Goal: Use online tool/utility: Utilize a website feature to perform a specific function

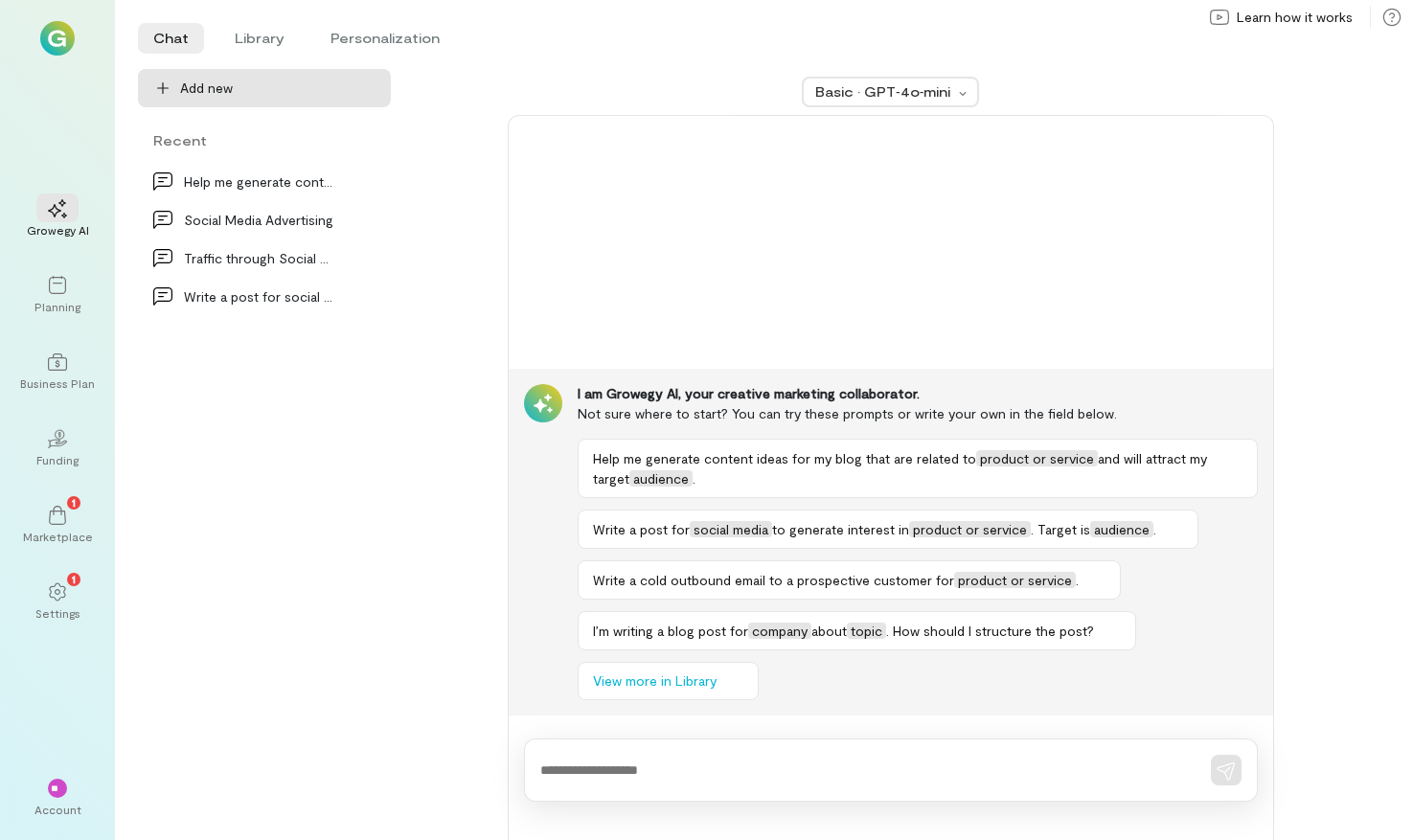
click at [273, 93] on span "Add new" at bounding box center [278, 88] width 196 height 19
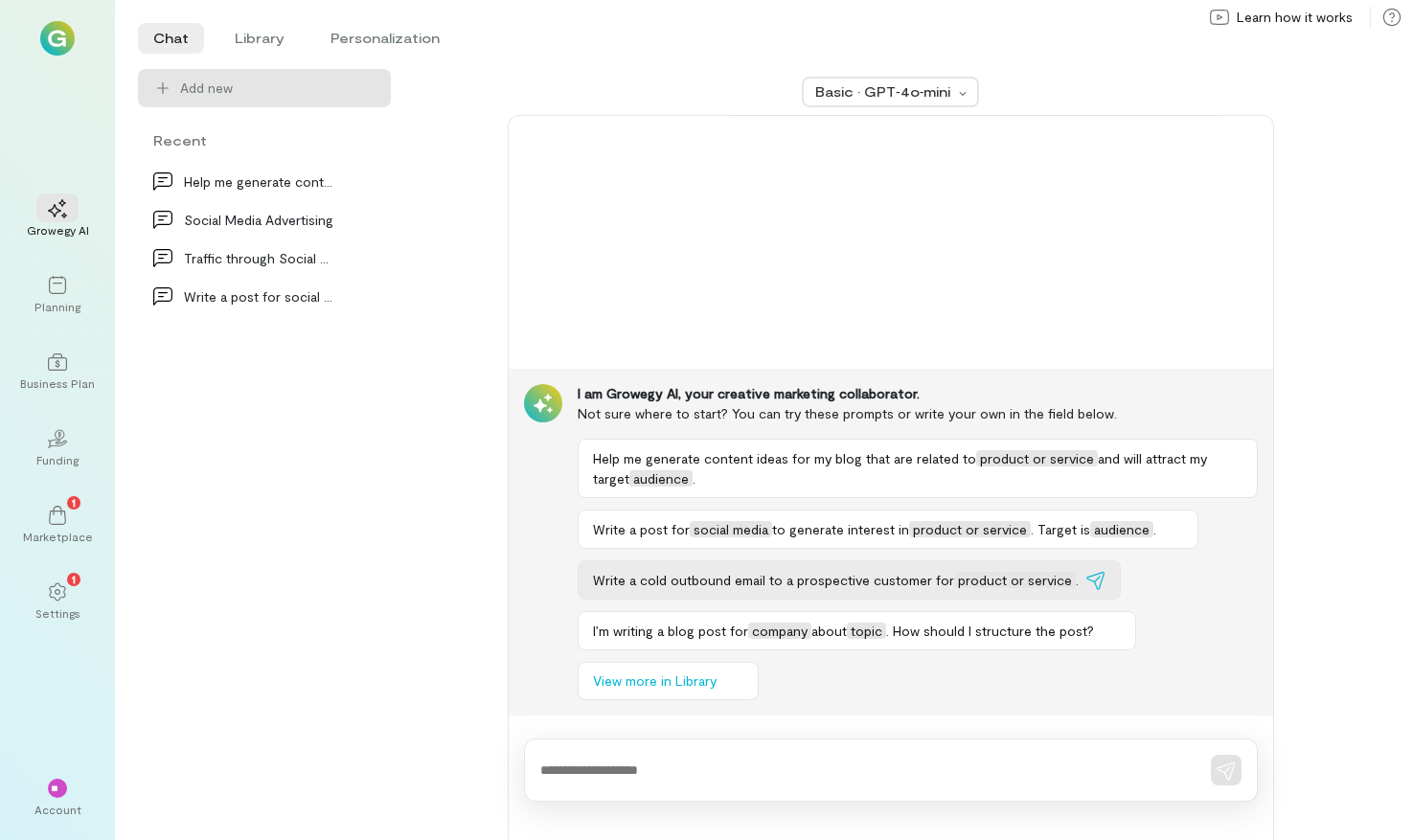
click at [1028, 575] on span "product or service" at bounding box center [1015, 580] width 122 height 16
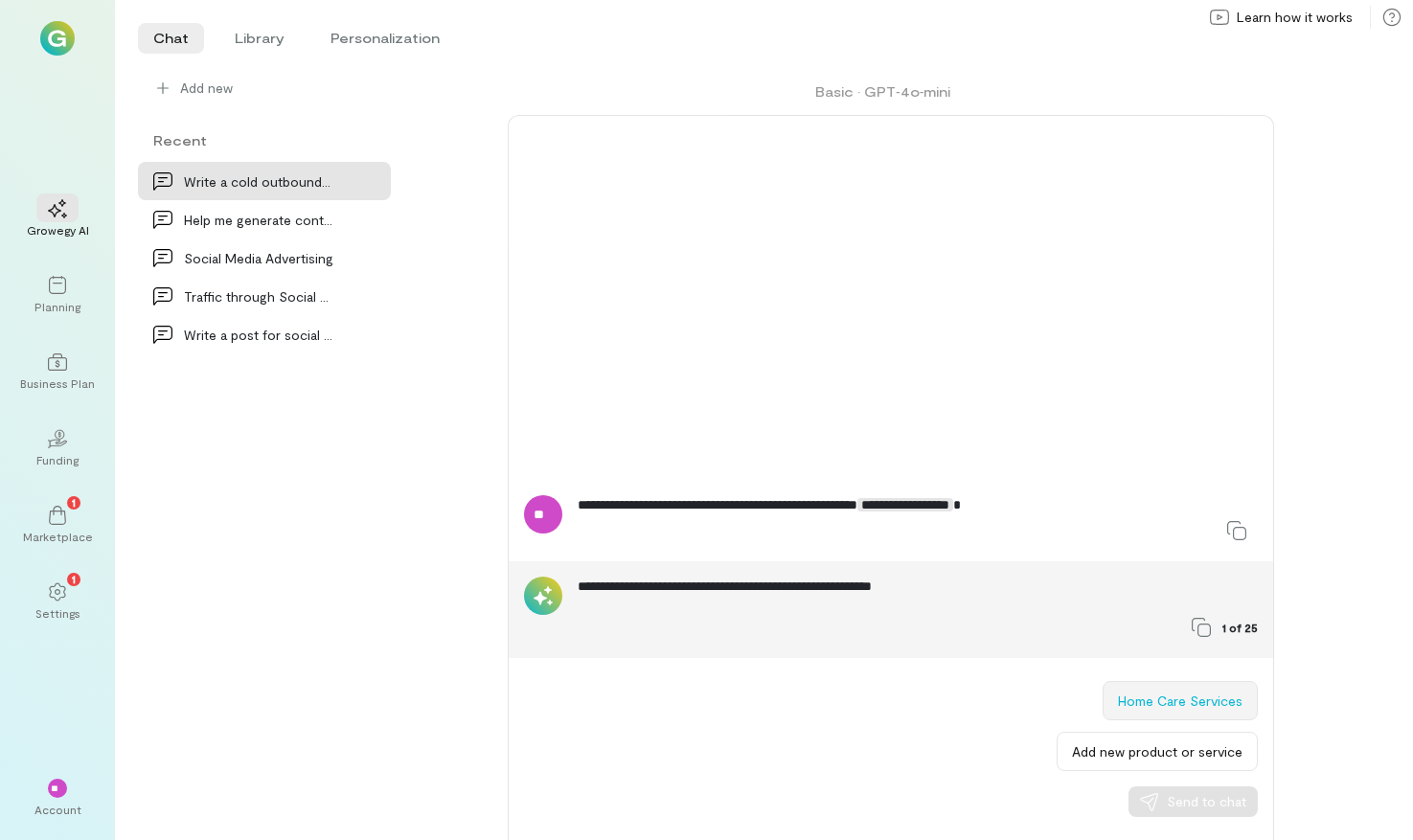
click at [1157, 705] on button "Home Care Services" at bounding box center [1181, 701] width 156 height 39
click at [1204, 808] on span "Send to chat" at bounding box center [1207, 802] width 80 height 19
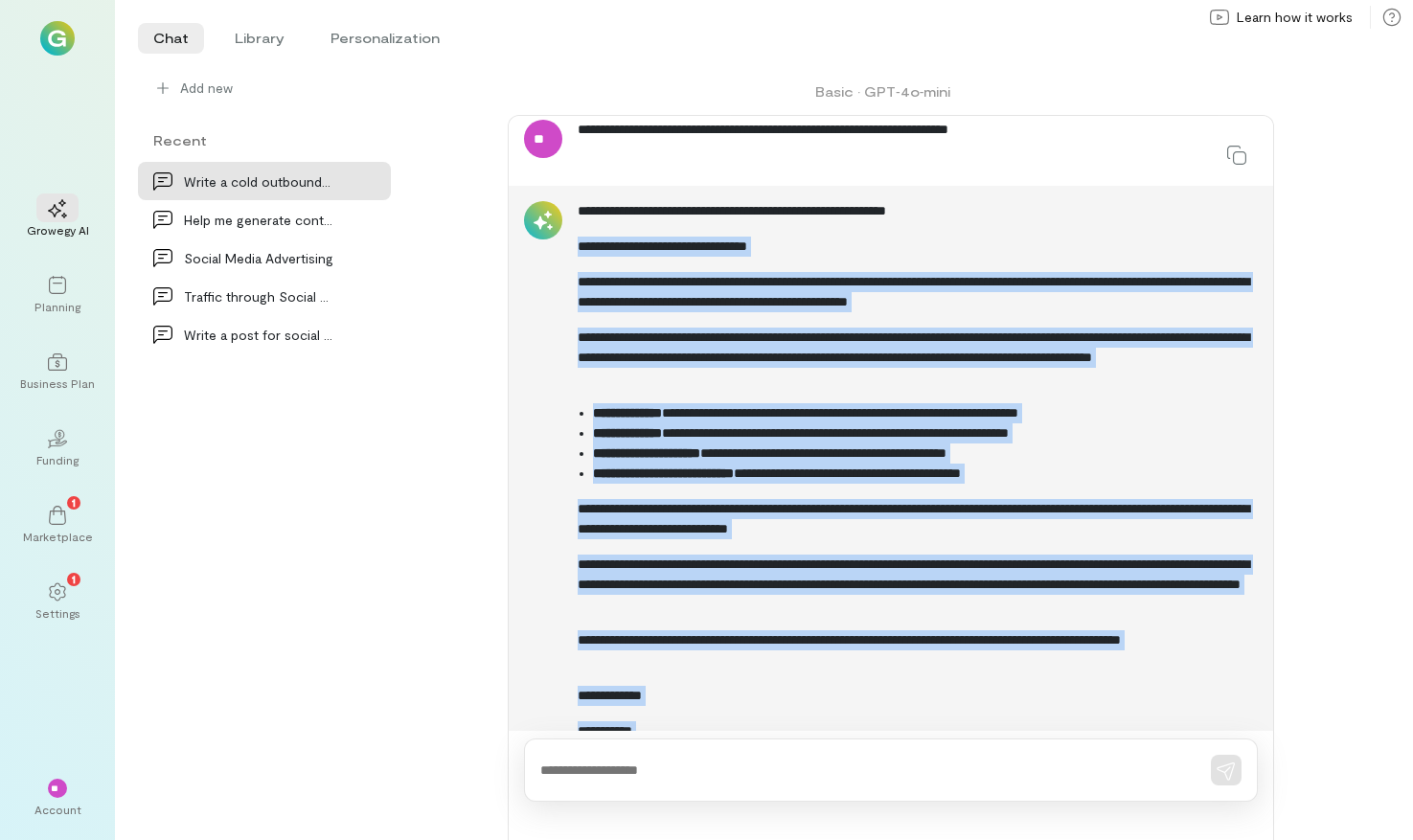
scroll to position [591, 0]
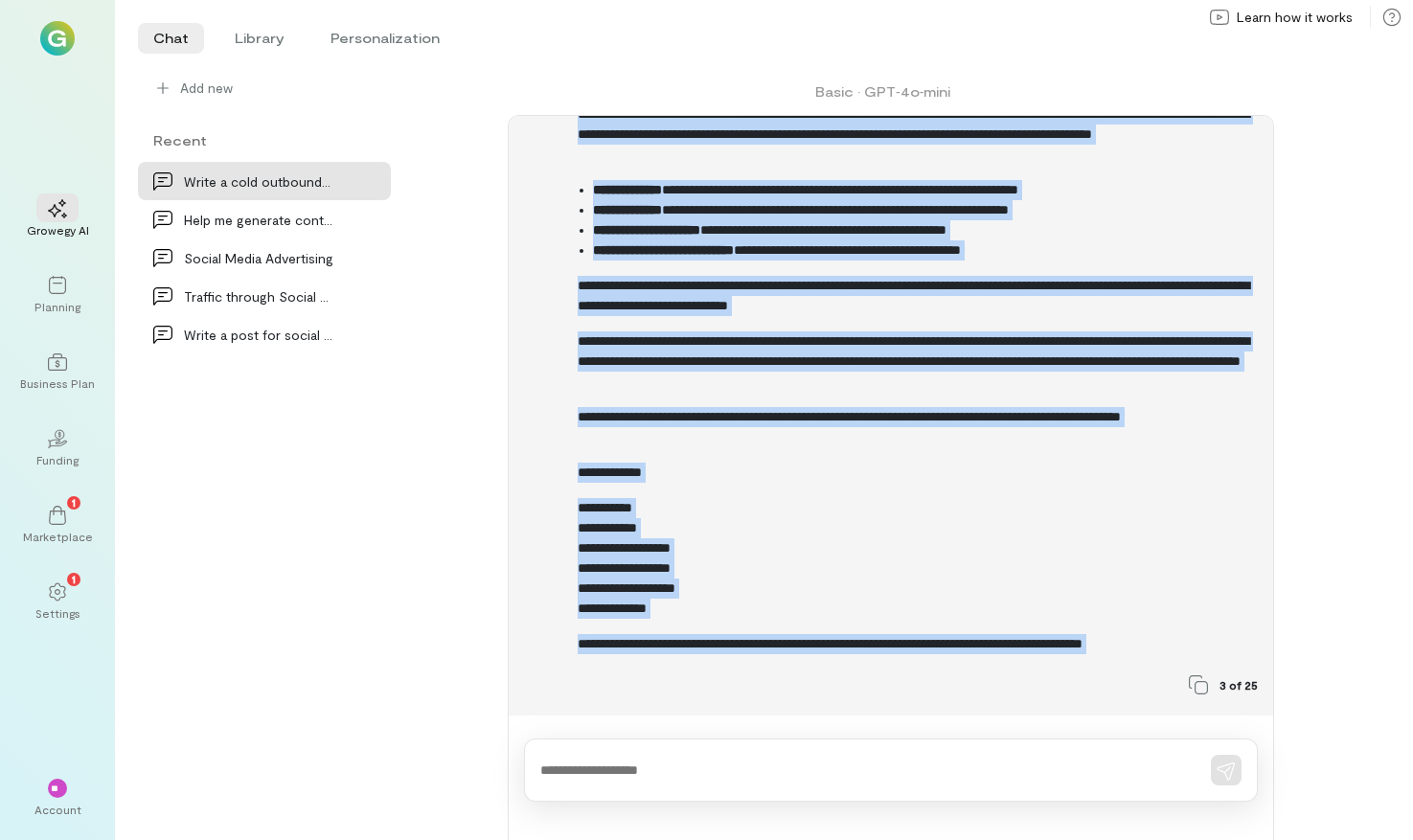
drag, startPoint x: 579, startPoint y: 245, endPoint x: 1098, endPoint y: 705, distance: 693.5
click at [1098, 705] on div "**********" at bounding box center [891, 339] width 764 height 753
copy div "**********"
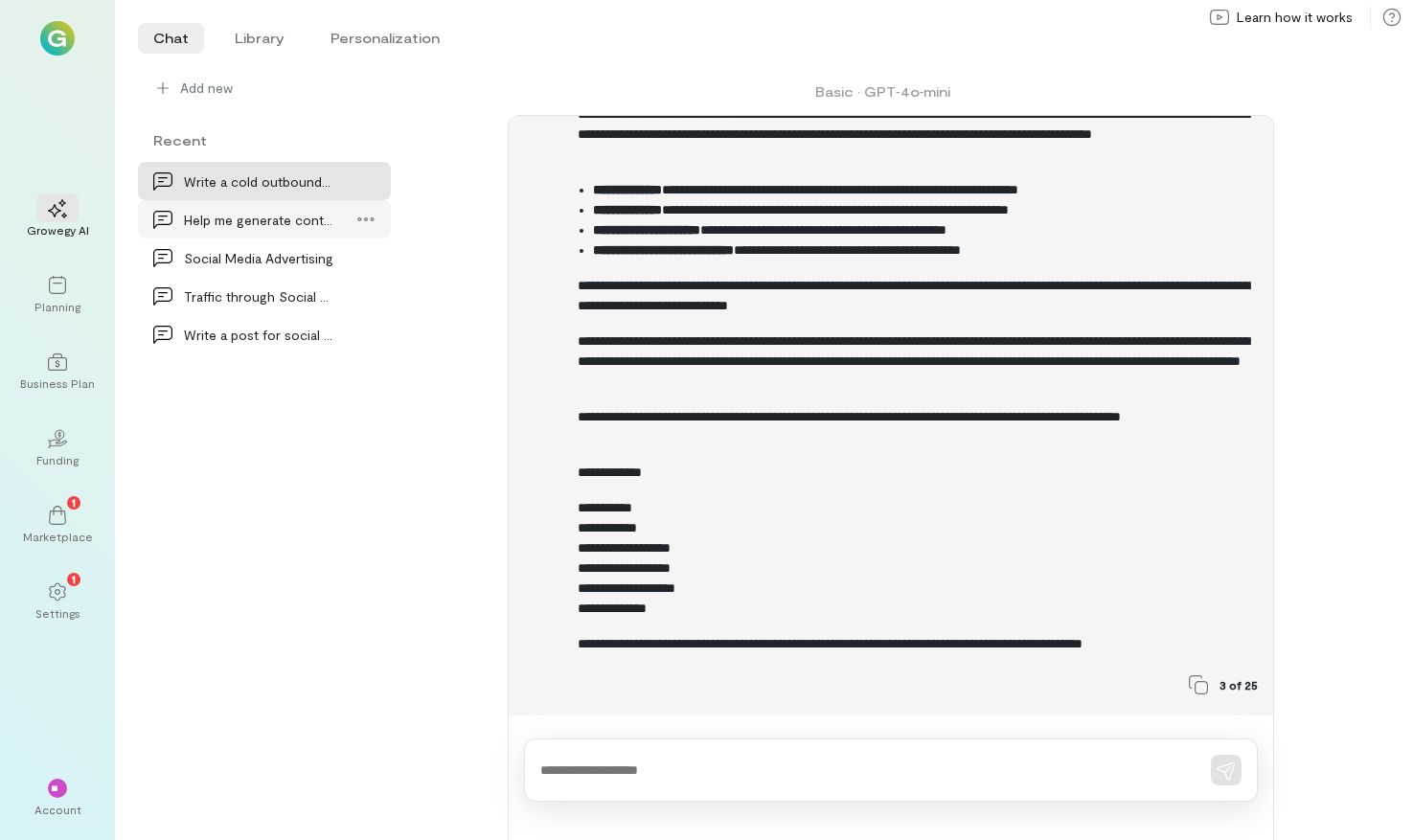
click at [312, 221] on div "Help me generate content ideas for my blog that a…" at bounding box center [259, 220] width 150 height 20
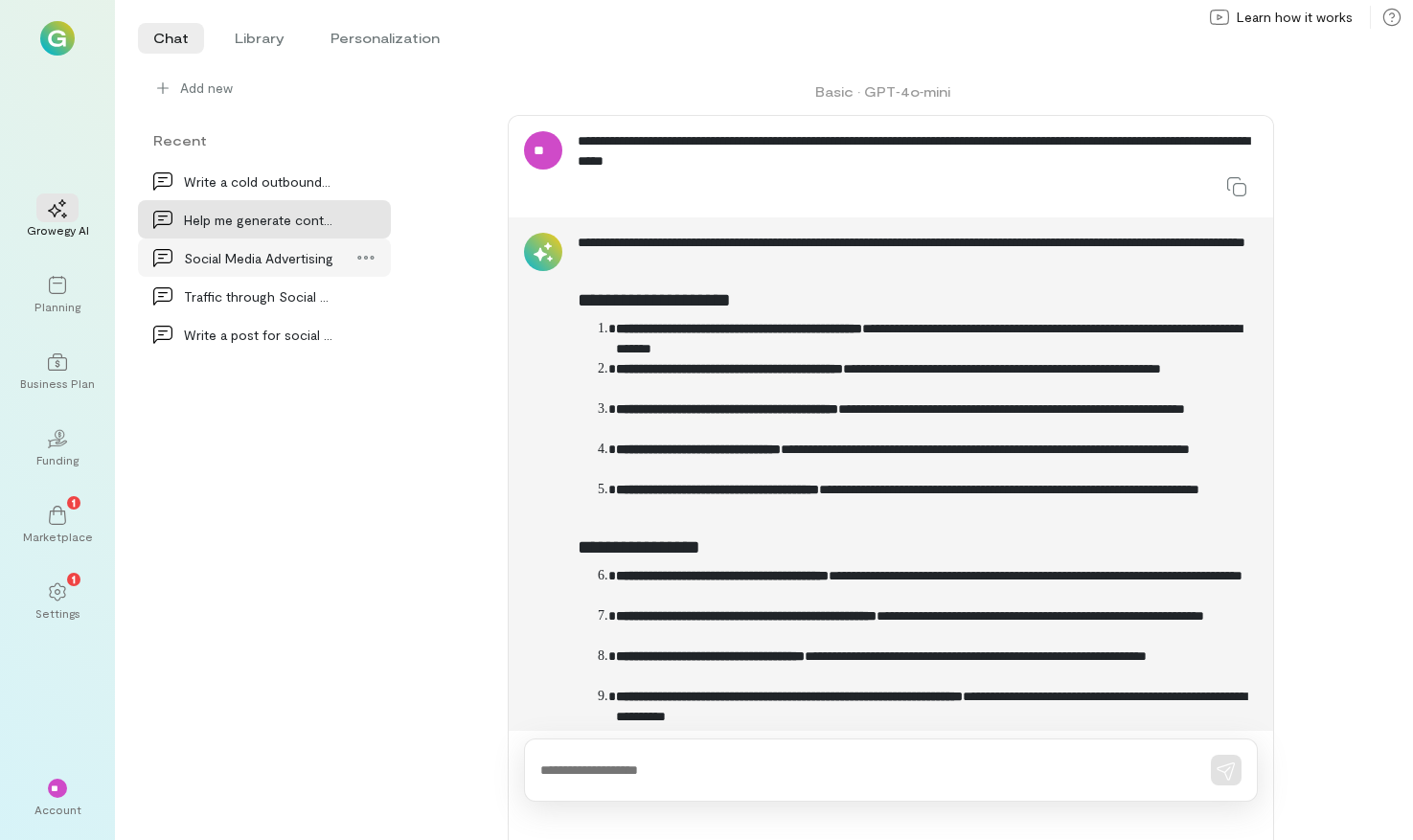
scroll to position [19476, 0]
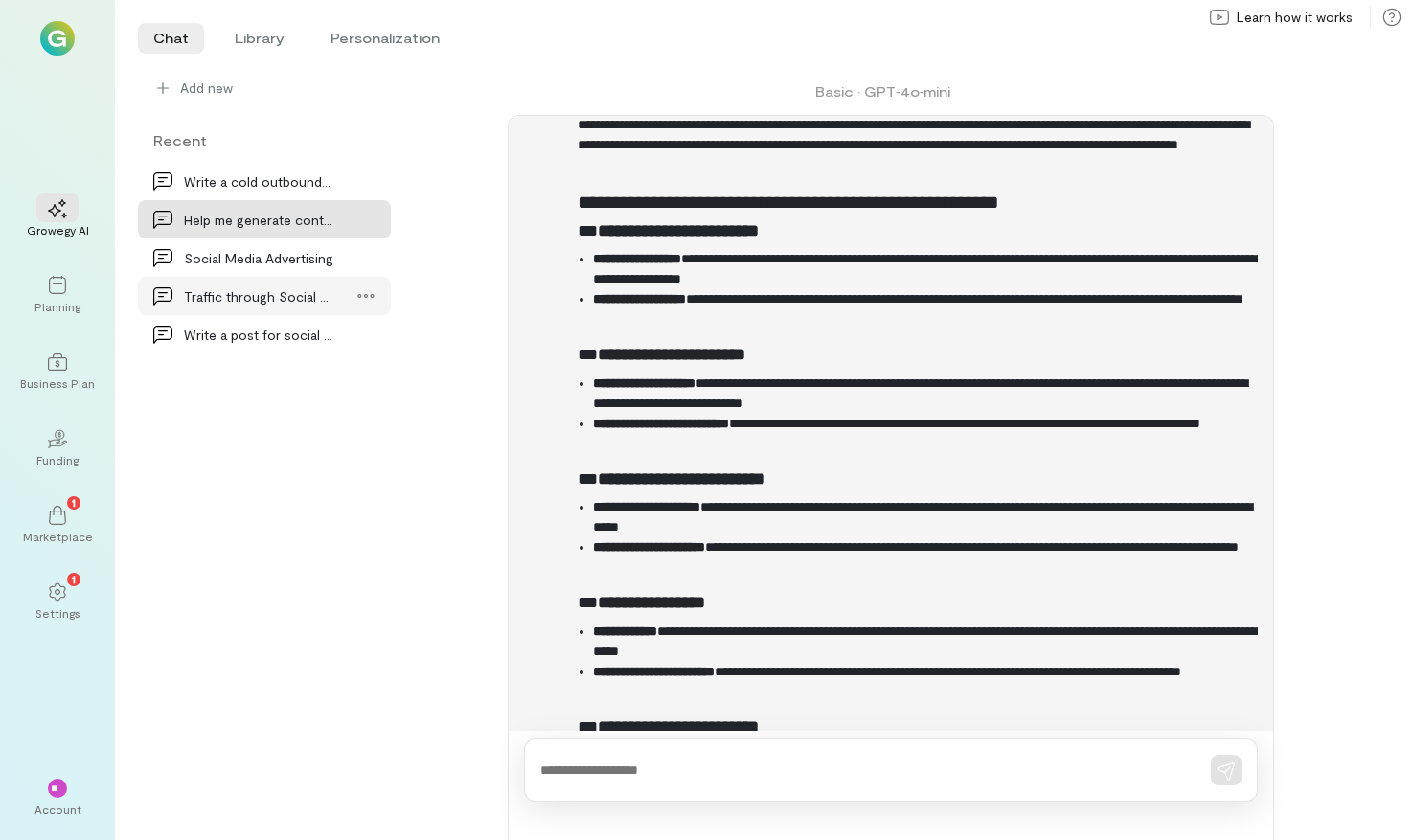
click at [295, 306] on div "Traffic through Social Media Advertising" at bounding box center [264, 296] width 252 height 38
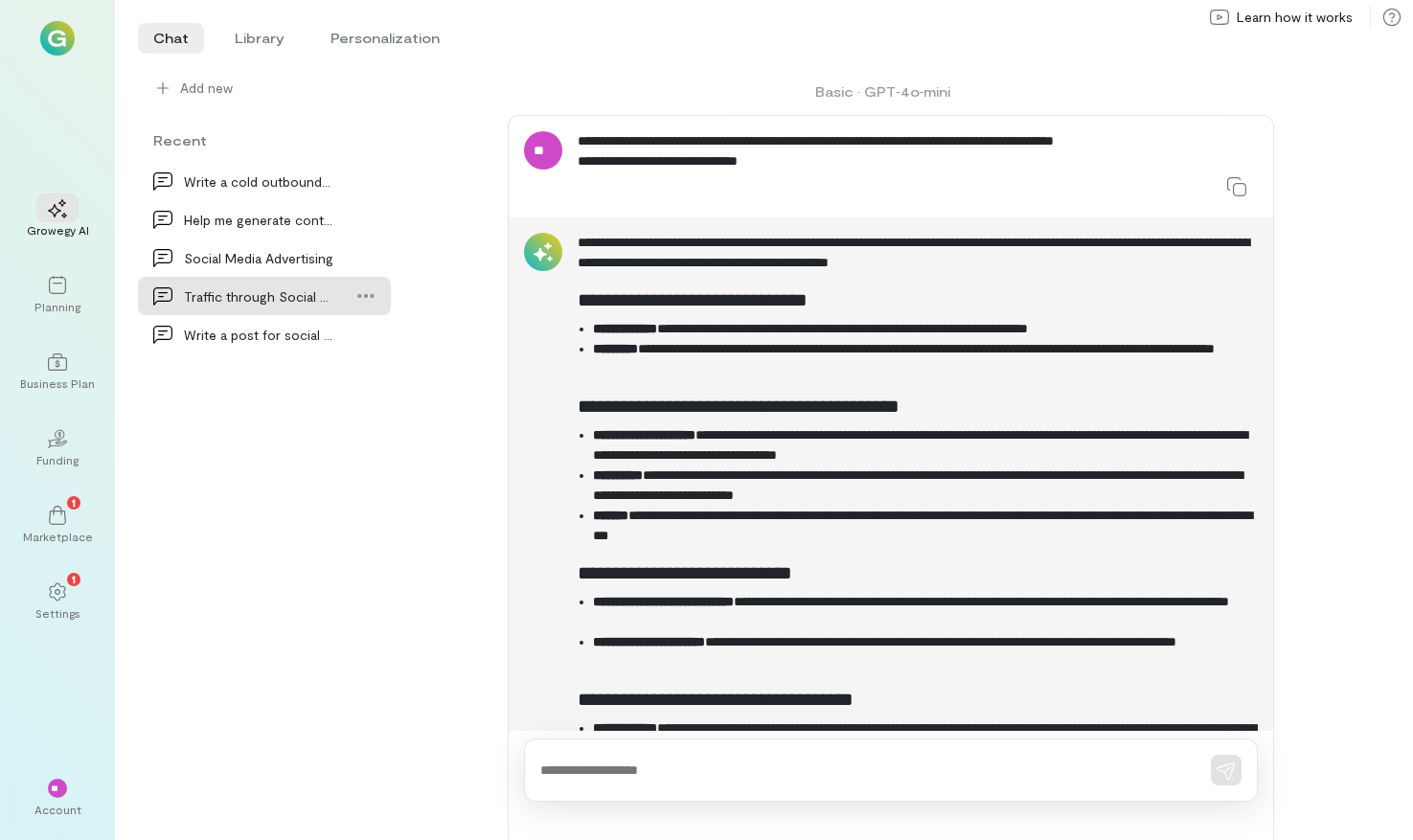
scroll to position [102, 0]
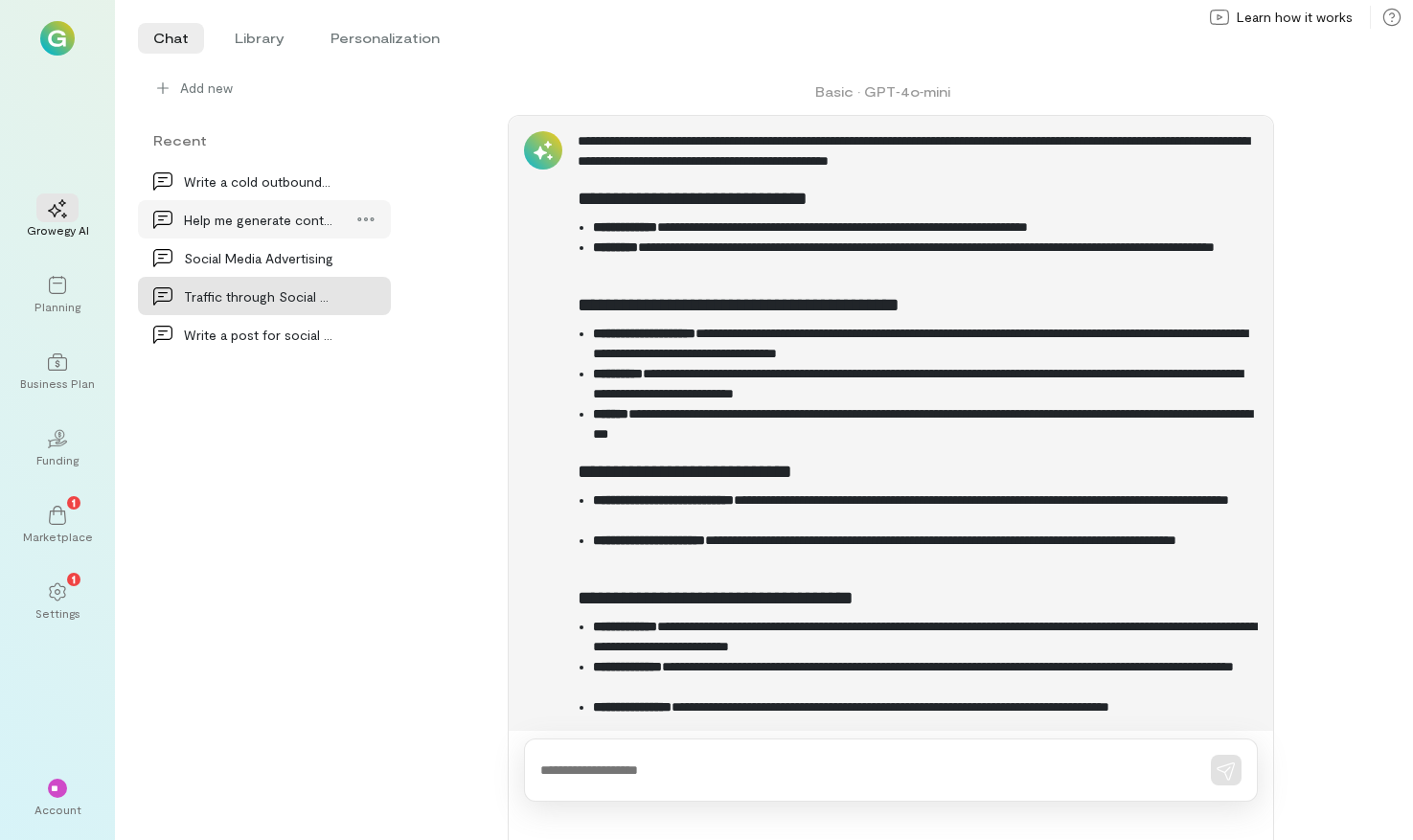
click at [284, 221] on div "Help me generate content ideas for my blog that a…" at bounding box center [259, 220] width 150 height 20
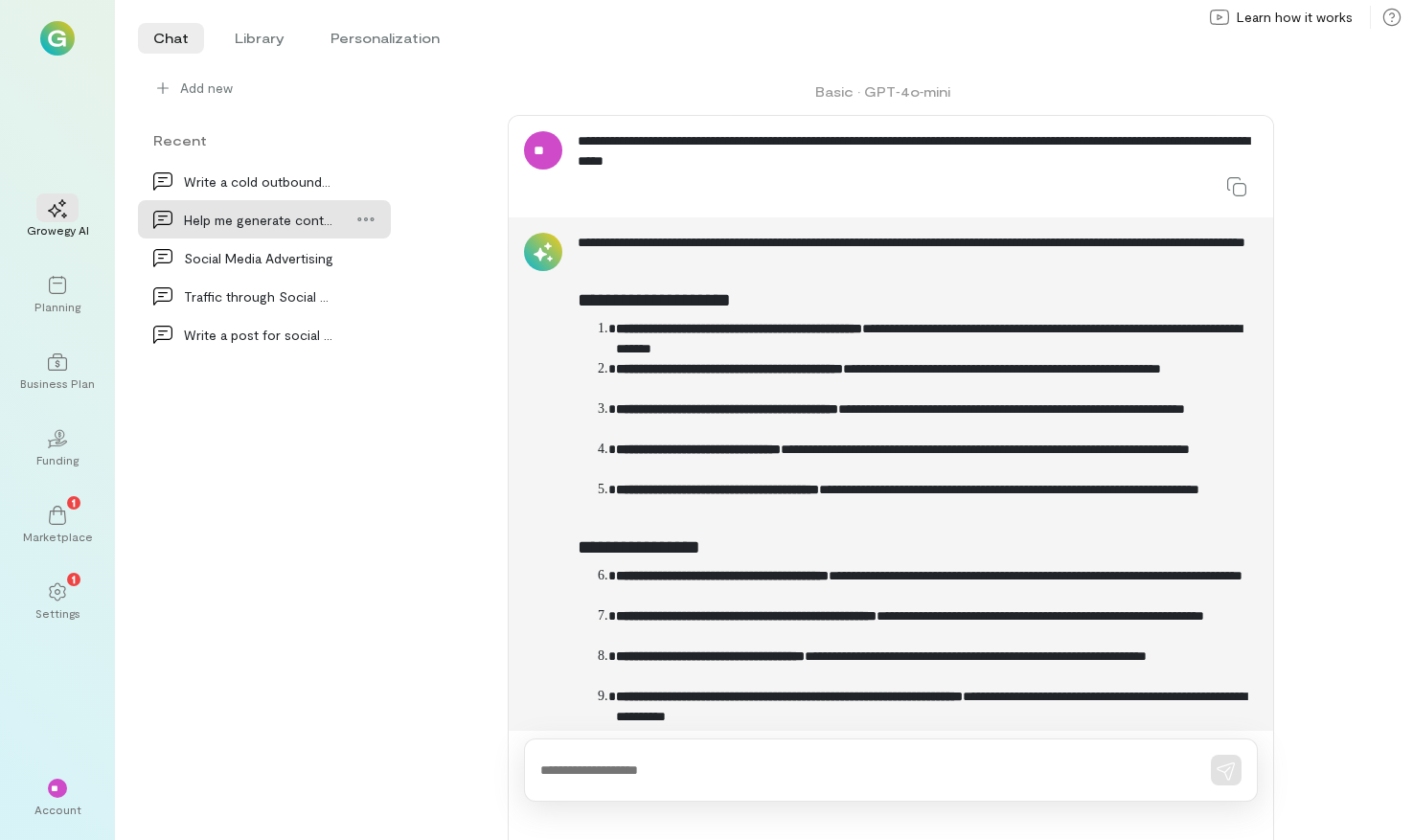
scroll to position [19476, 0]
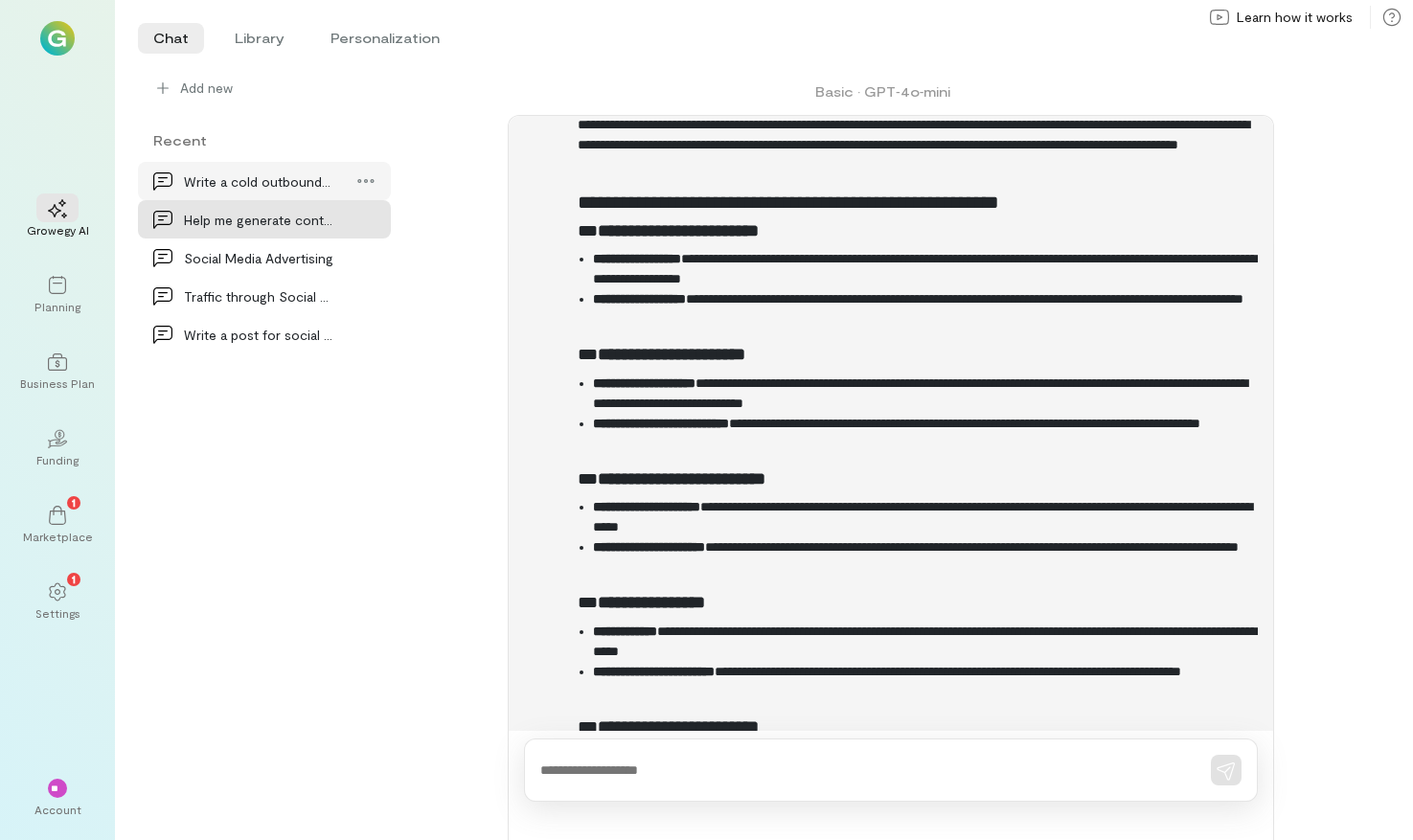
click at [285, 184] on div "Write a cold outbound email to a prospective cust…" at bounding box center [259, 181] width 150 height 20
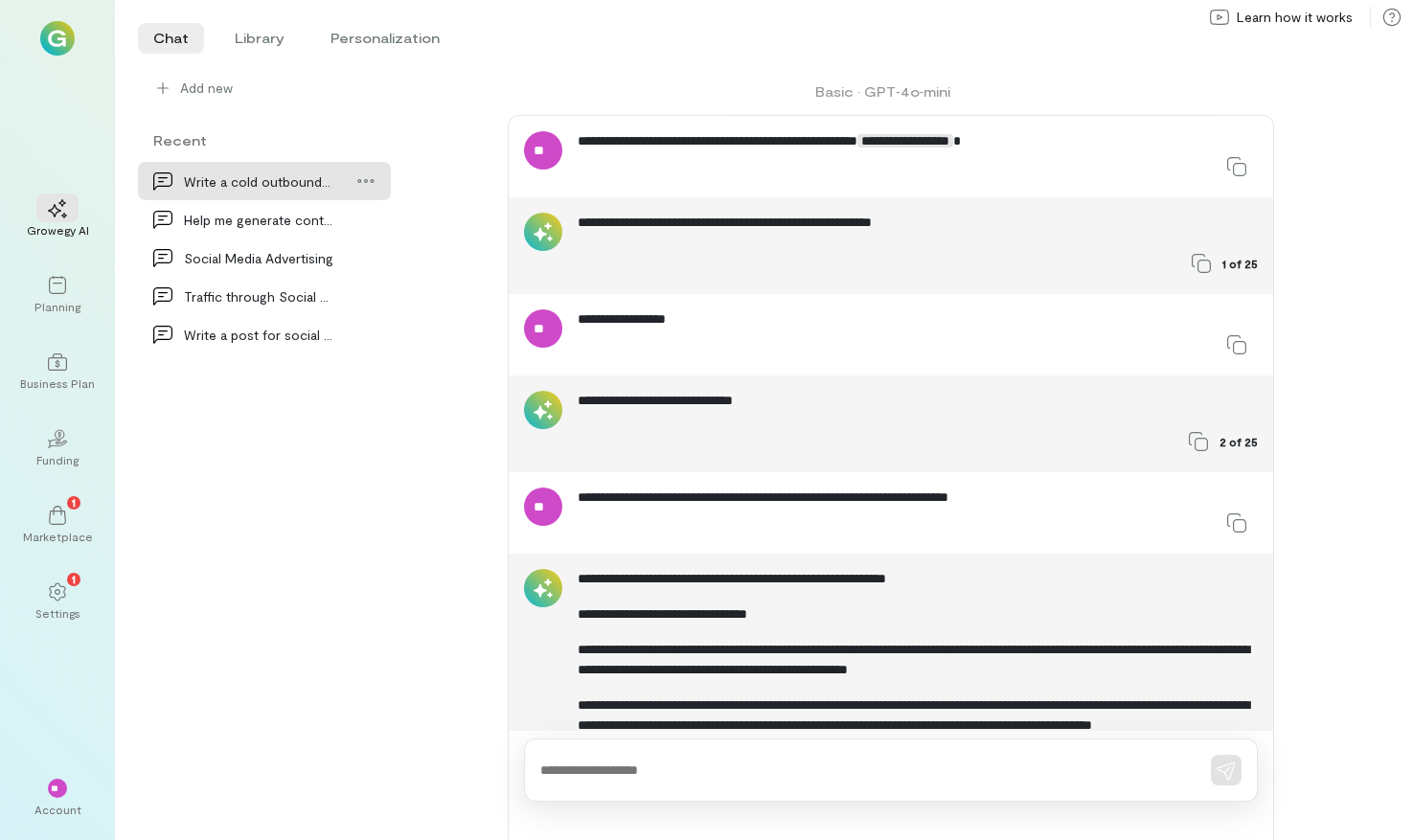
scroll to position [438, 0]
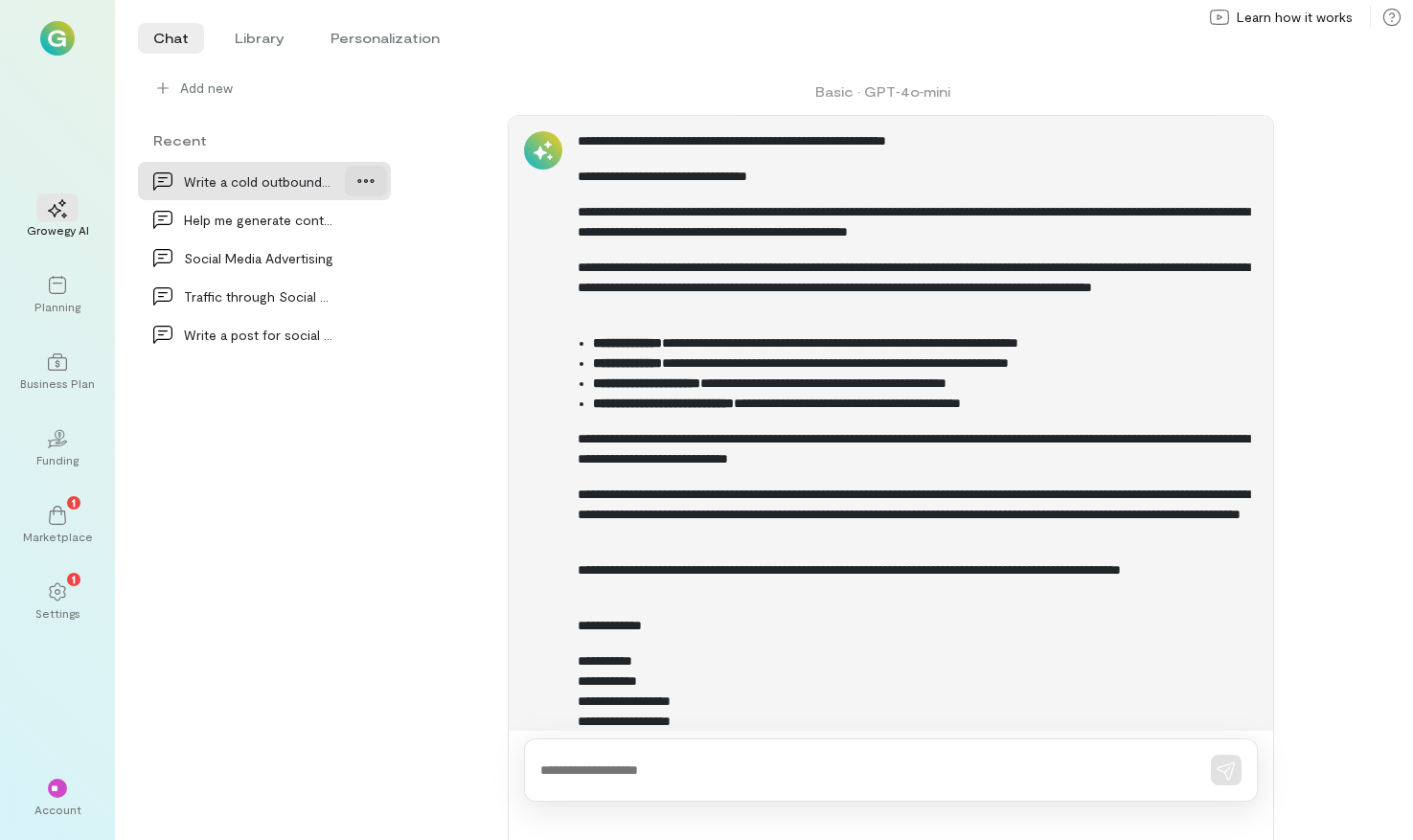
click at [364, 173] on icon at bounding box center [366, 181] width 19 height 19
click at [268, 173] on div "Write a cold outbound email to a prospective cust…" at bounding box center [259, 181] width 150 height 20
click at [165, 87] on icon at bounding box center [163, 88] width 12 height 12
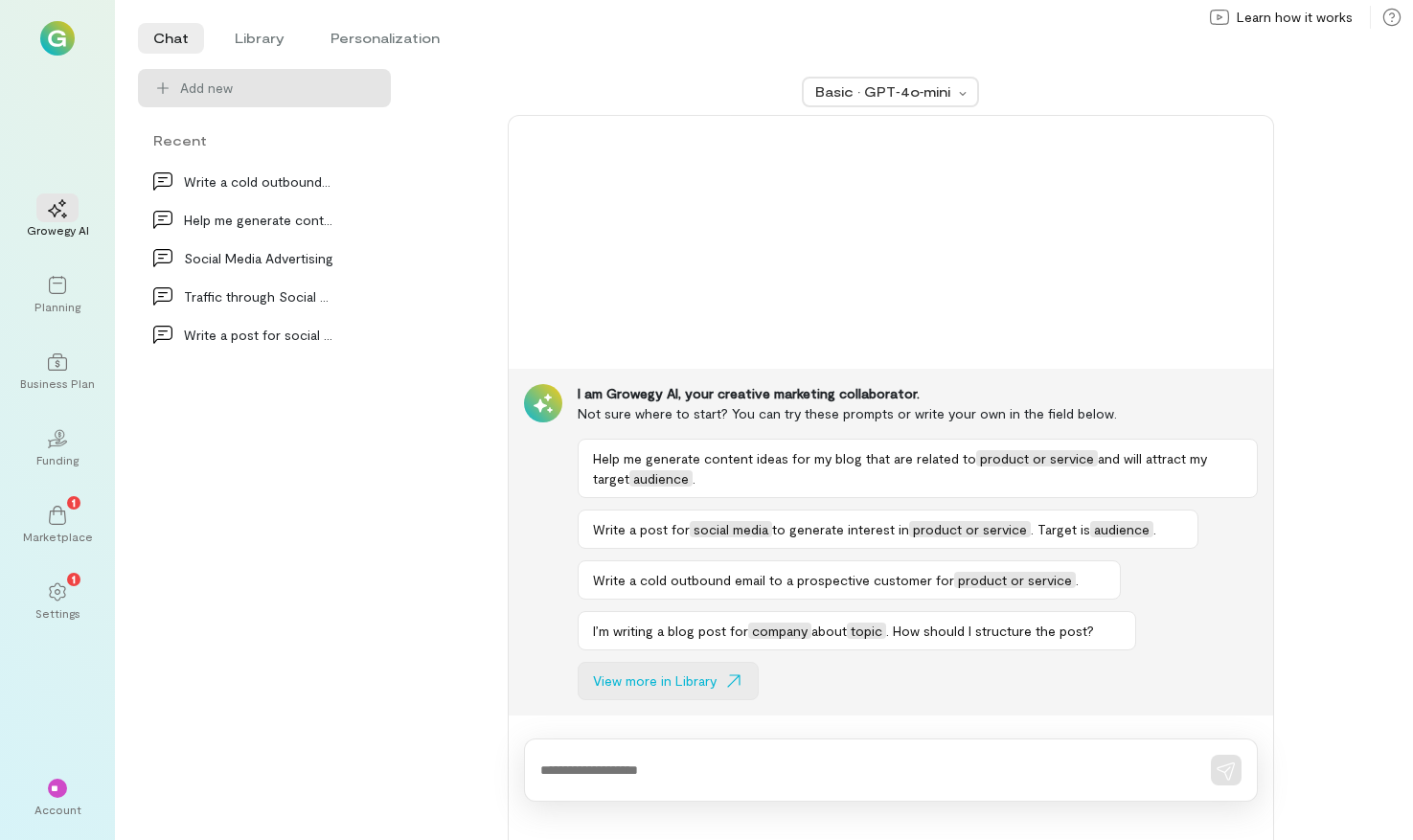
click at [733, 684] on icon at bounding box center [734, 682] width 19 height 19
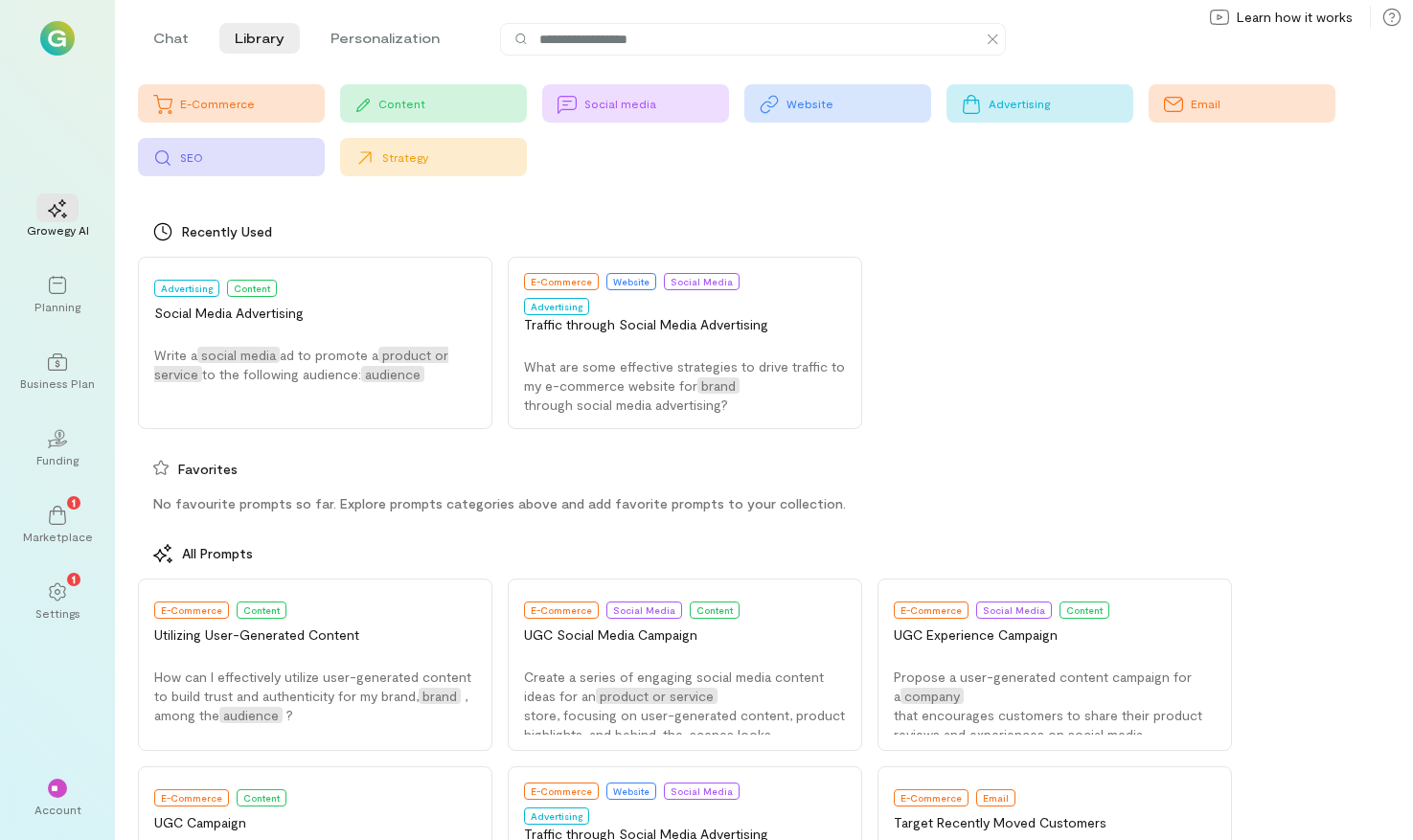
click at [1052, 112] on div "Advertising" at bounding box center [1040, 104] width 187 height 38
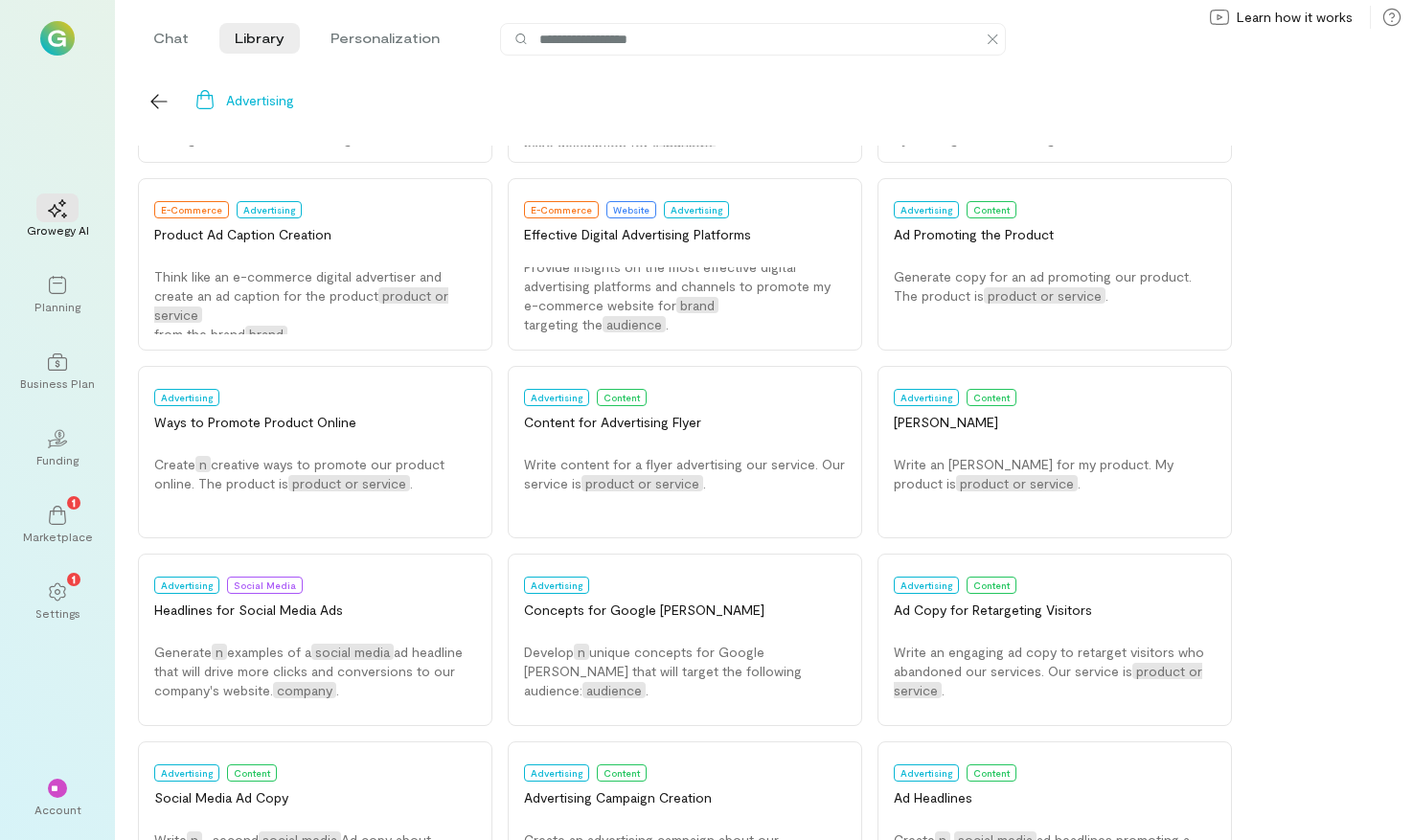
scroll to position [172, 0]
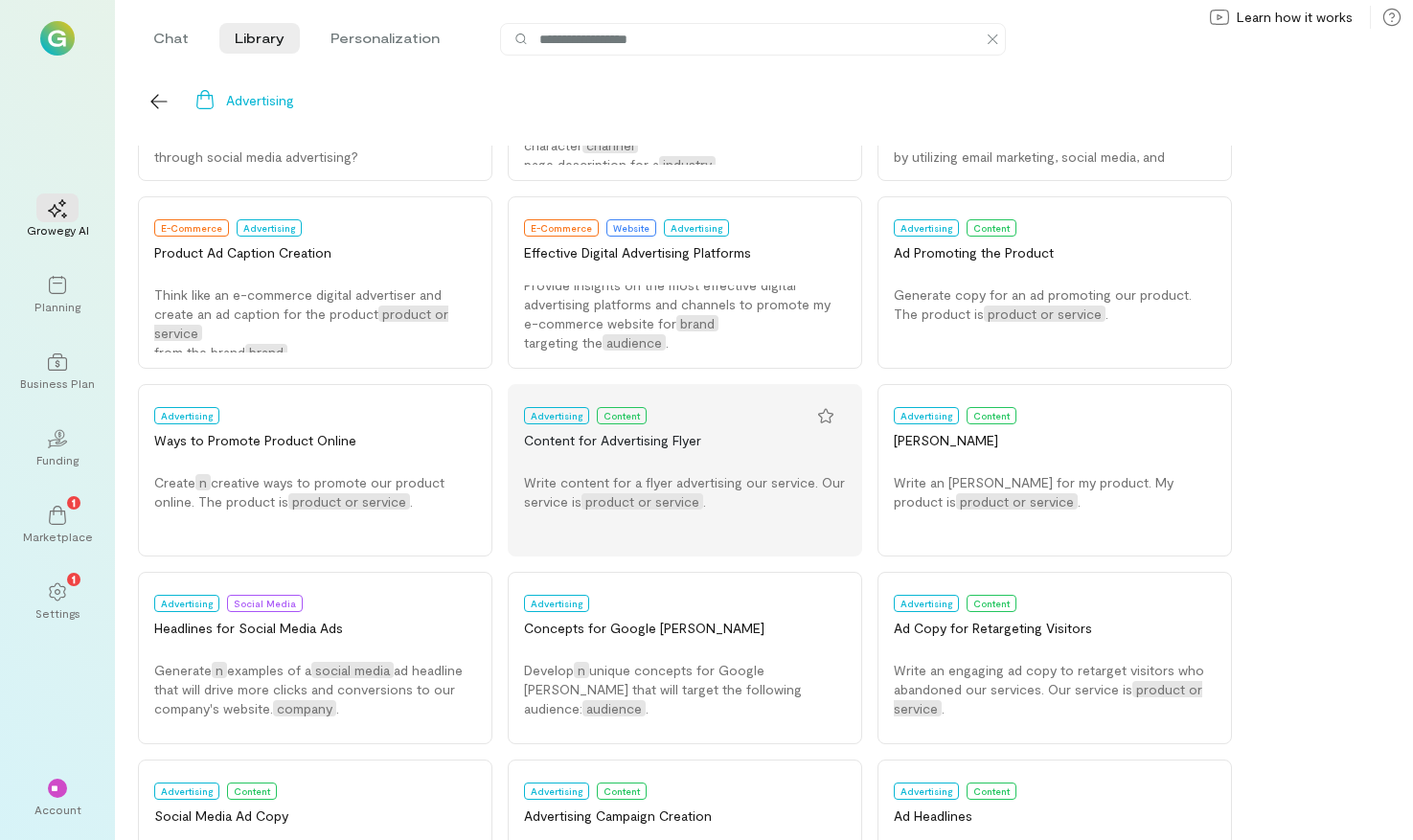
click at [616, 495] on span "product or service" at bounding box center [642, 501] width 122 height 16
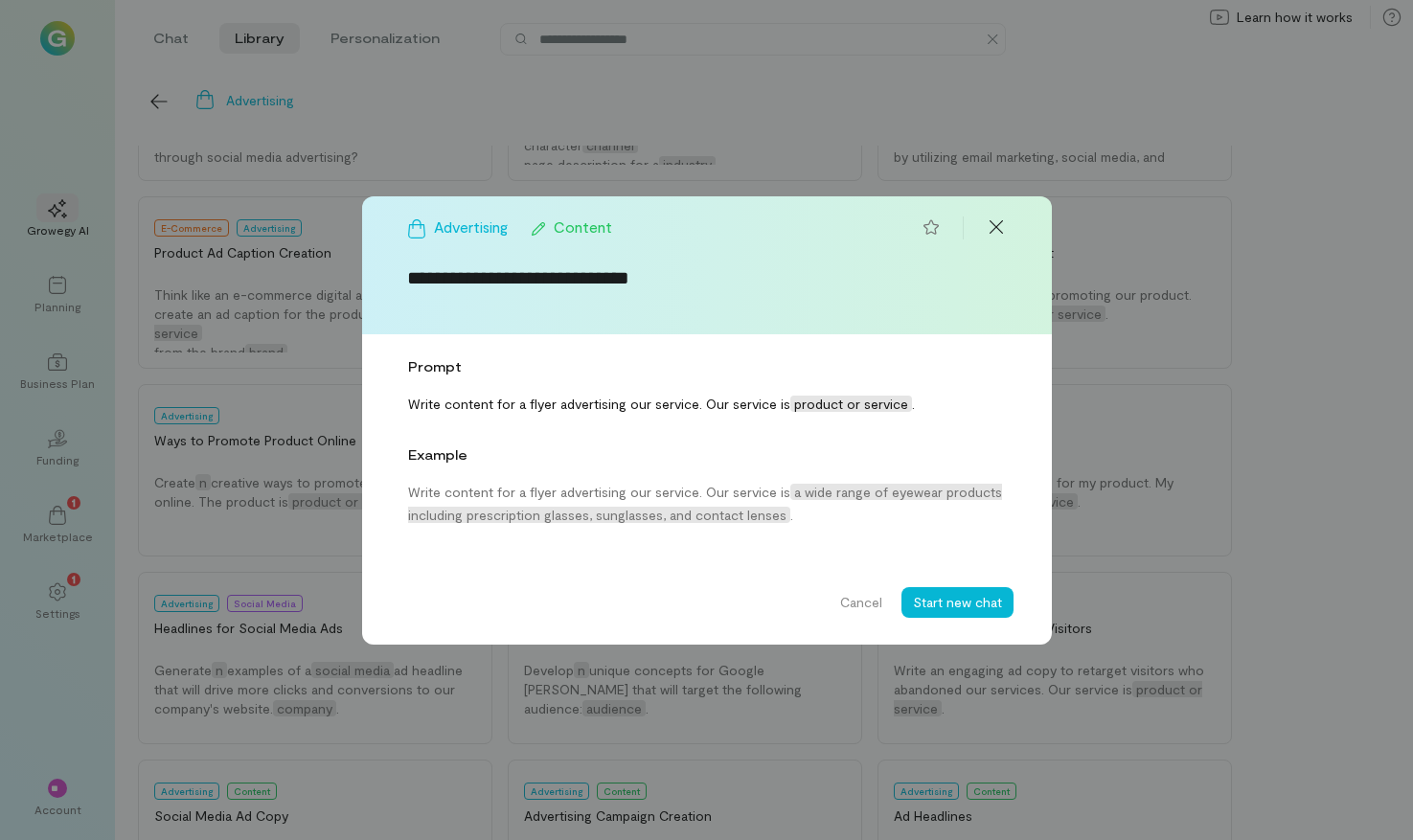
click at [840, 408] on span "product or service" at bounding box center [850, 403] width 122 height 16
click at [938, 591] on button "Start new chat" at bounding box center [957, 603] width 112 height 31
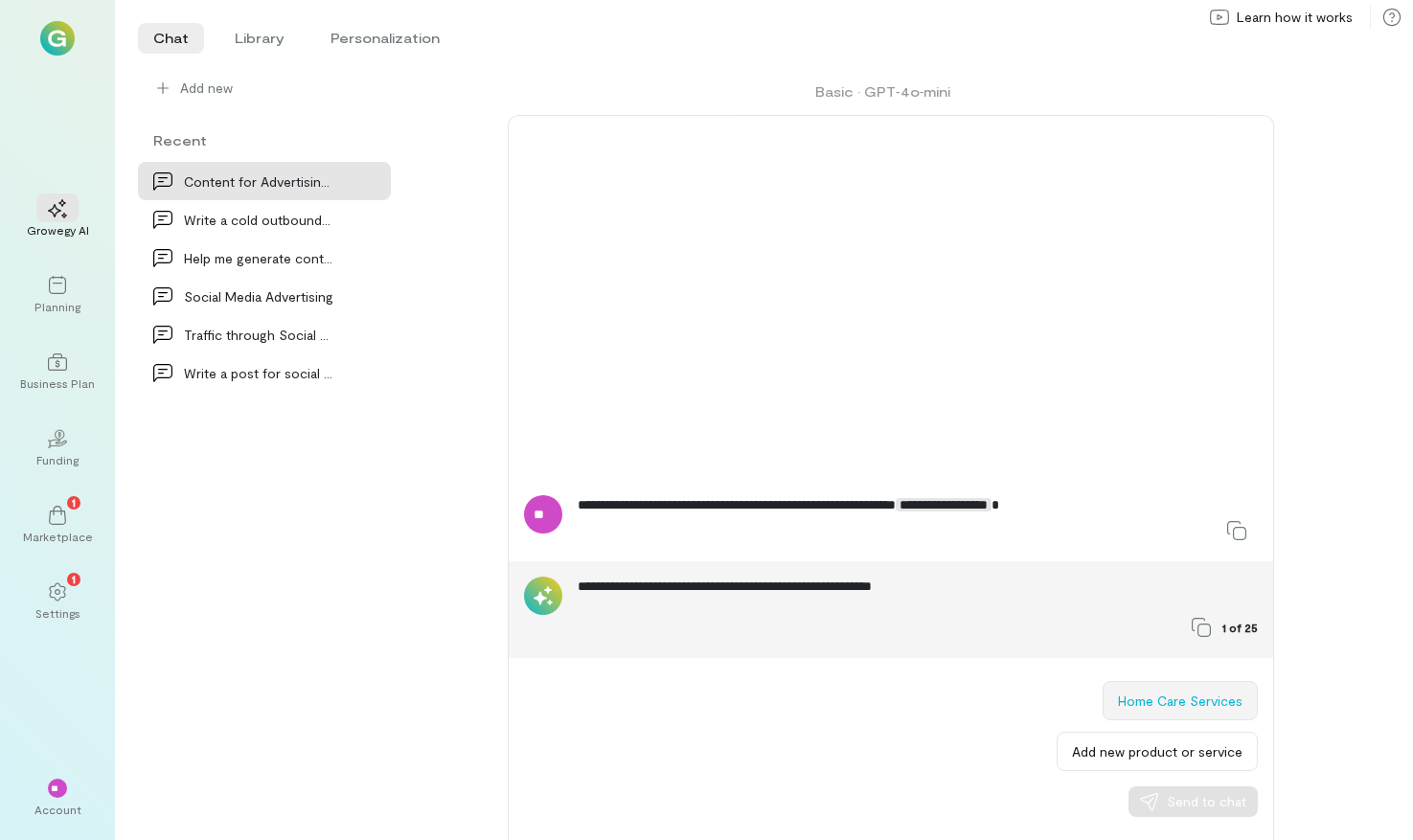
click at [1141, 709] on button "Home Care Services" at bounding box center [1181, 701] width 156 height 39
click at [1195, 798] on span "Send to chat" at bounding box center [1207, 802] width 80 height 19
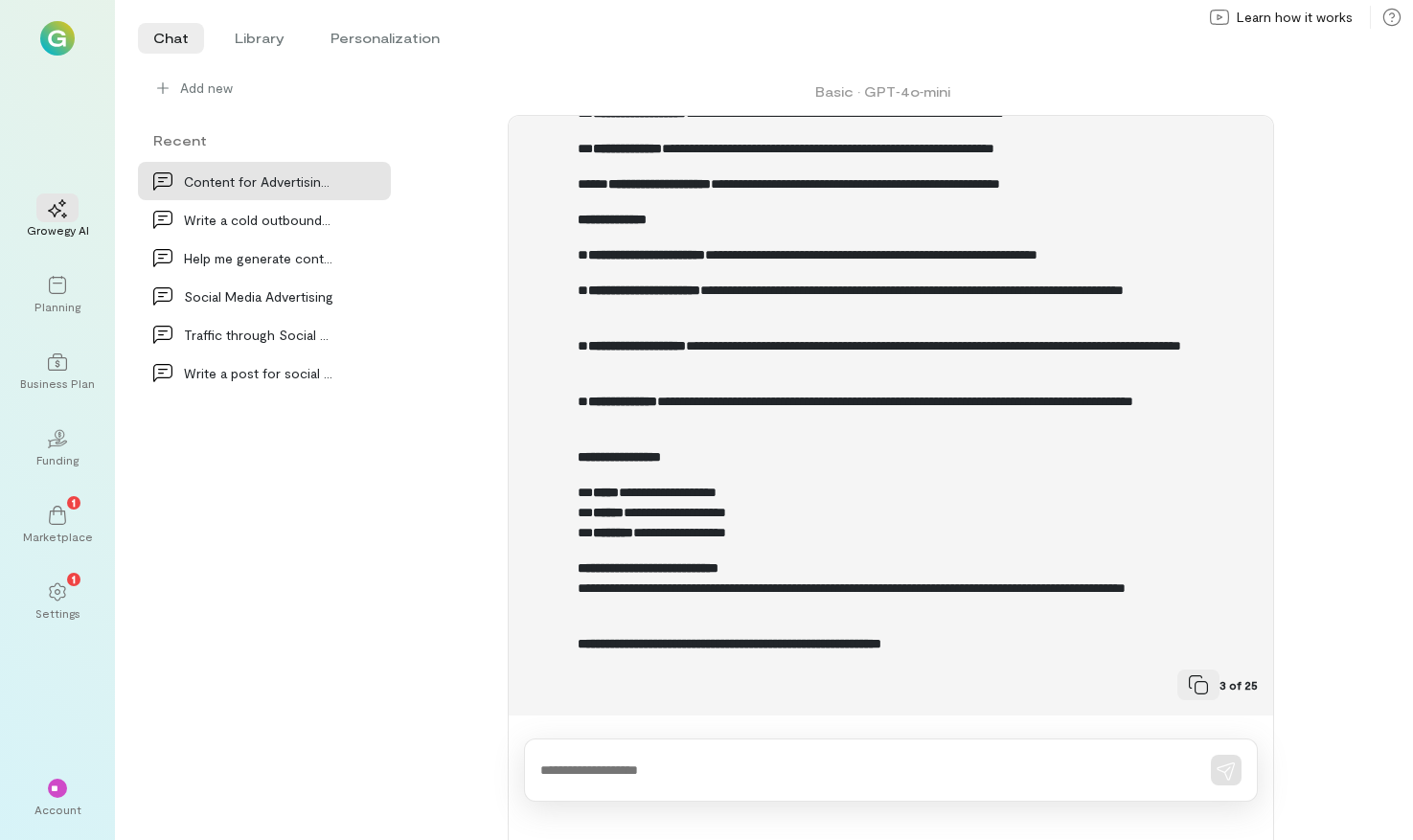
scroll to position [754, 0]
click at [1195, 682] on icon at bounding box center [1199, 685] width 19 height 19
click at [180, 92] on span "Add new" at bounding box center [278, 88] width 196 height 19
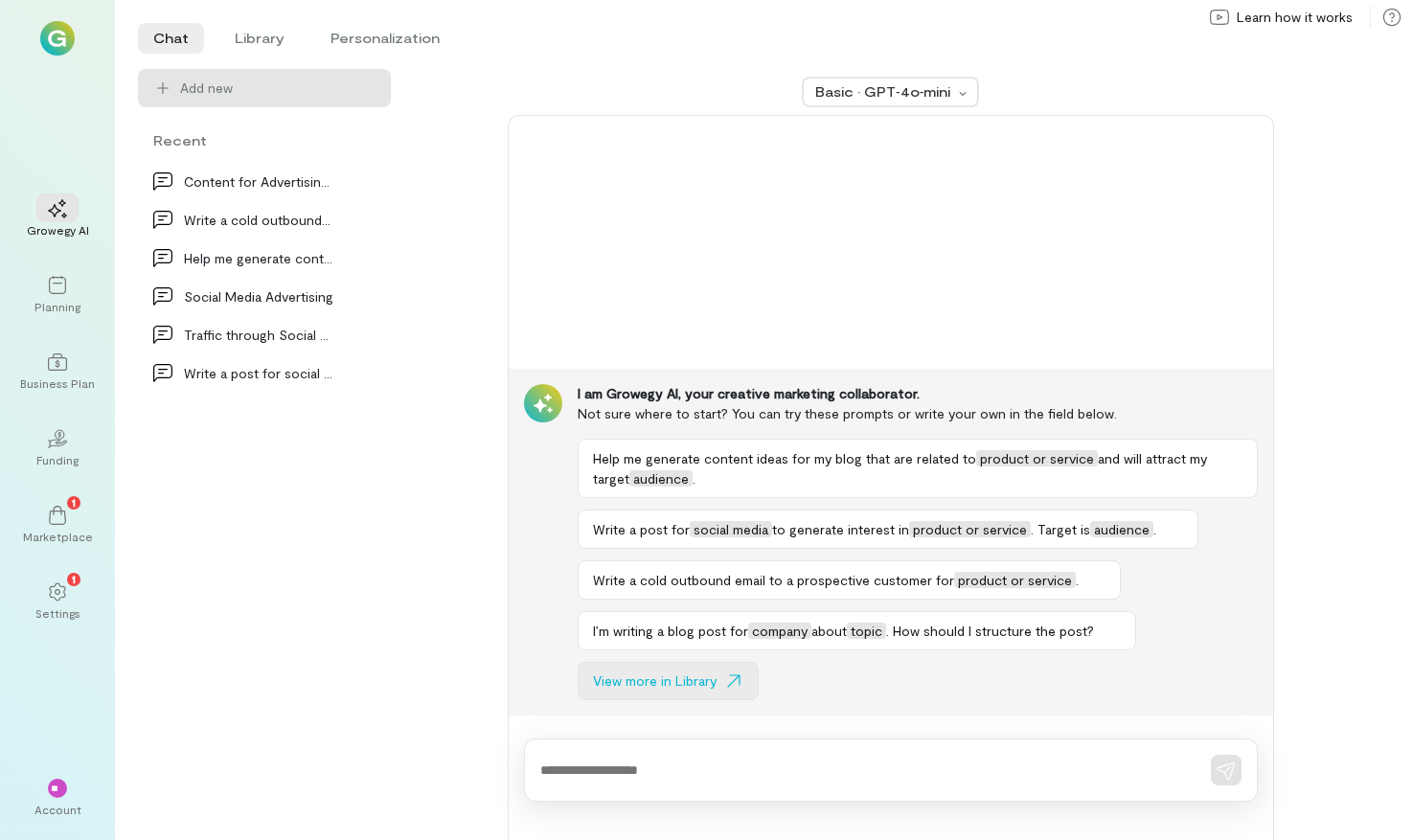
click at [677, 675] on span "View more in Library" at bounding box center [655, 682] width 124 height 19
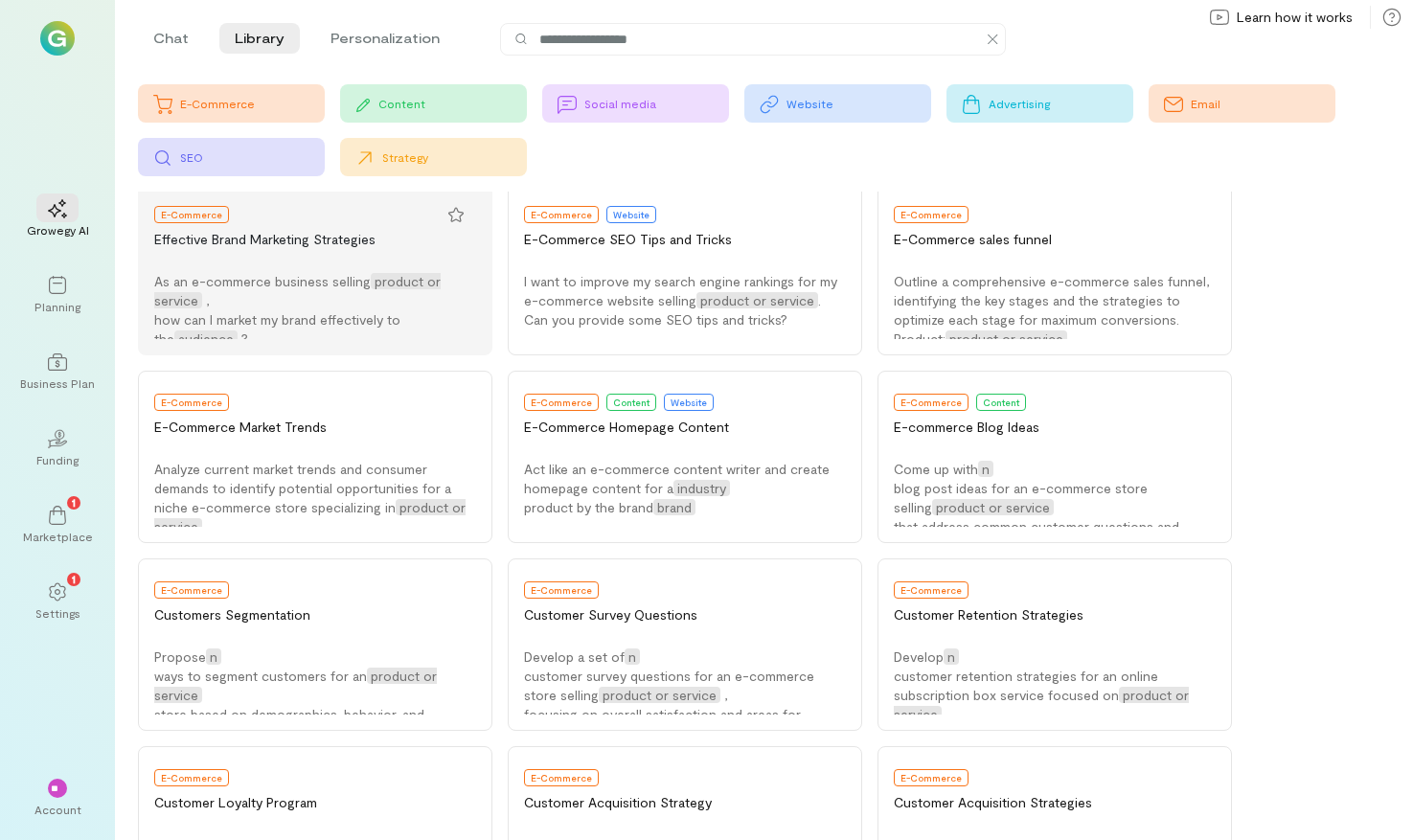
scroll to position [4678, 0]
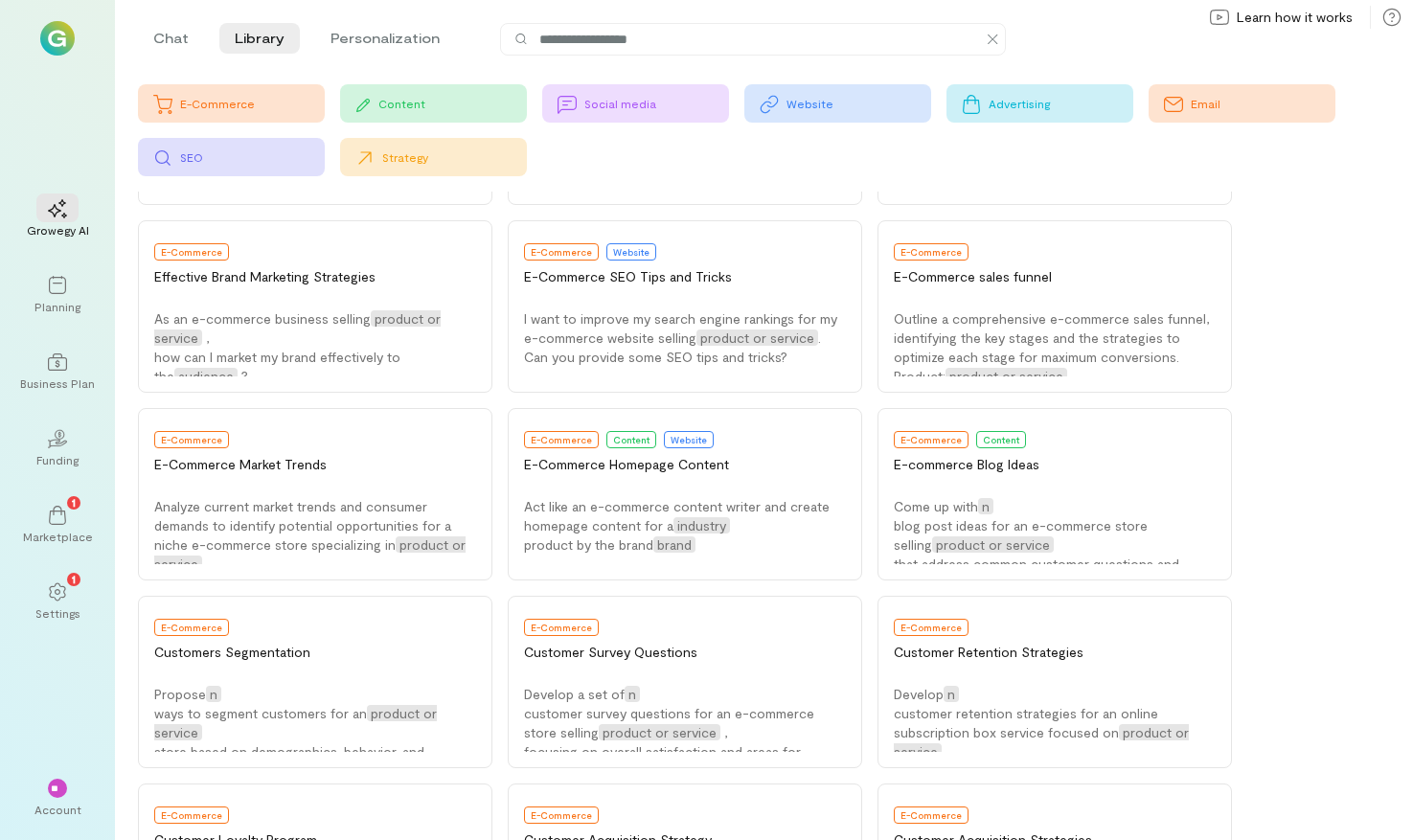
click at [998, 105] on div "Advertising" at bounding box center [1061, 104] width 145 height 15
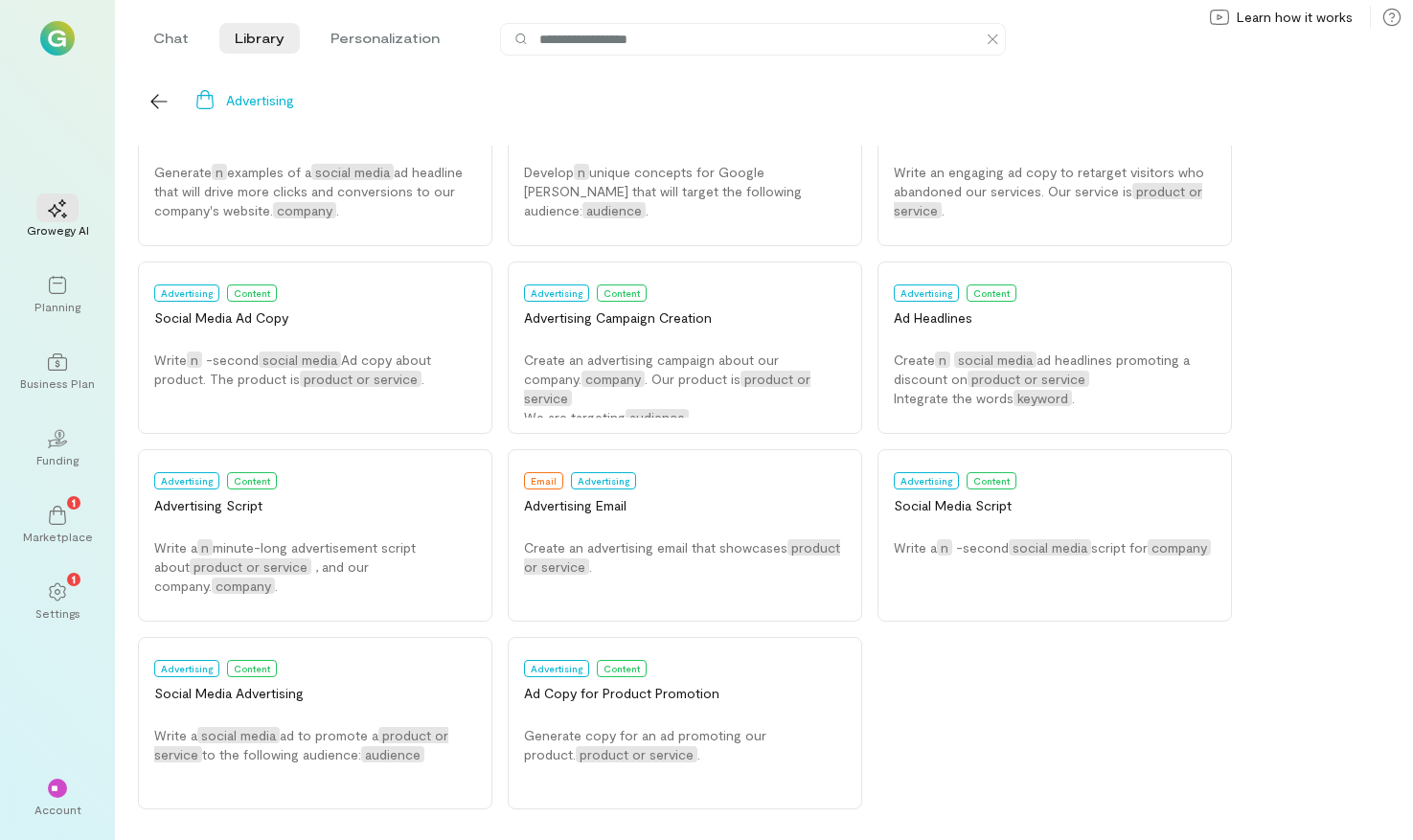
scroll to position [0, 0]
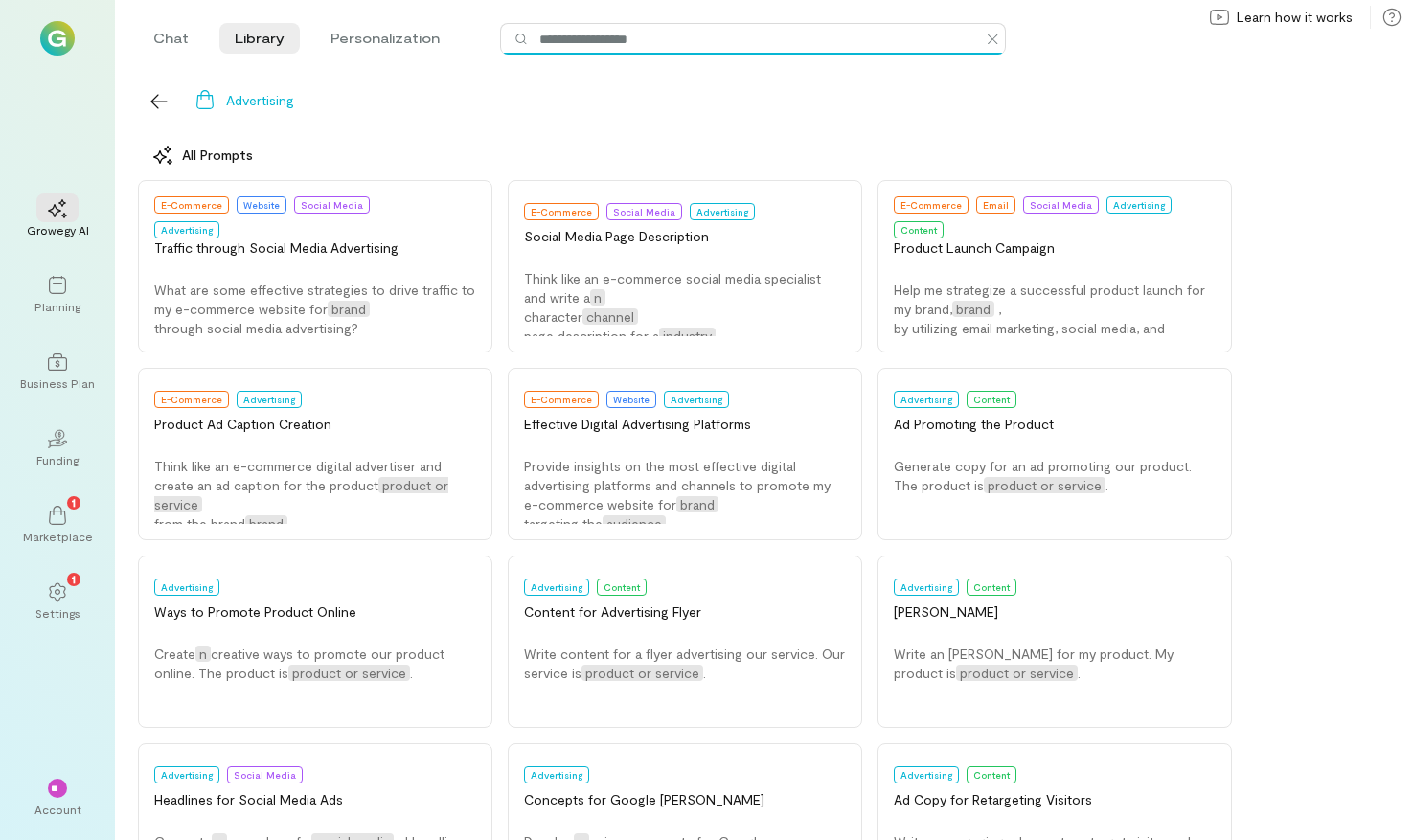
click at [589, 31] on input at bounding box center [761, 39] width 448 height 21
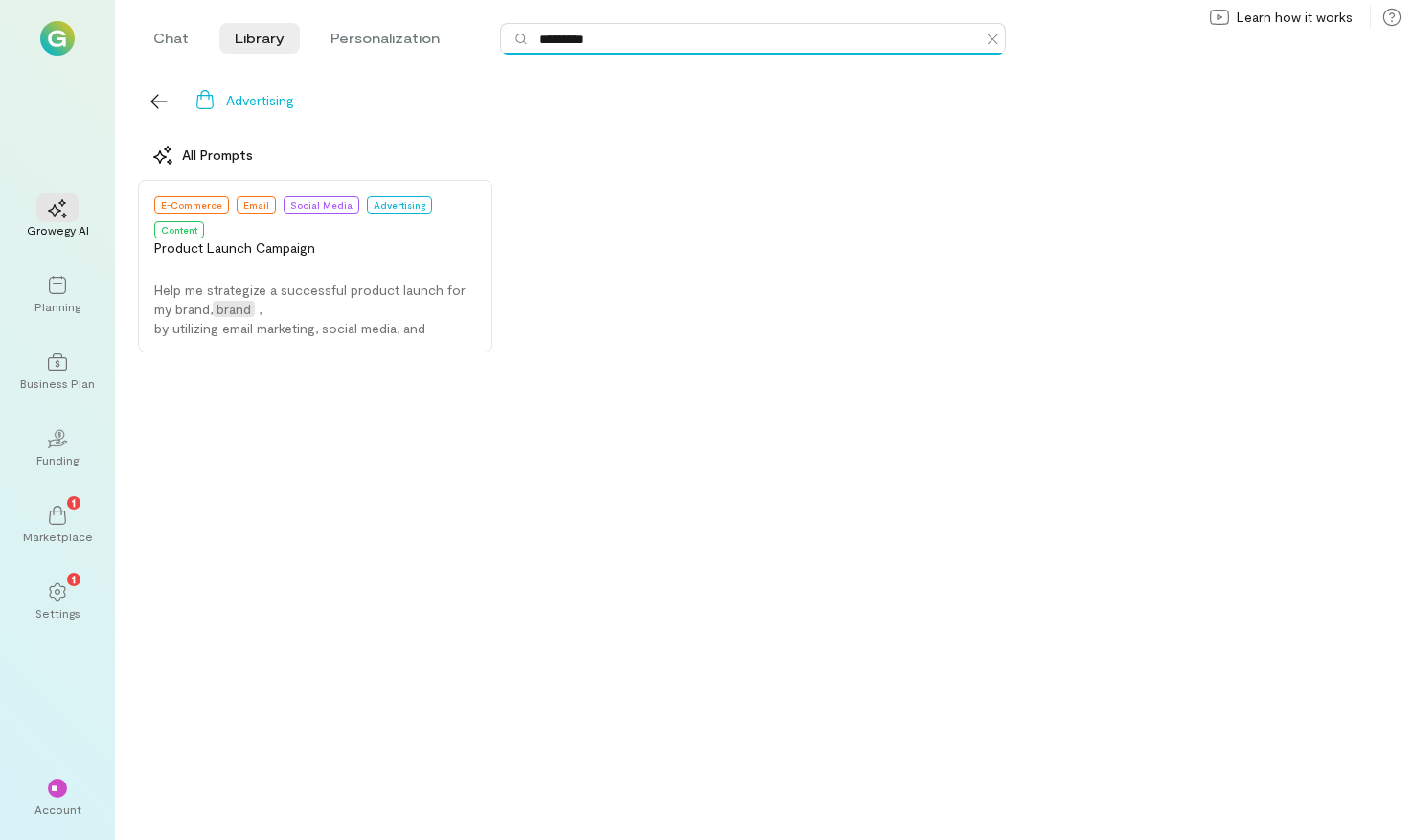
type input "*********"
click at [150, 110] on icon "button" at bounding box center [159, 102] width 19 height 19
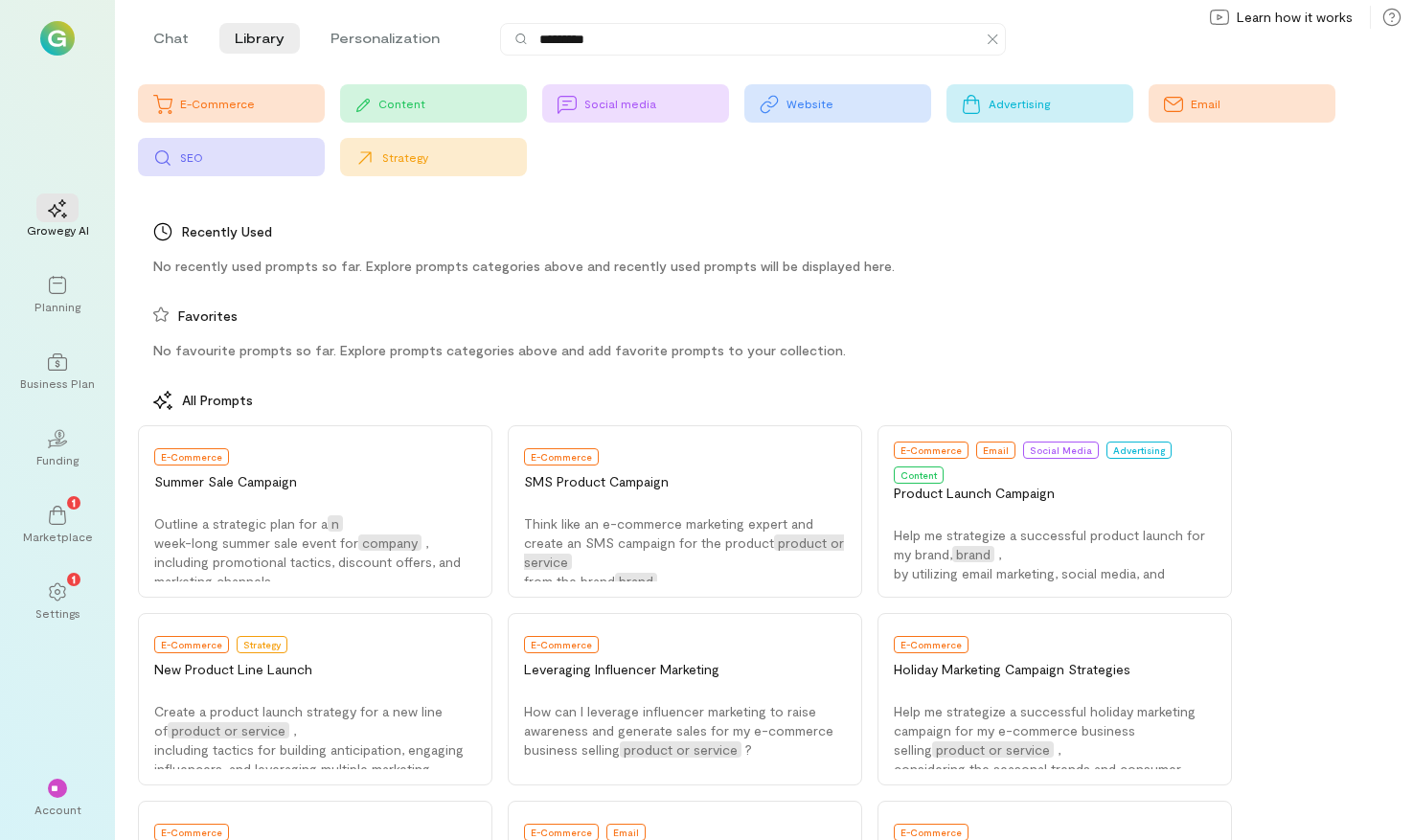
click at [389, 160] on div "Strategy" at bounding box center [454, 157] width 145 height 15
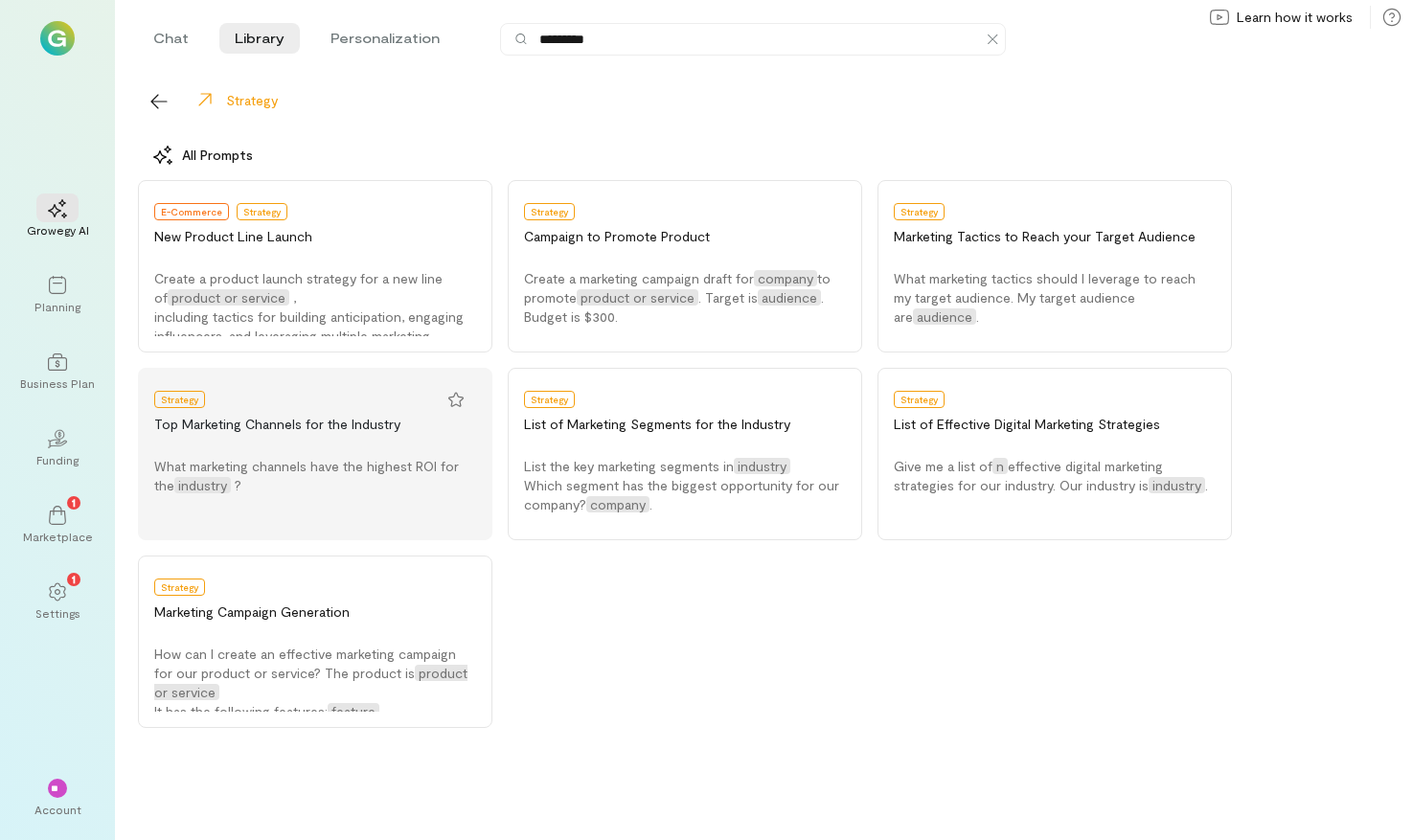
click at [349, 466] on span "What marketing channels have the highest ROI for the" at bounding box center [306, 475] width 304 height 36
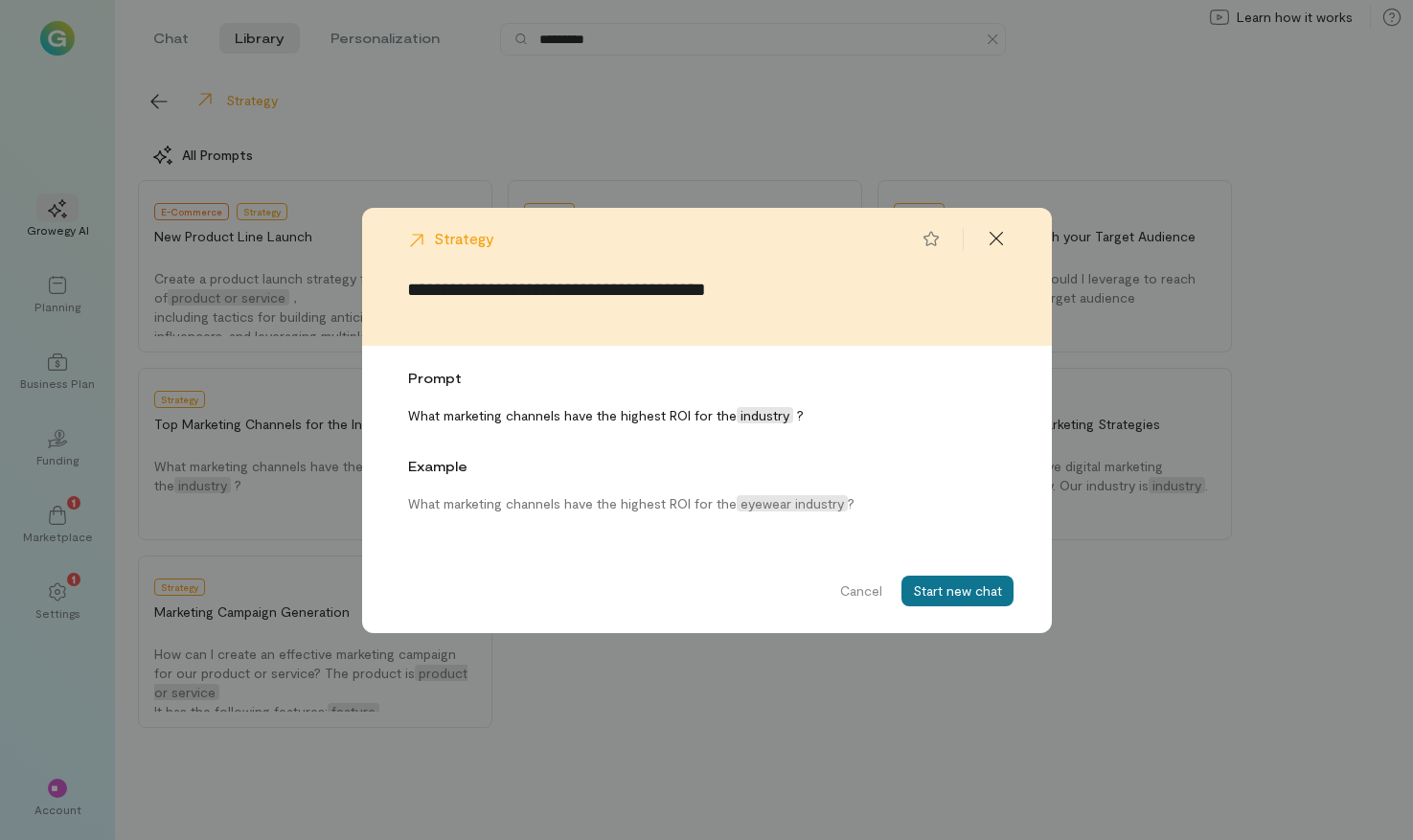
click at [949, 580] on button "Start new chat" at bounding box center [957, 591] width 112 height 31
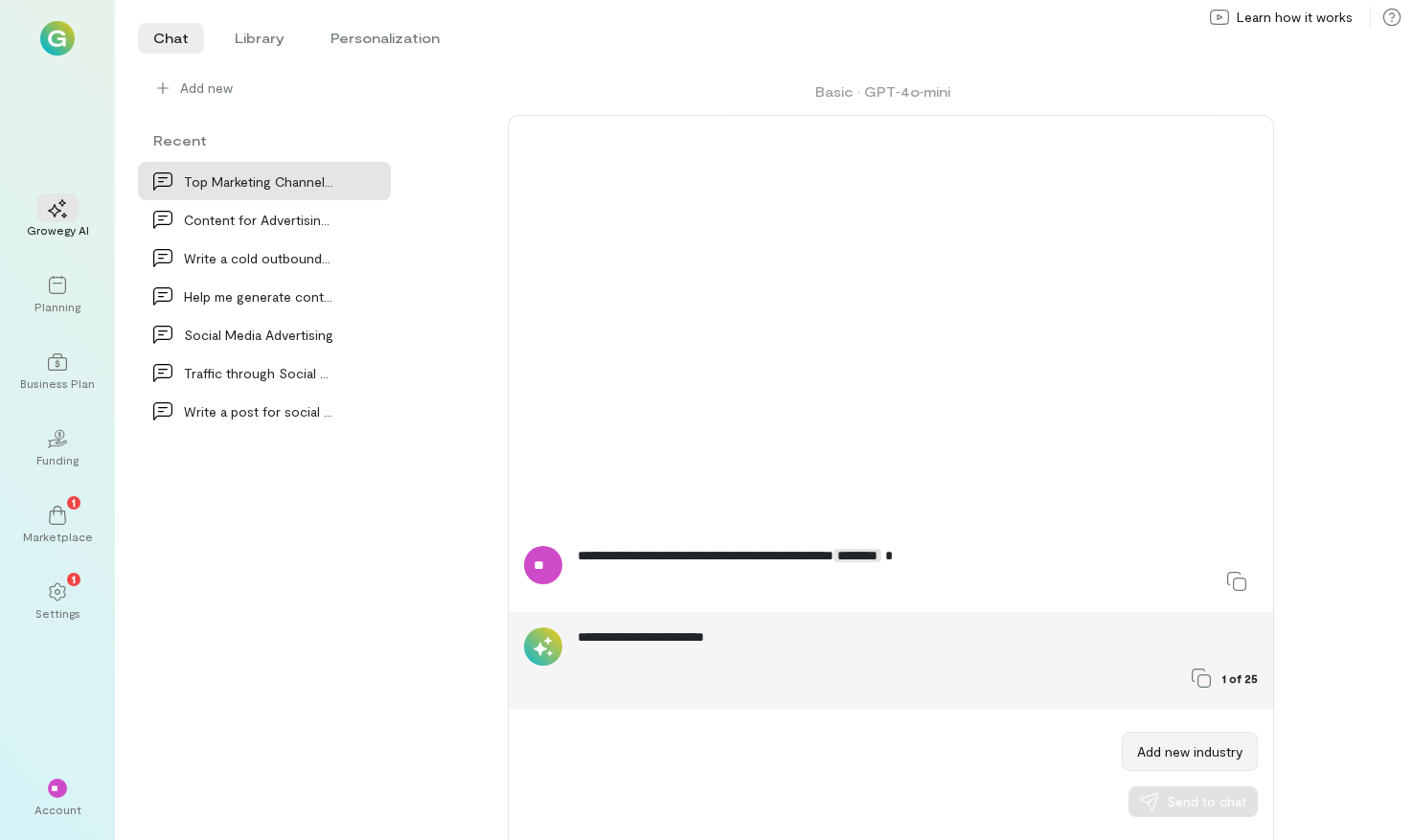
click at [1171, 753] on button "Add new industry" at bounding box center [1190, 752] width 136 height 39
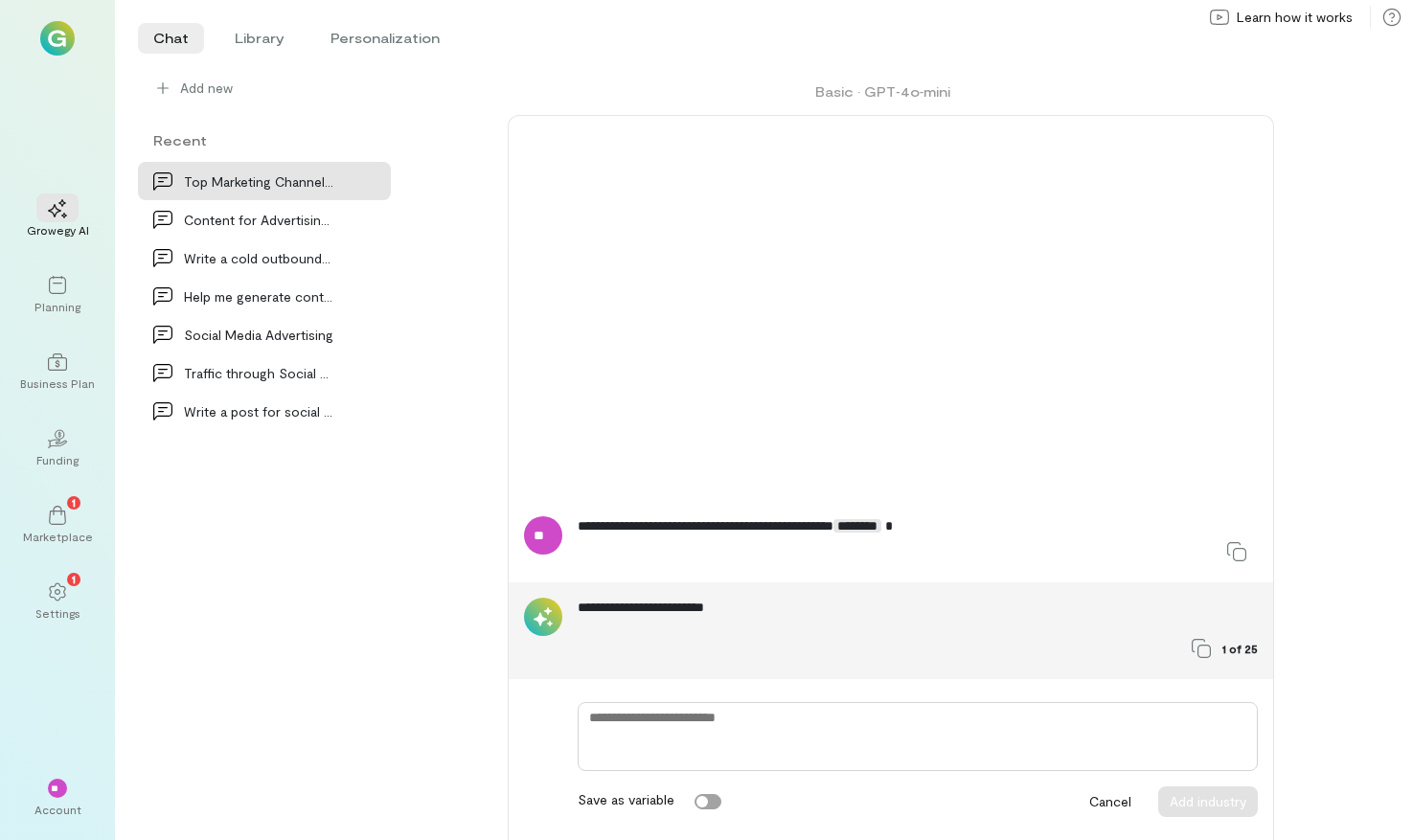
click at [874, 754] on textarea at bounding box center [918, 737] width 681 height 69
type textarea "*"
type textarea "**"
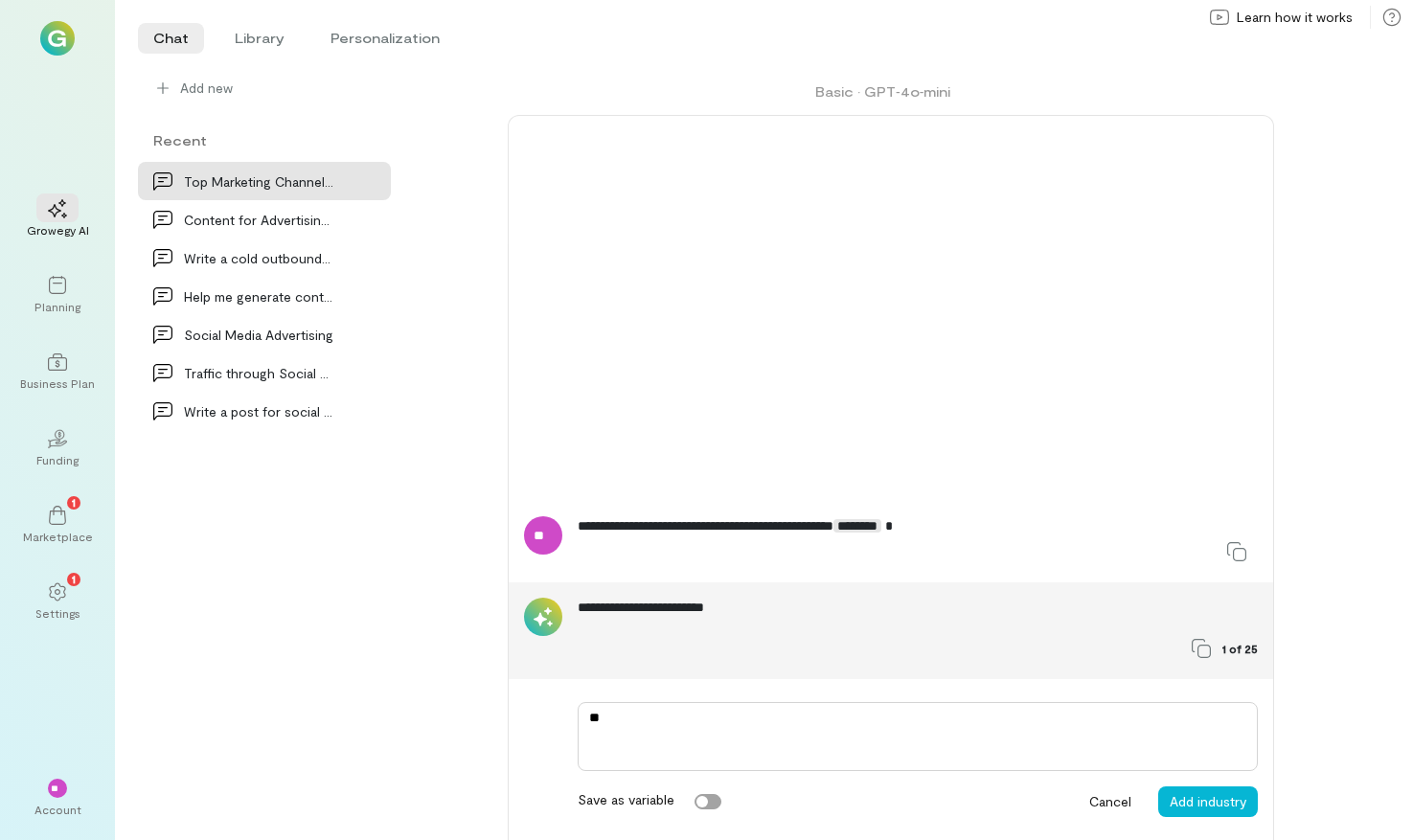
type textarea "*"
type textarea "***"
type textarea "*"
type textarea "**"
type textarea "*"
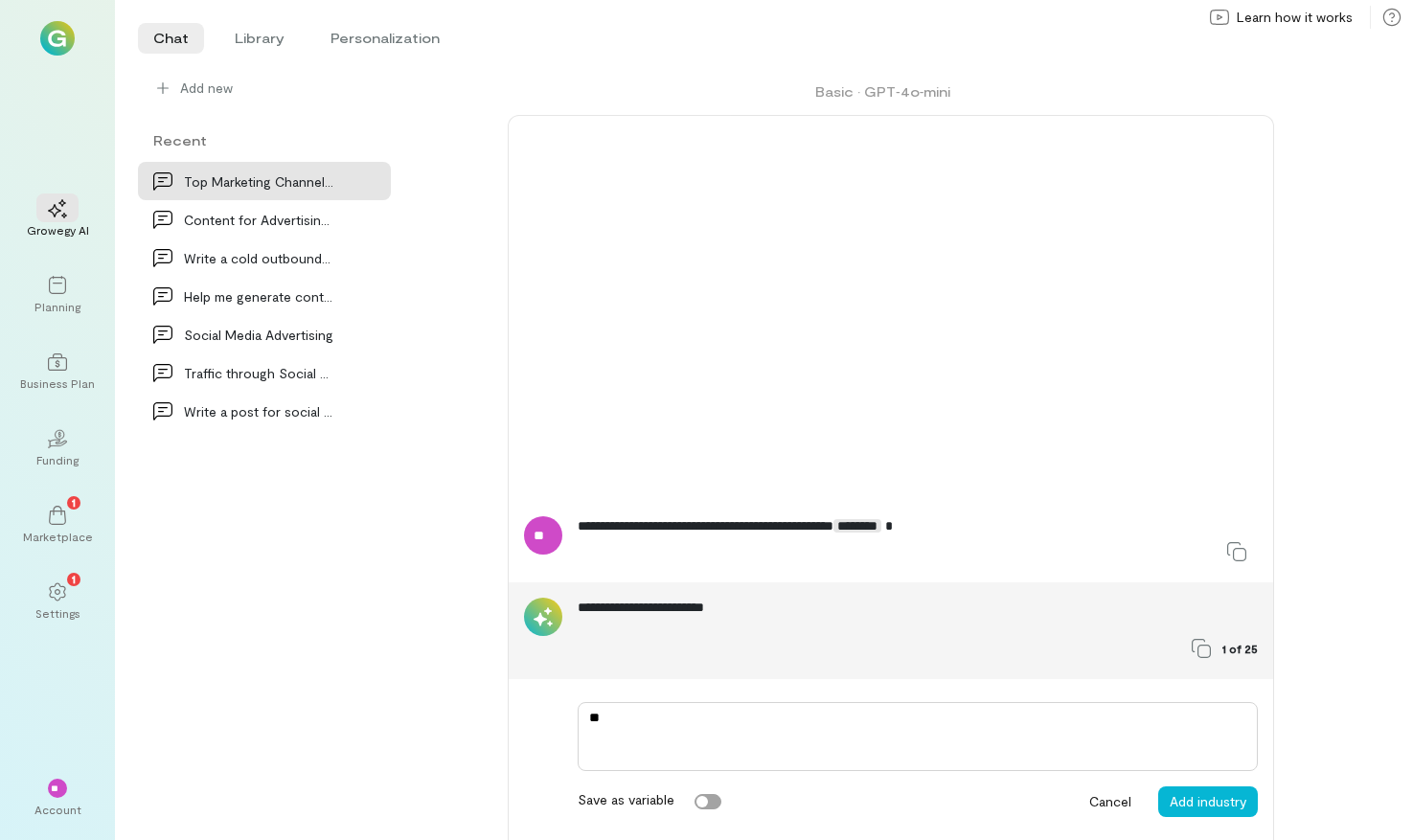
type textarea "*"
type textarea "**"
type textarea "*"
type textarea "***"
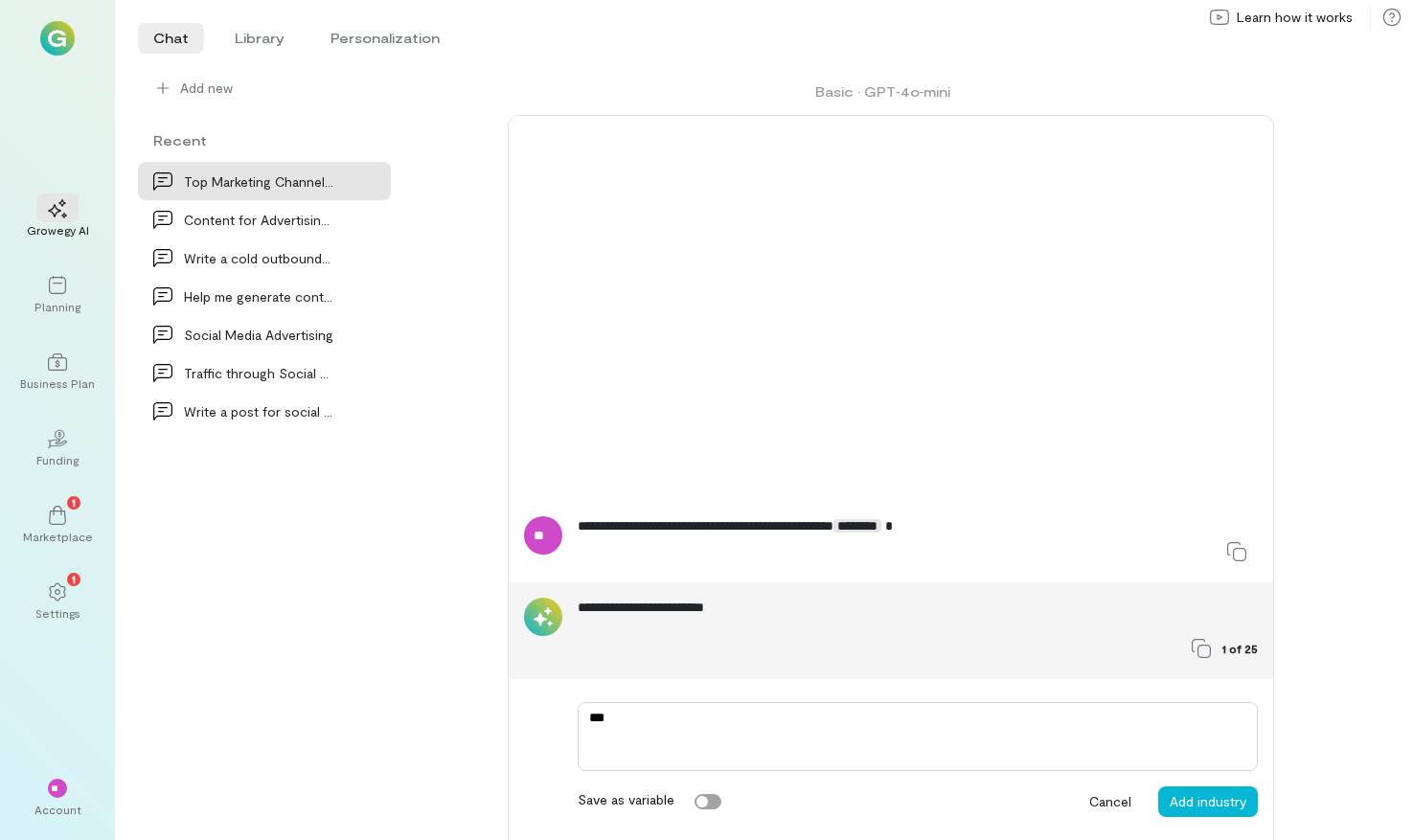
type textarea "*"
type textarea "****"
type textarea "*"
type textarea "****"
type textarea "*"
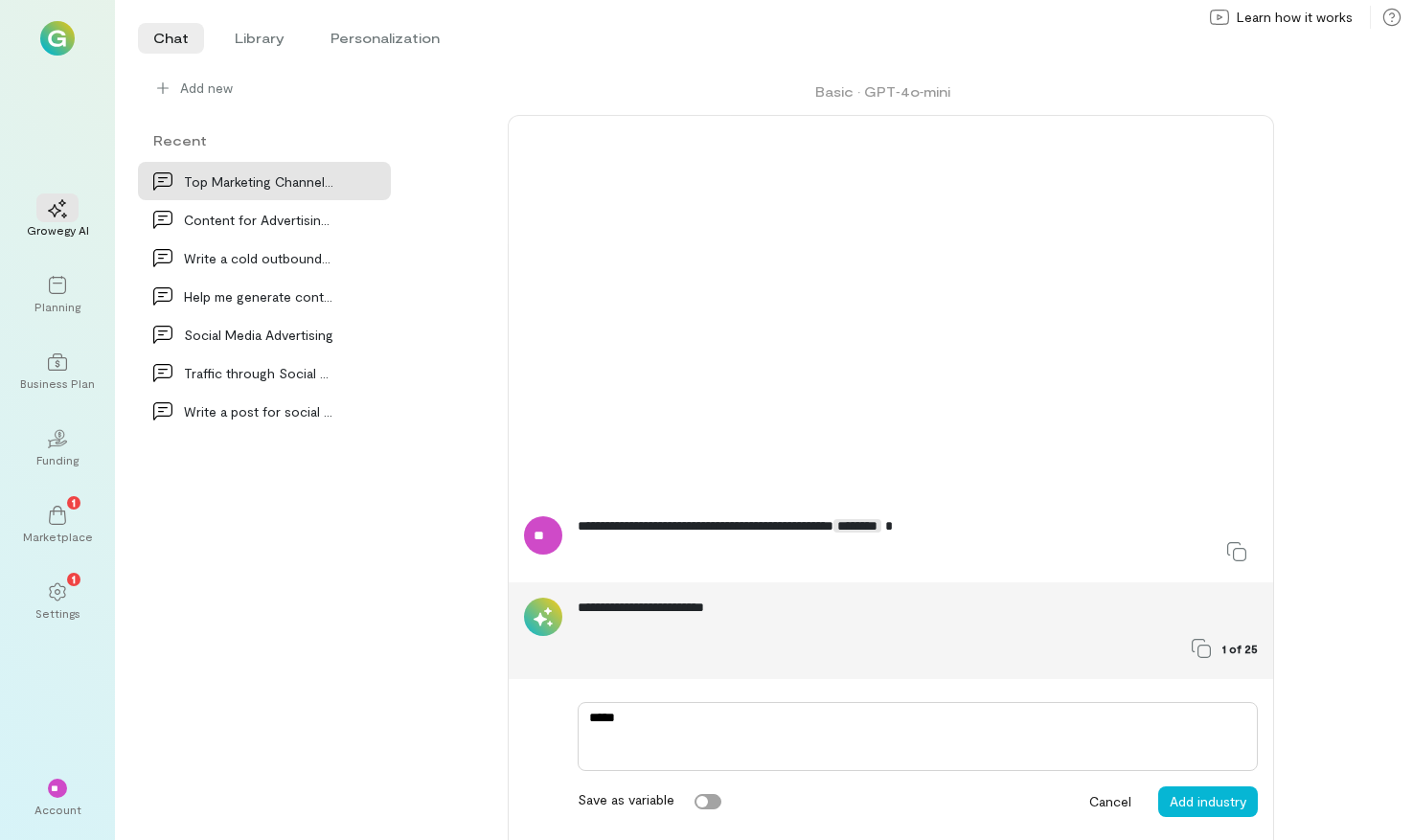
type textarea "******"
type textarea "*"
type textarea "*******"
type textarea "*"
type textarea "********"
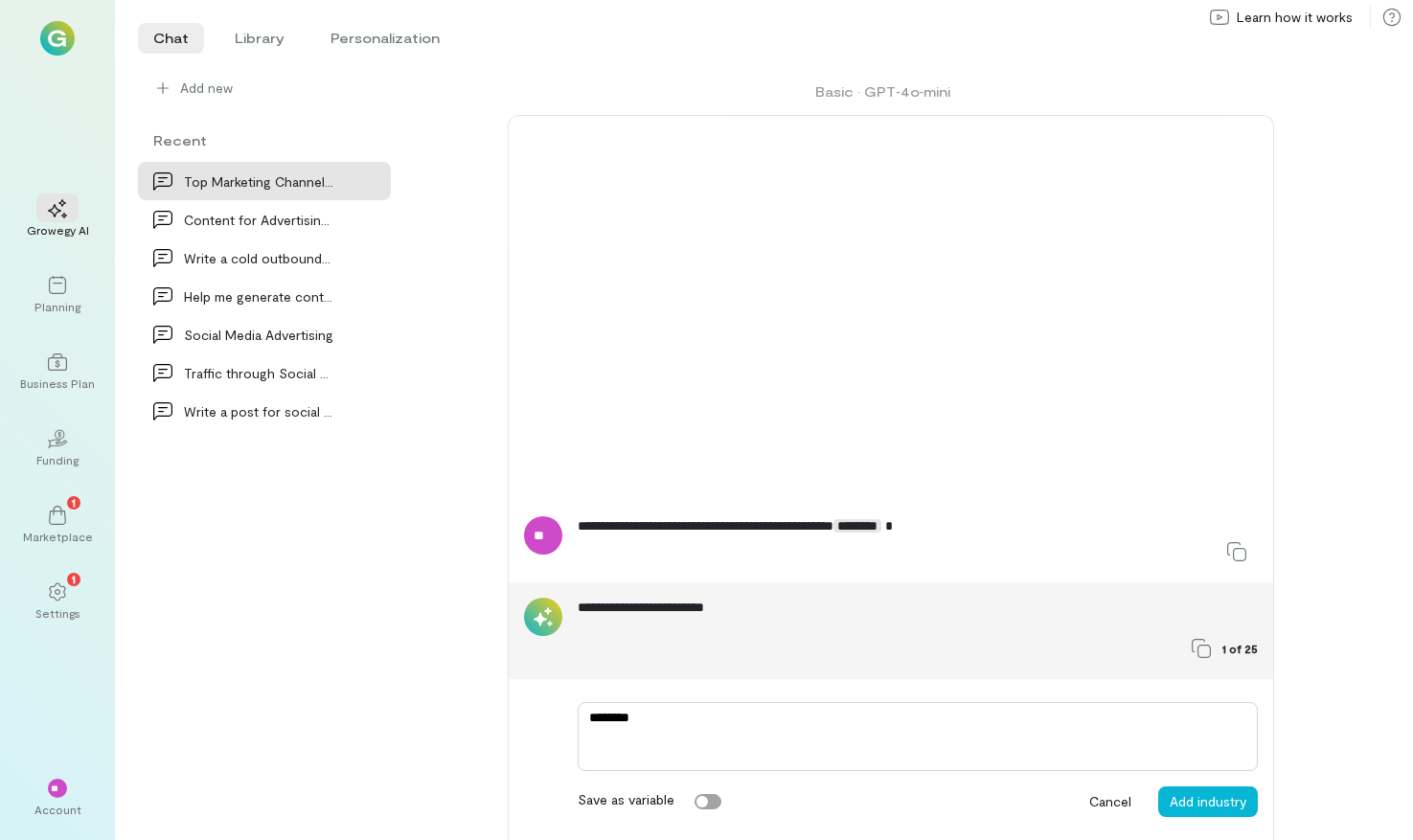
type textarea "*"
type textarea "*********"
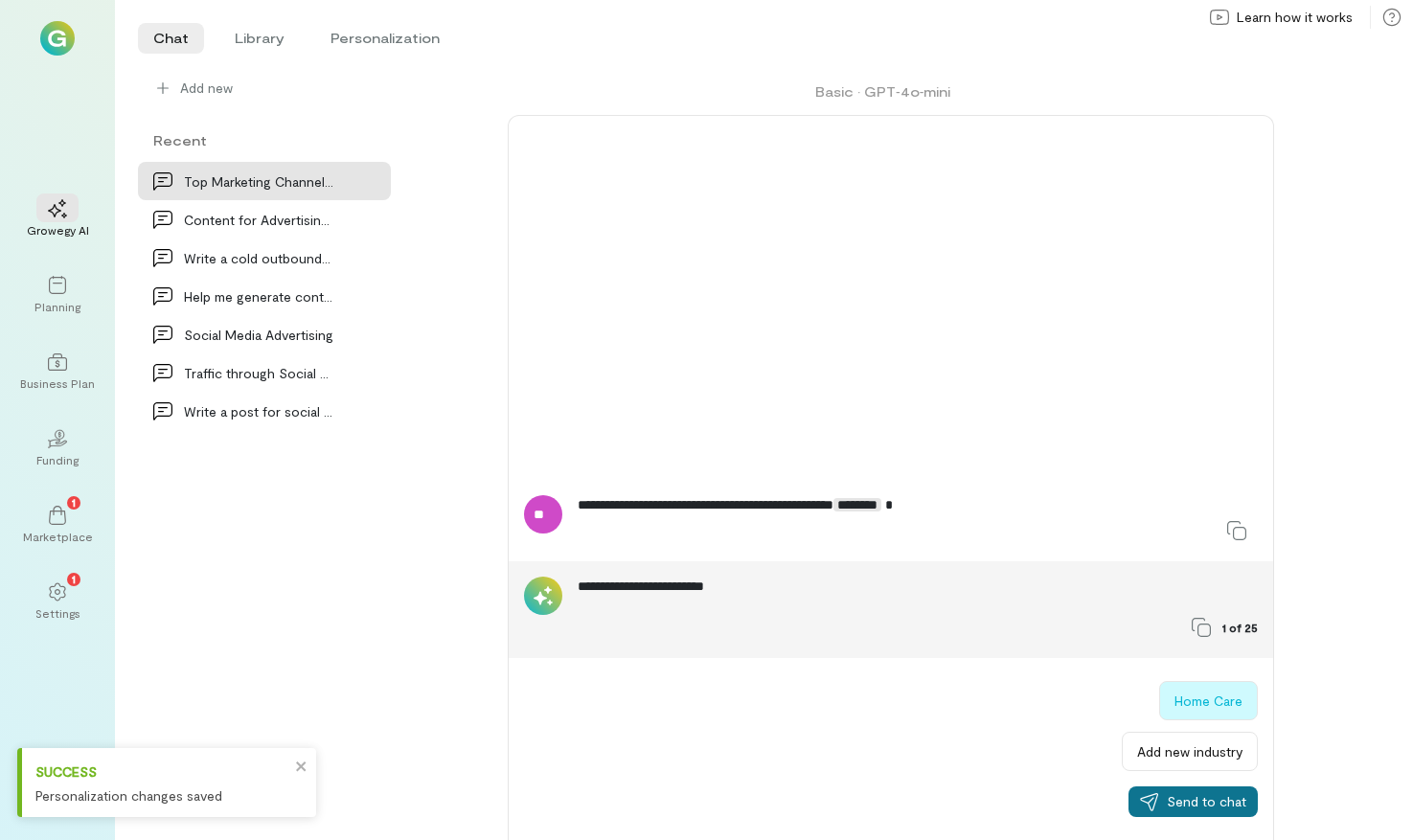
click at [1174, 806] on span "Send to chat" at bounding box center [1207, 802] width 80 height 19
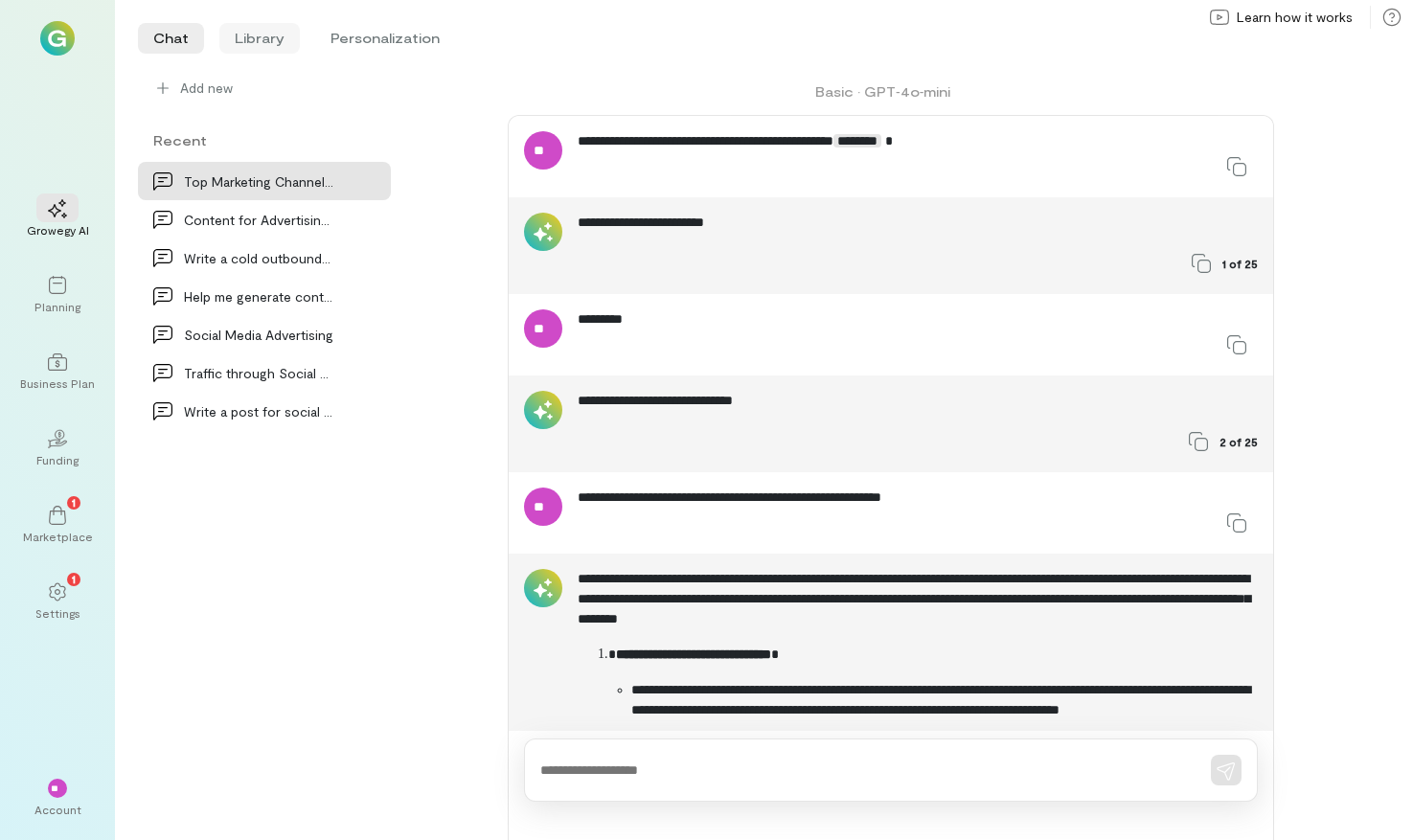
click at [270, 49] on li "Library" at bounding box center [260, 38] width 81 height 31
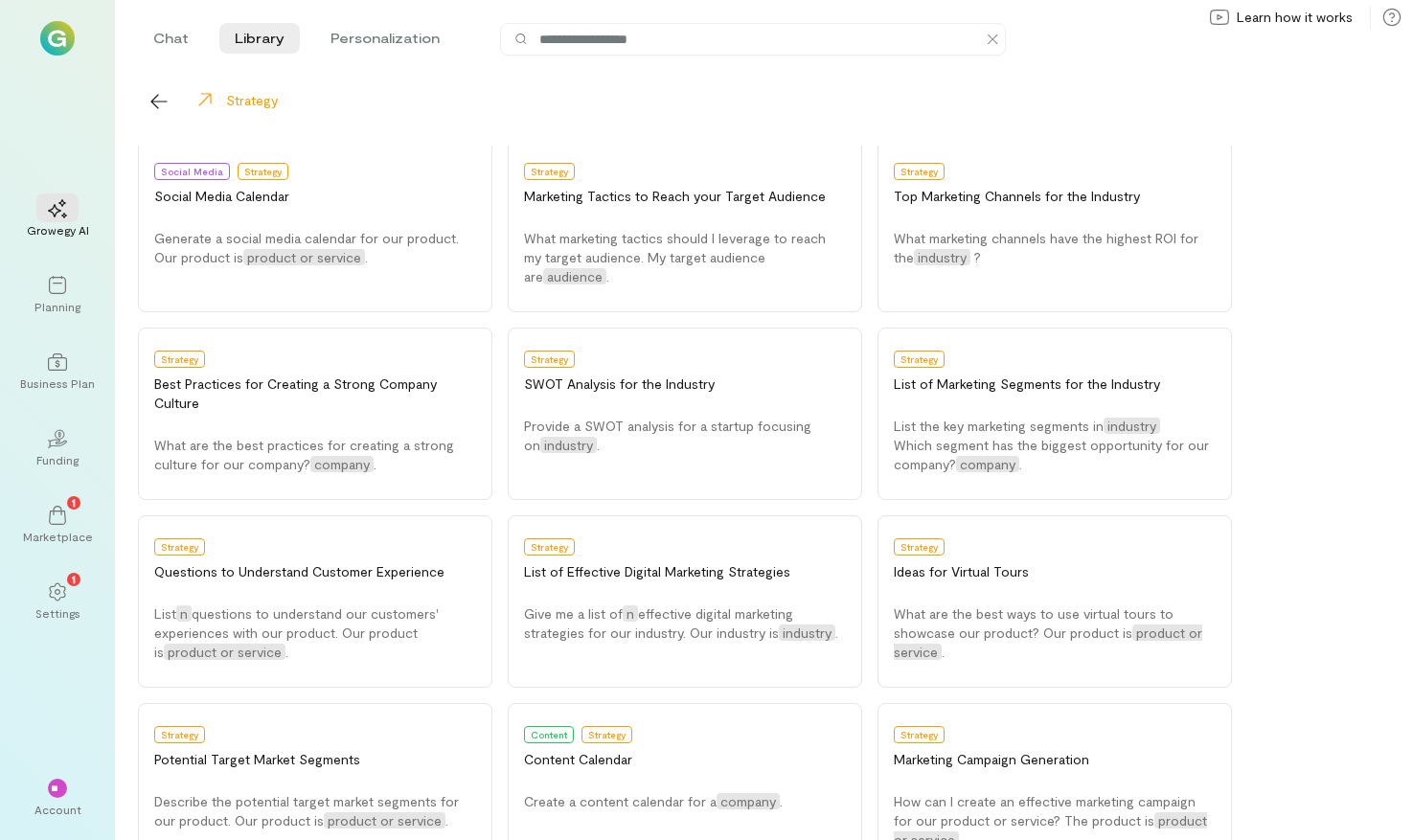
scroll to position [670, 0]
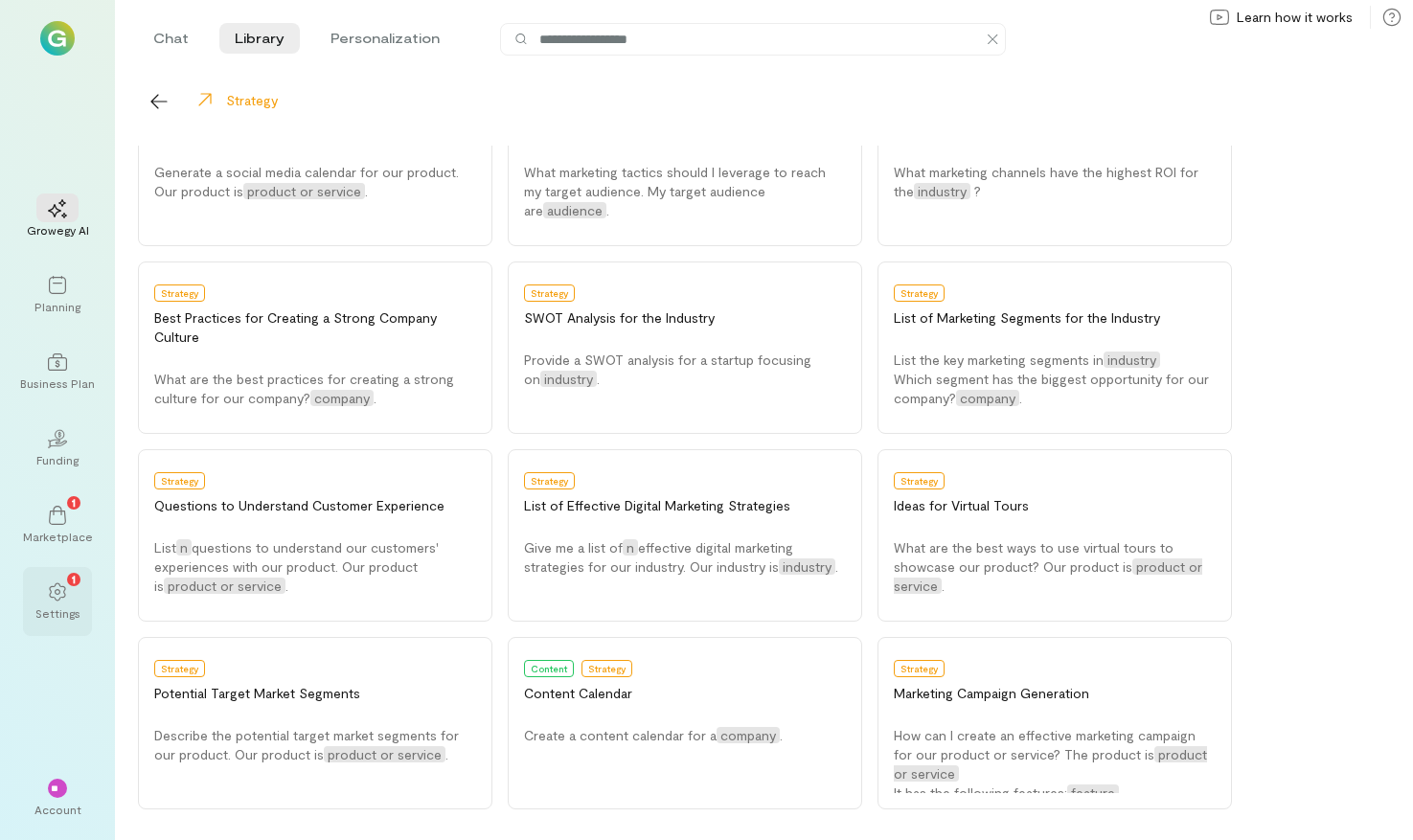
click at [41, 615] on div "Settings" at bounding box center [58, 613] width 45 height 15
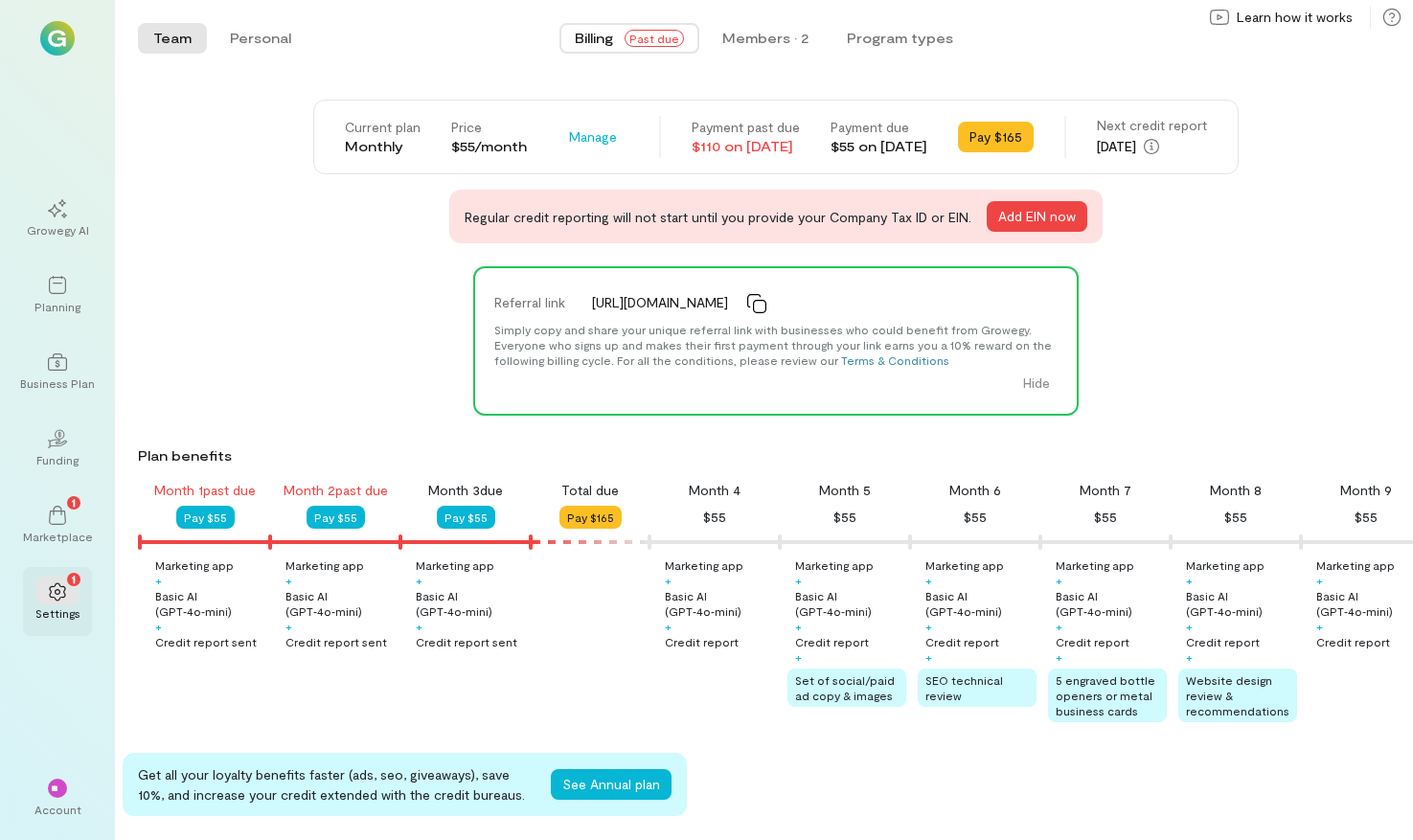
scroll to position [0, 196]
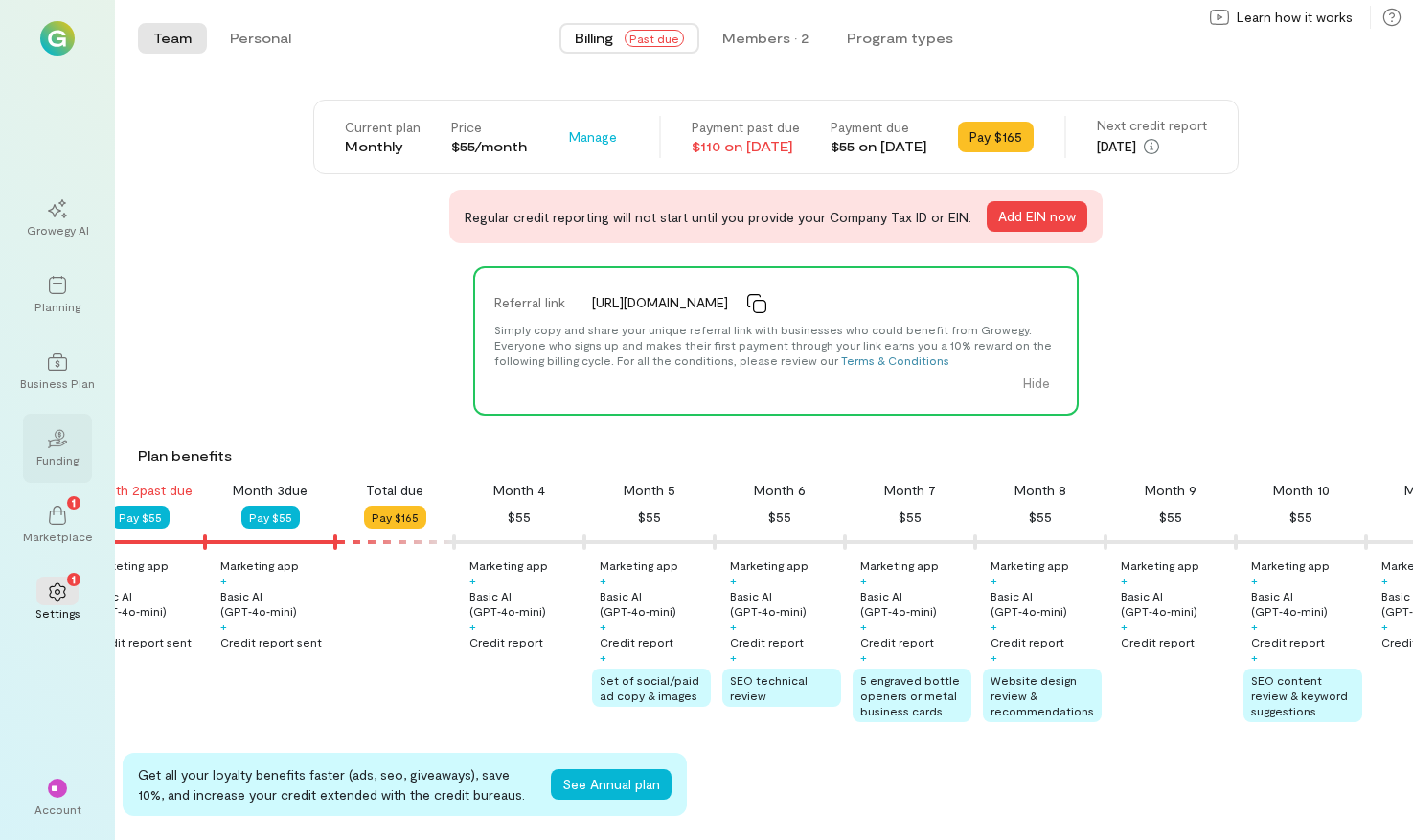
click at [51, 431] on icon "02" at bounding box center [58, 439] width 19 height 19
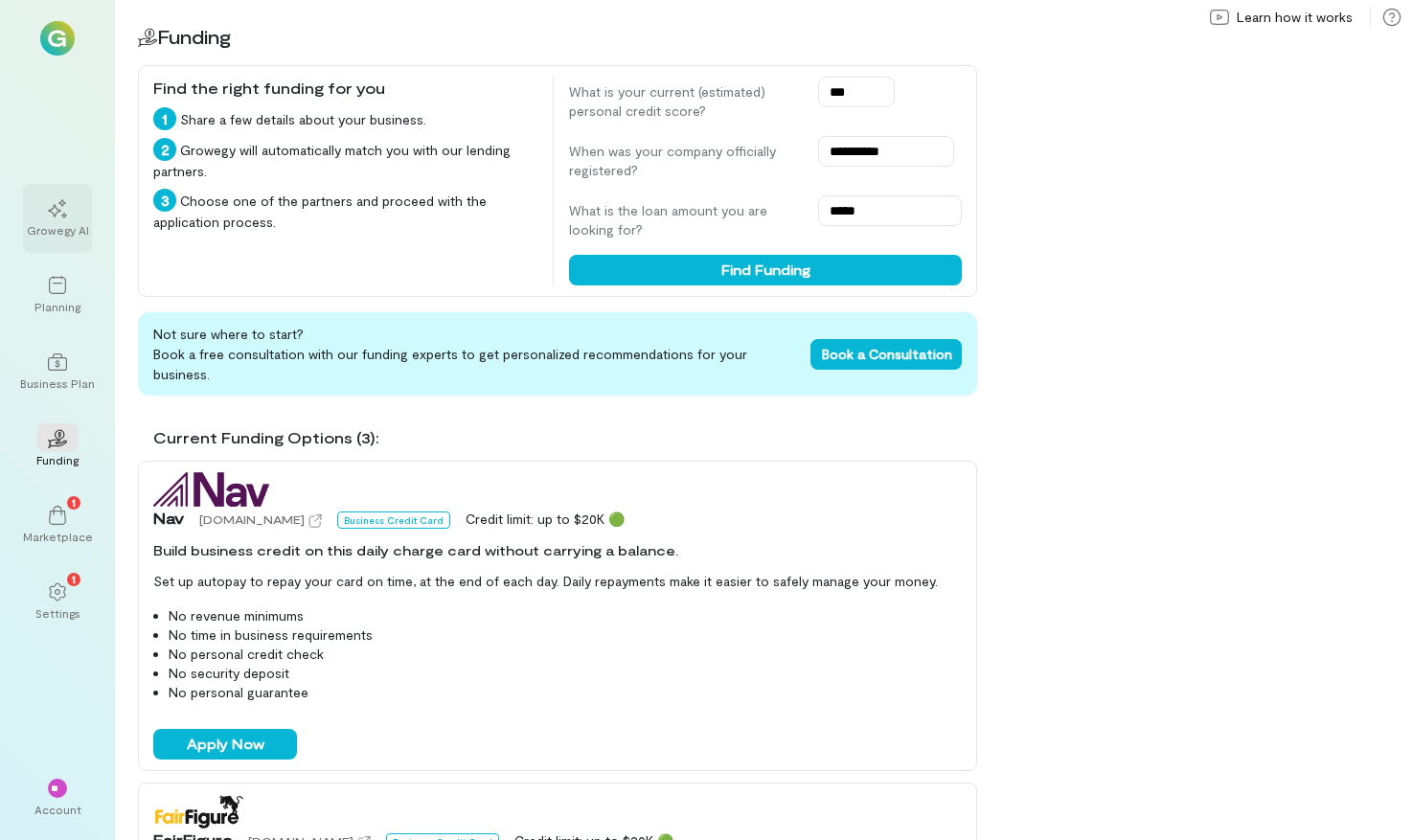
click at [42, 218] on div at bounding box center [58, 208] width 42 height 29
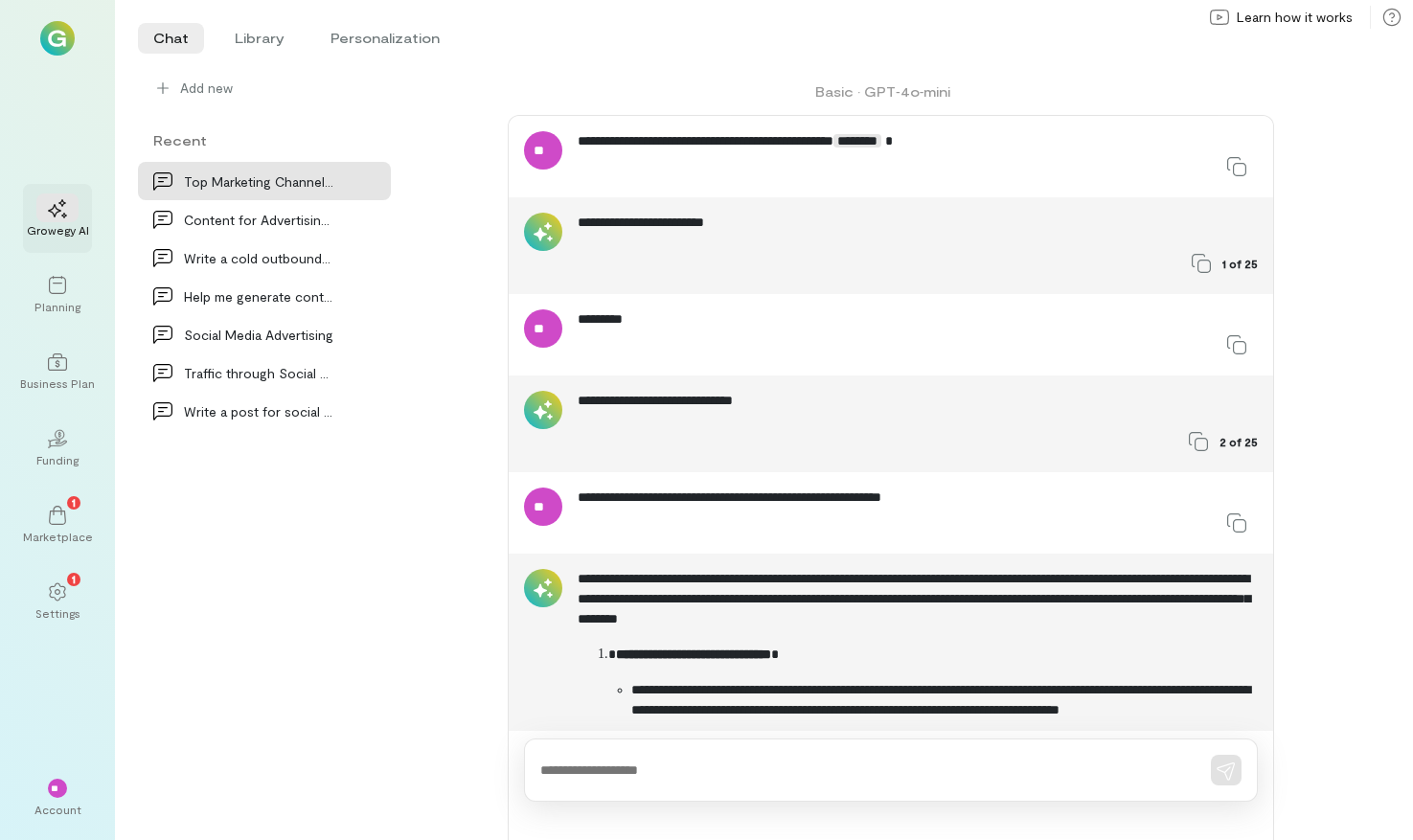
scroll to position [438, 0]
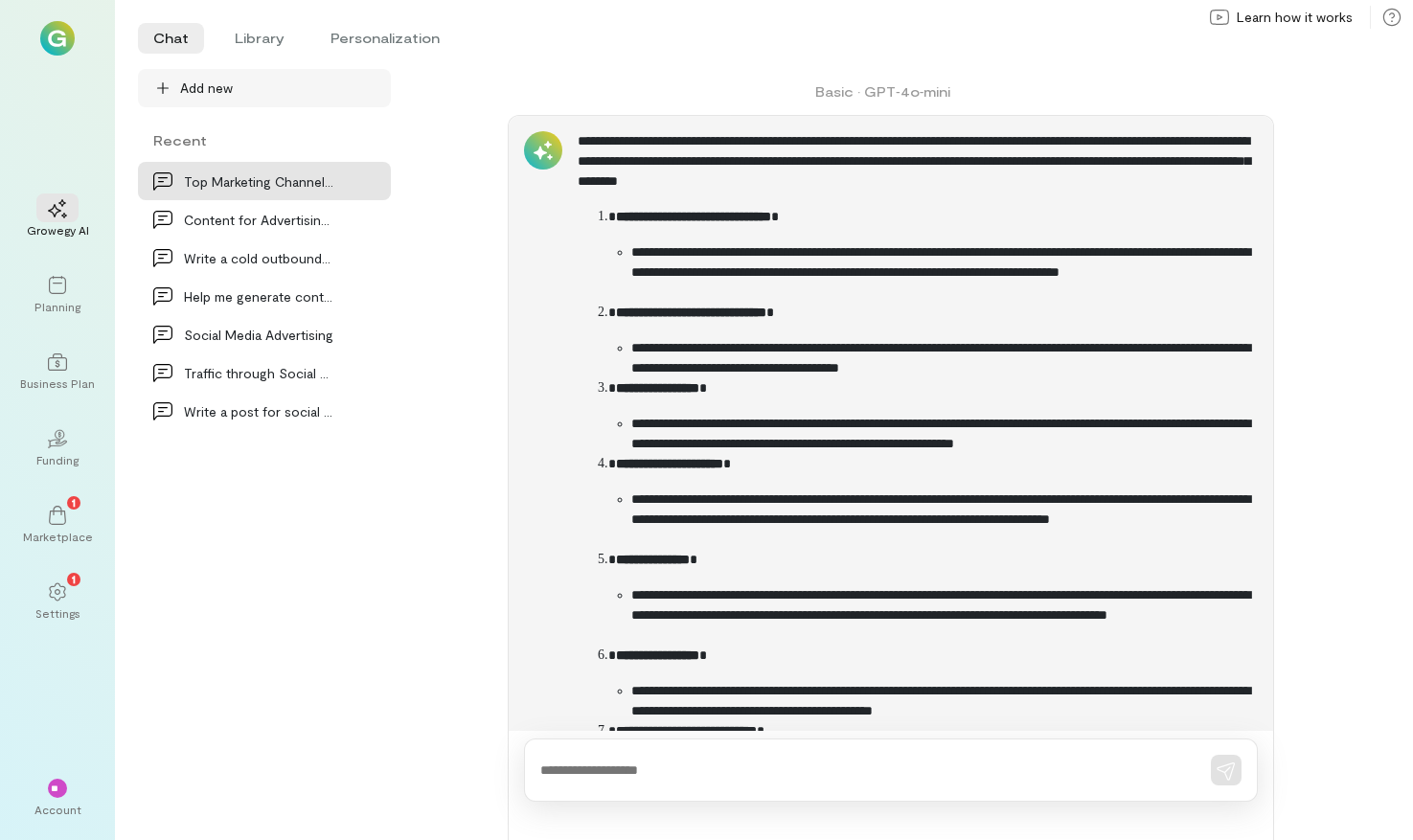
click at [211, 94] on span "Add new" at bounding box center [278, 88] width 196 height 19
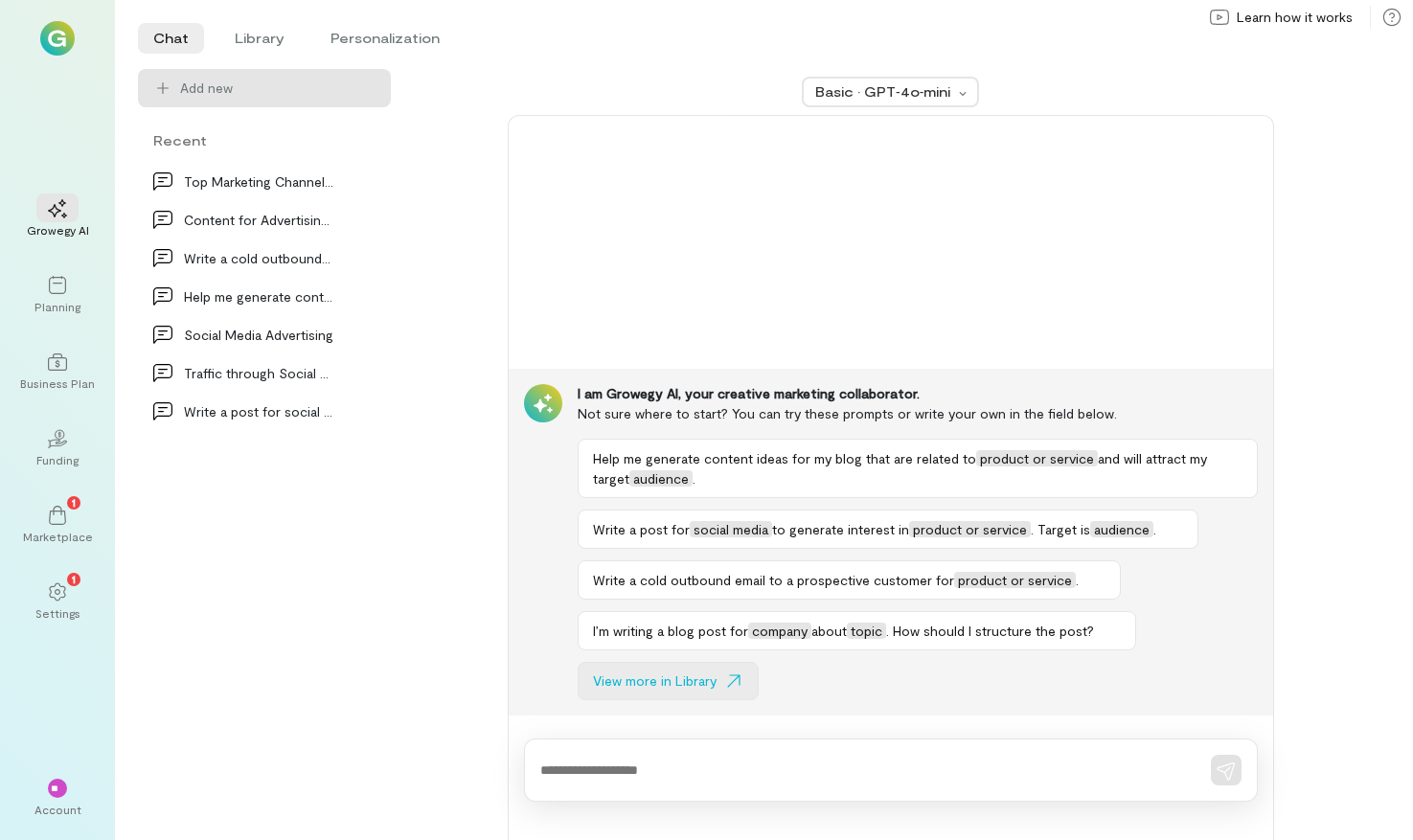
click at [699, 680] on span "View more in Library" at bounding box center [655, 682] width 124 height 19
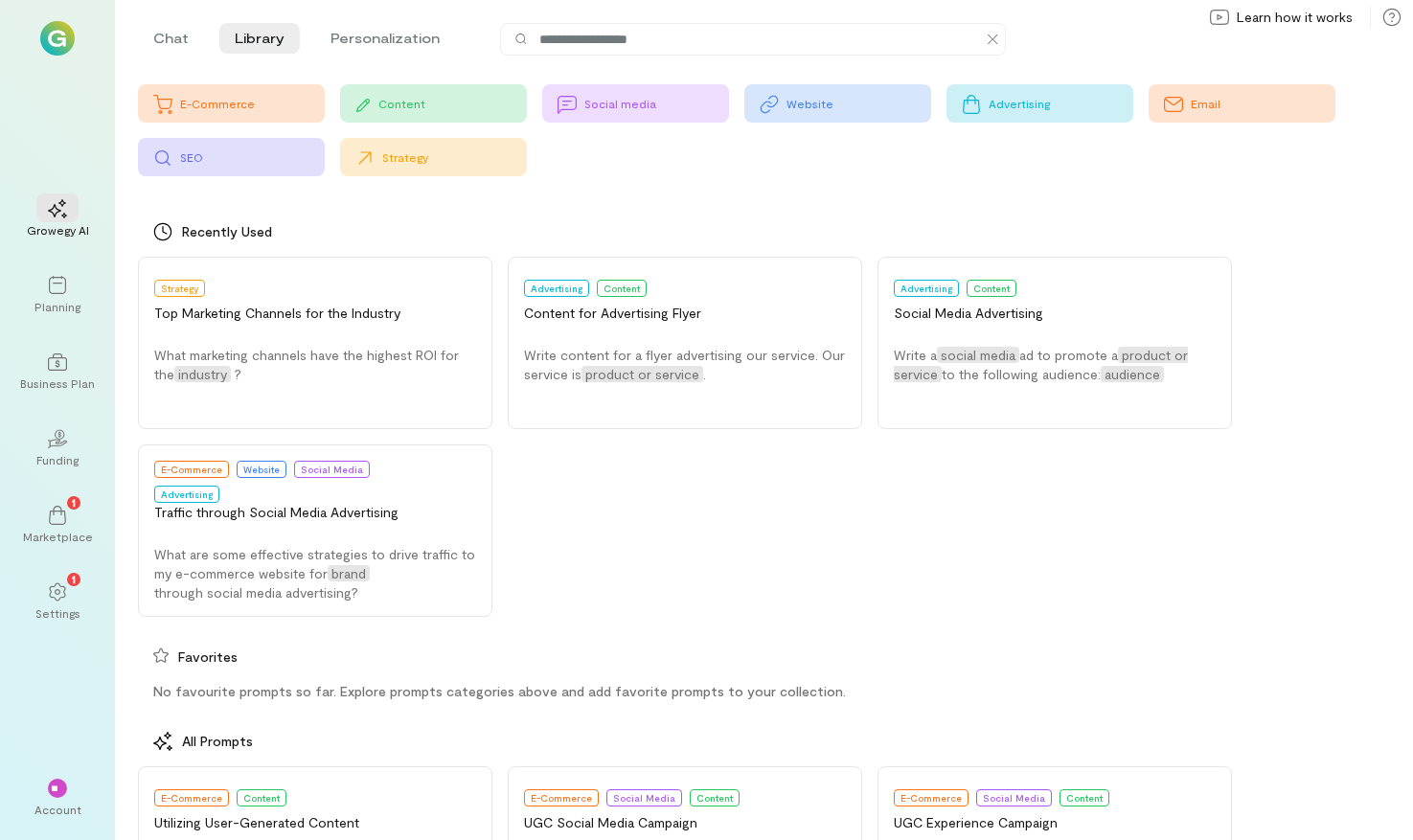
click at [1037, 102] on div "Advertising" at bounding box center [1061, 104] width 145 height 15
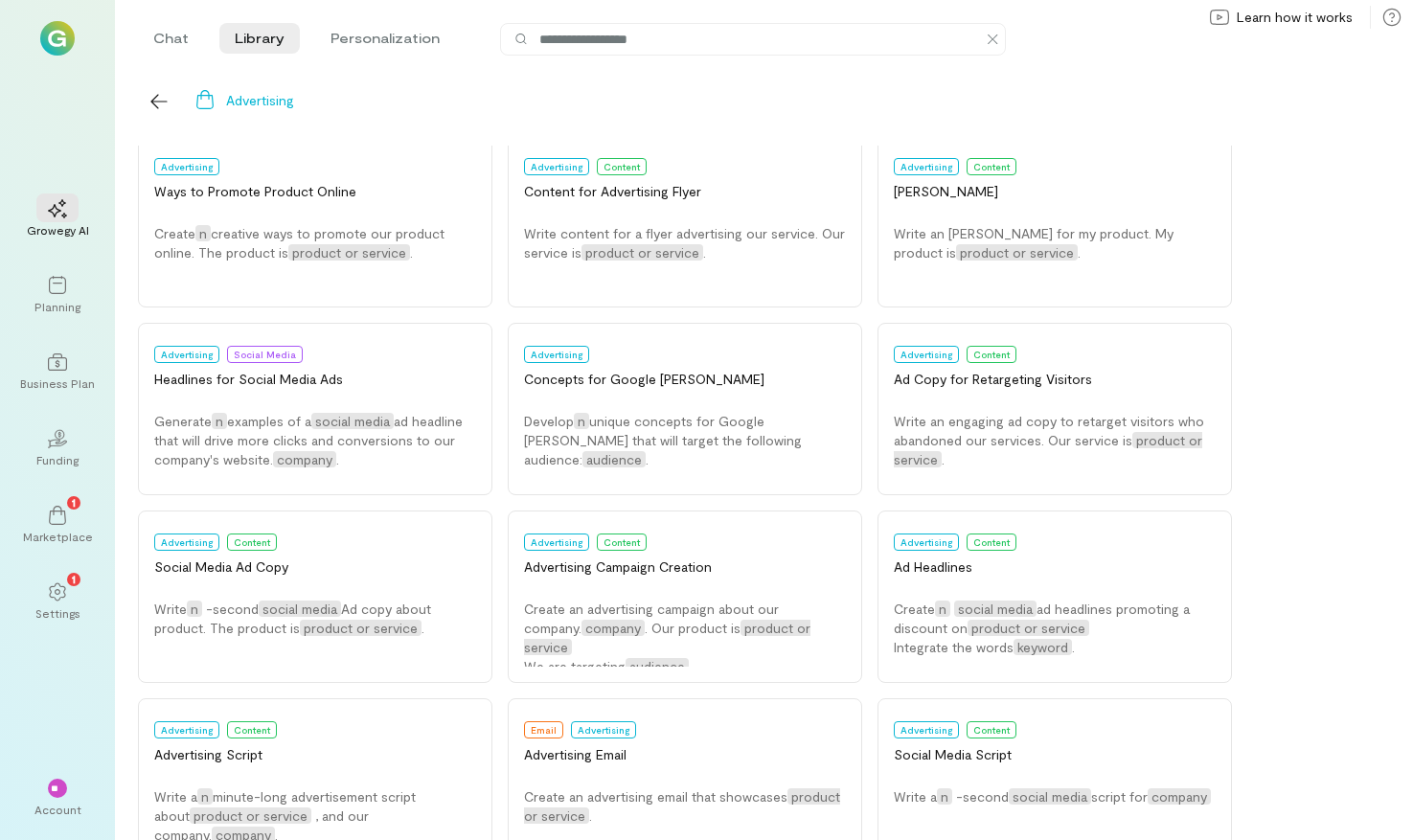
scroll to position [670, 0]
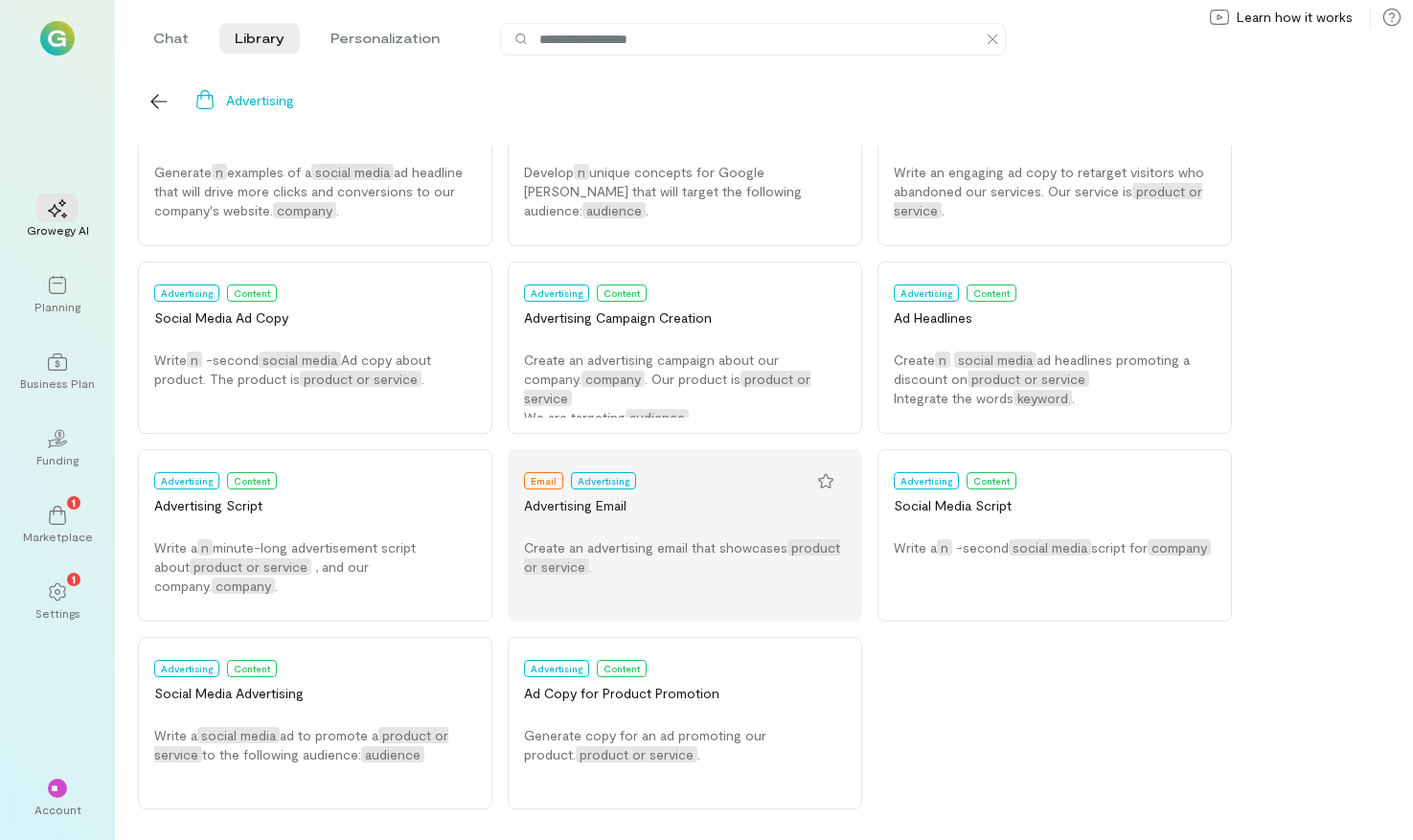
click at [643, 564] on div "Create an advertising email that showcases product or service ." at bounding box center [684, 558] width 322 height 38
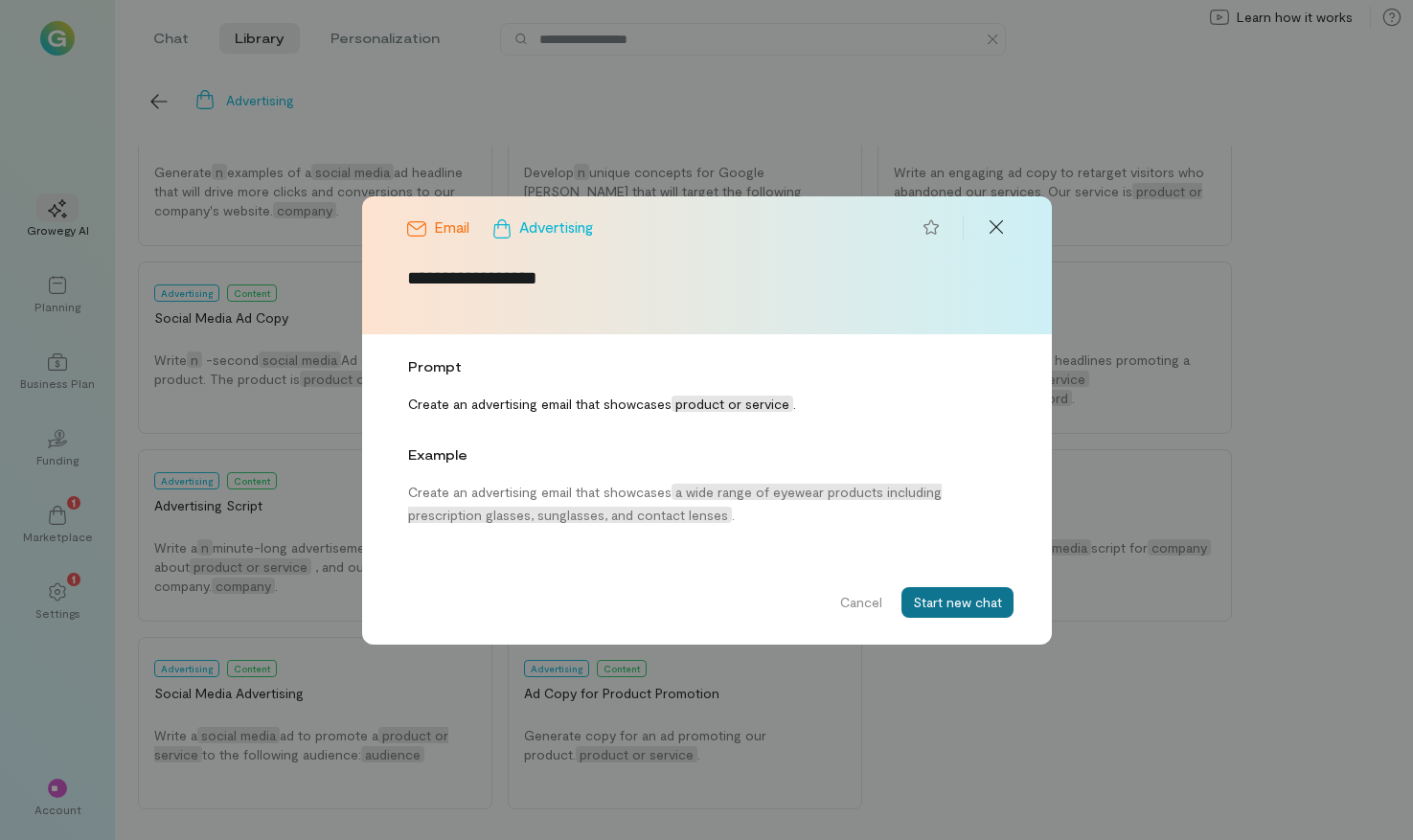
click at [974, 599] on button "Start new chat" at bounding box center [957, 603] width 112 height 31
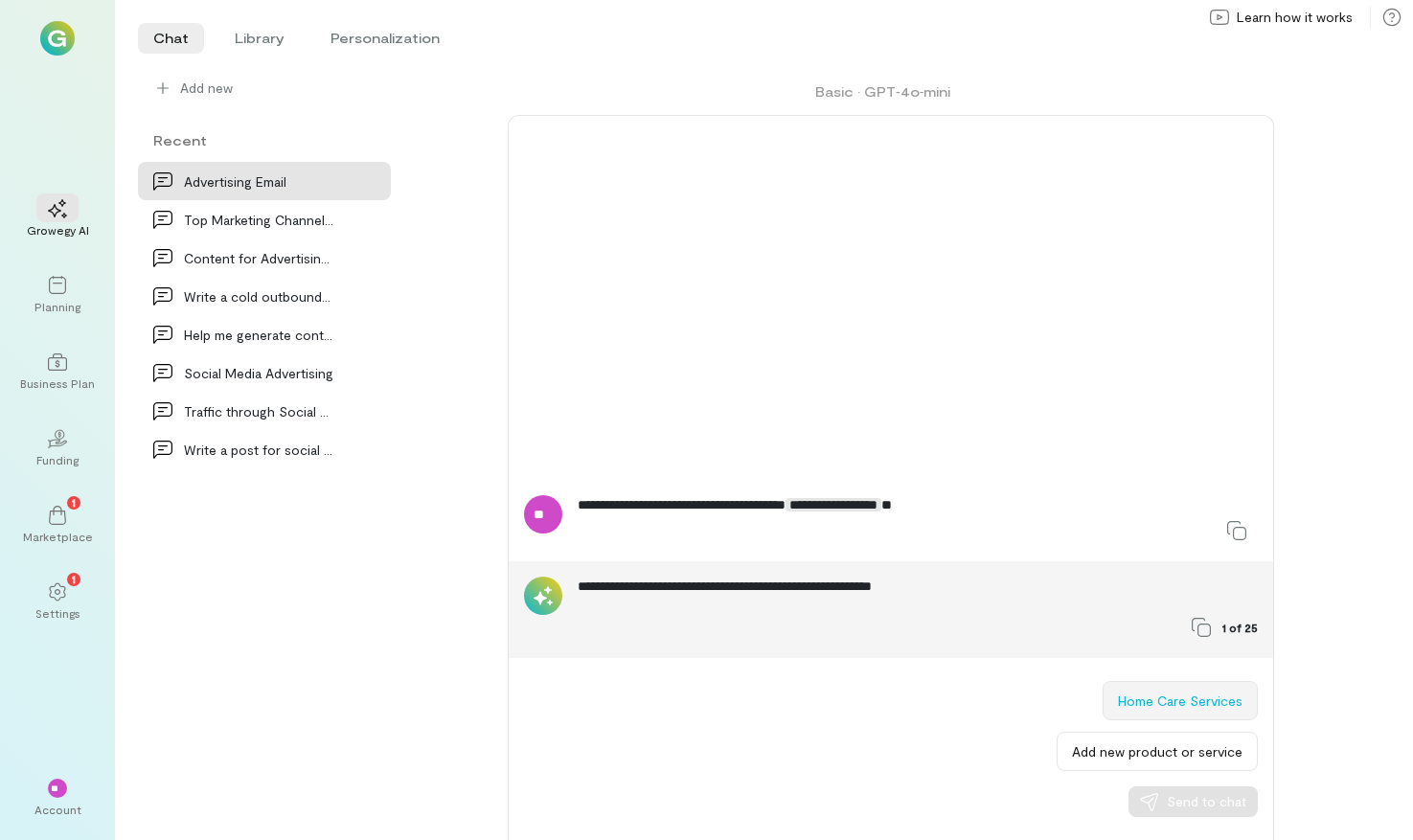
click at [1142, 704] on button "Home Care Services" at bounding box center [1181, 701] width 156 height 39
click at [1168, 790] on button "Send to chat" at bounding box center [1193, 802] width 130 height 31
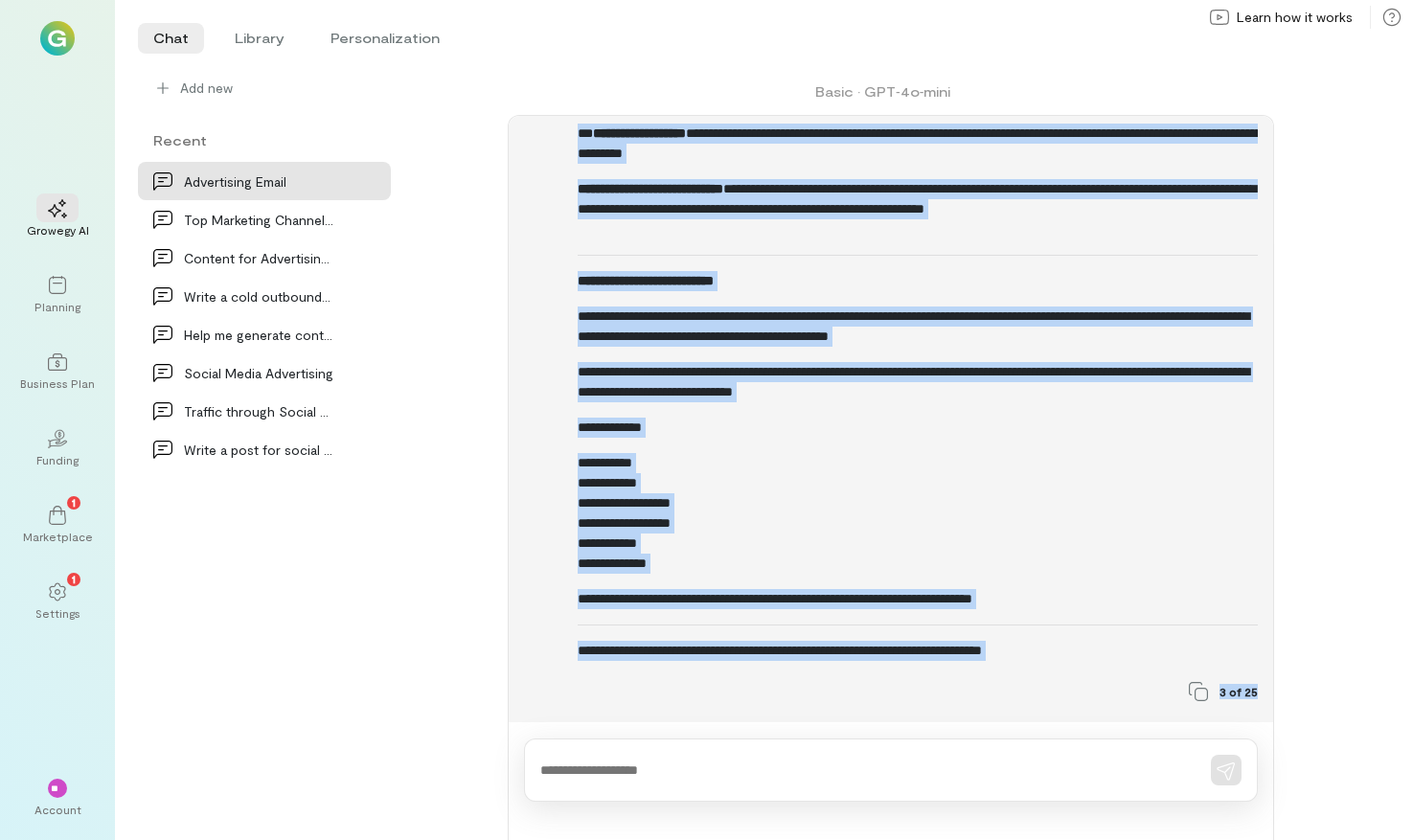
scroll to position [836, 0]
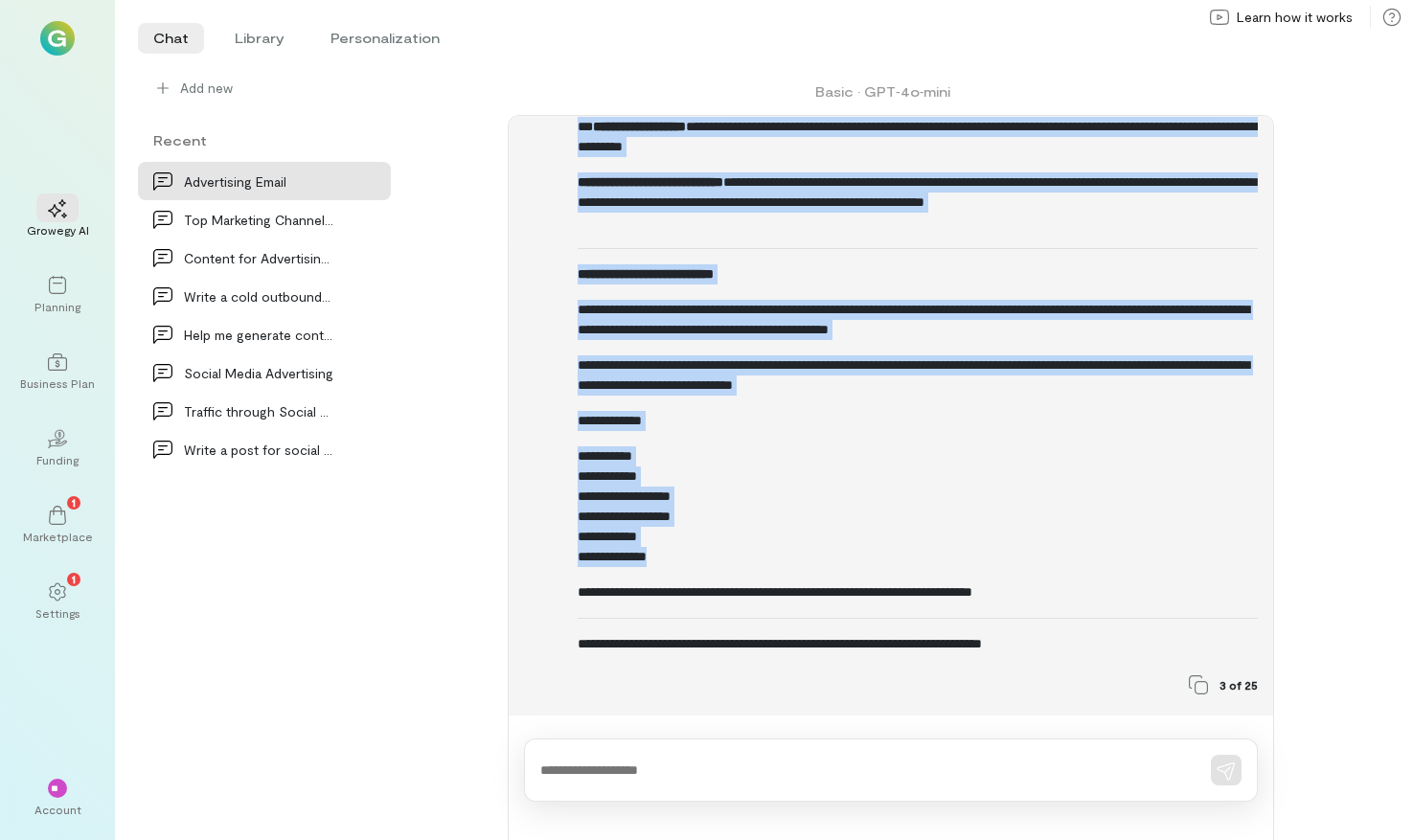
drag, startPoint x: 576, startPoint y: 397, endPoint x: 828, endPoint y: 565, distance: 302.9
click at [828, 565] on div "**********" at bounding box center [891, 217] width 734 height 968
copy div "**********"
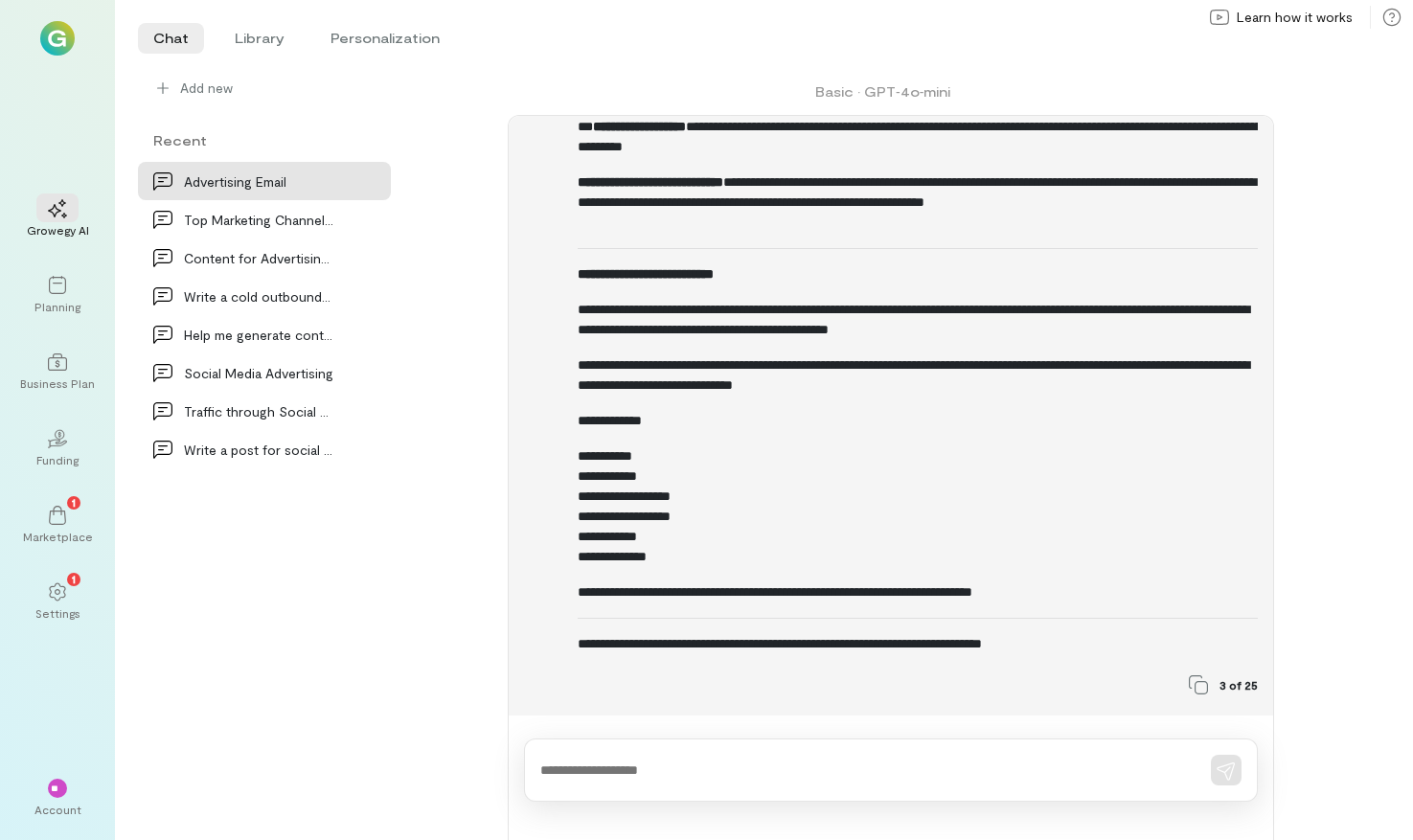
click at [473, 465] on div "**********" at bounding box center [890, 454] width 953 height 771
click at [284, 43] on li "Library" at bounding box center [260, 38] width 81 height 31
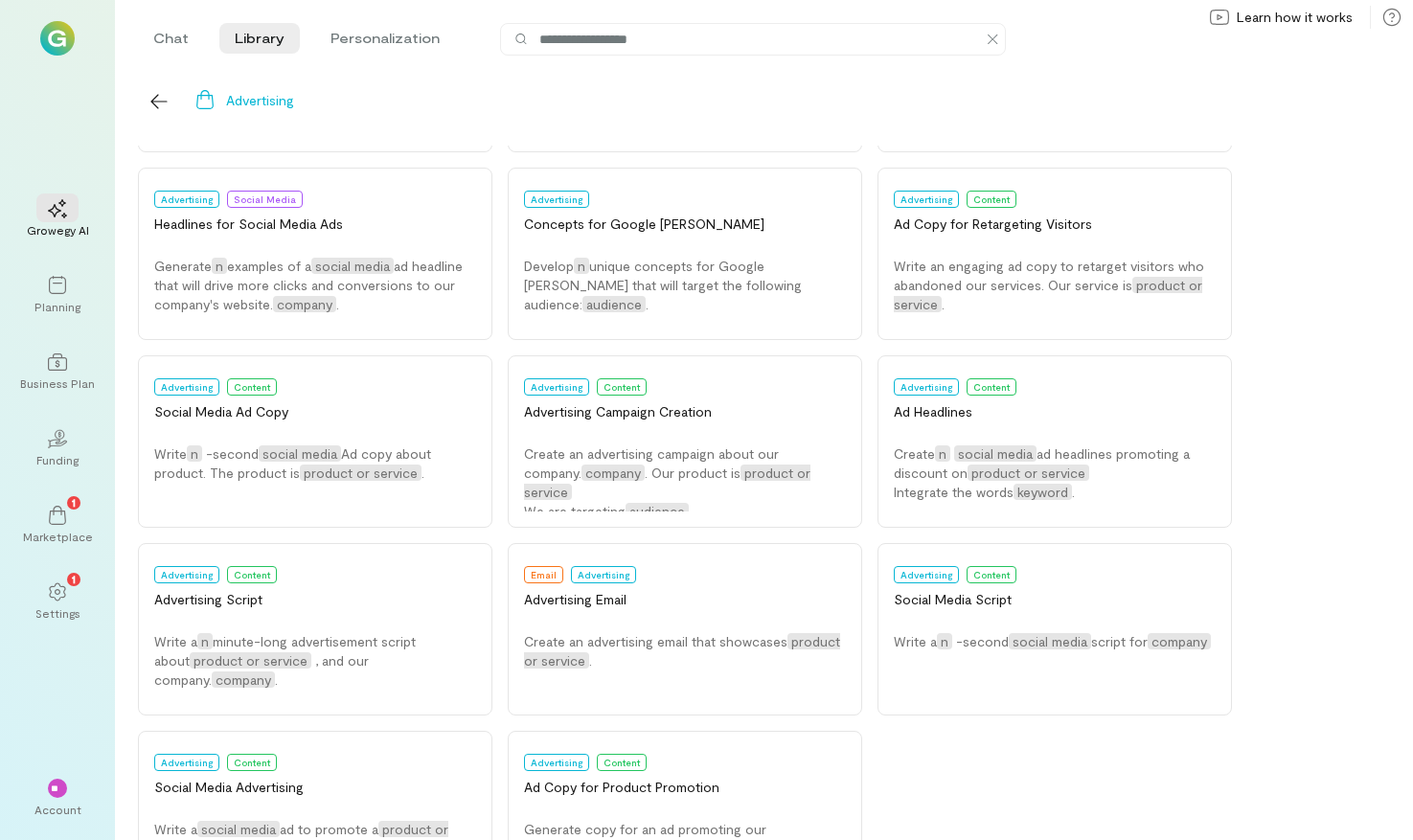
scroll to position [570, 0]
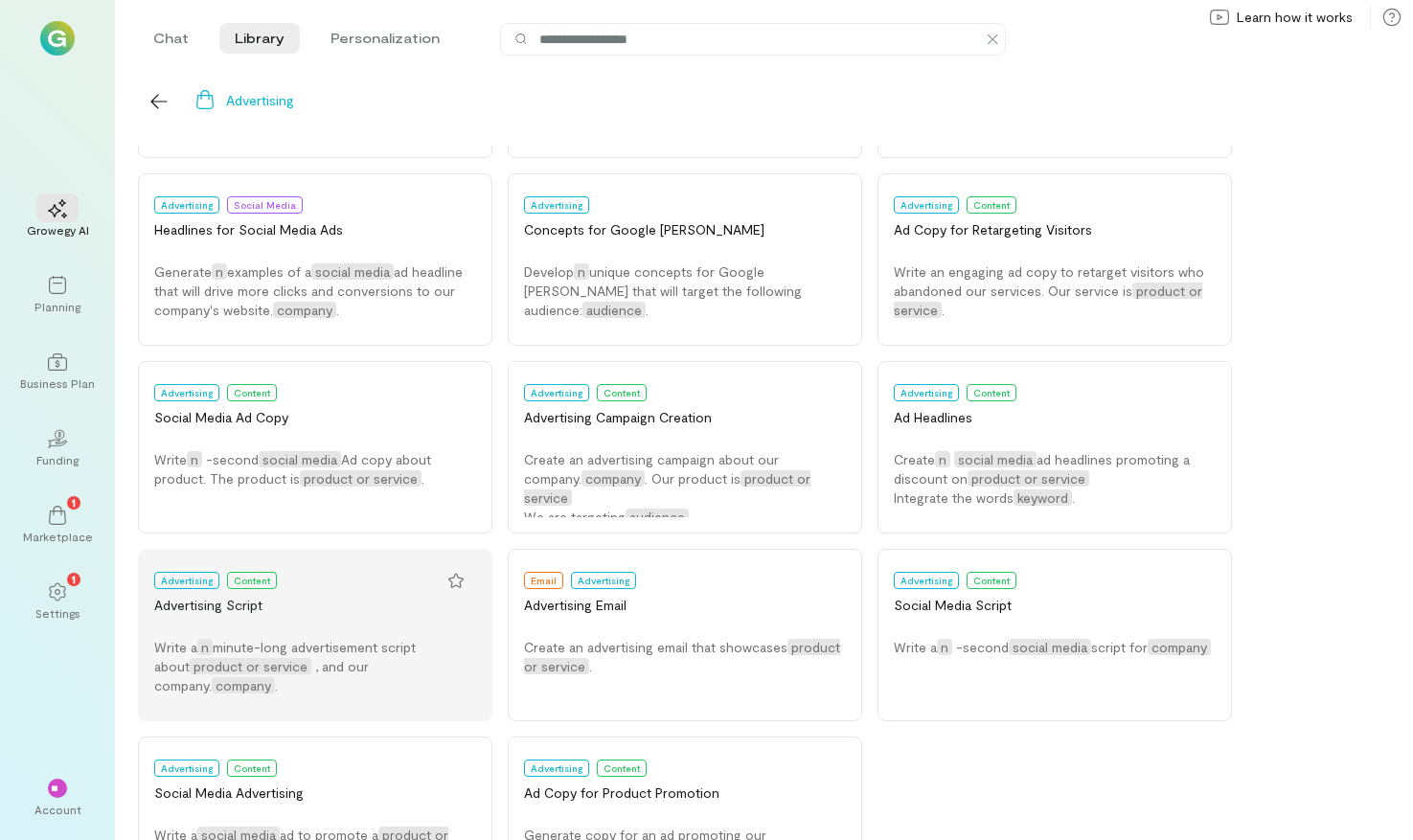
click at [371, 593] on div "Advertising Content" at bounding box center [315, 581] width 322 height 31
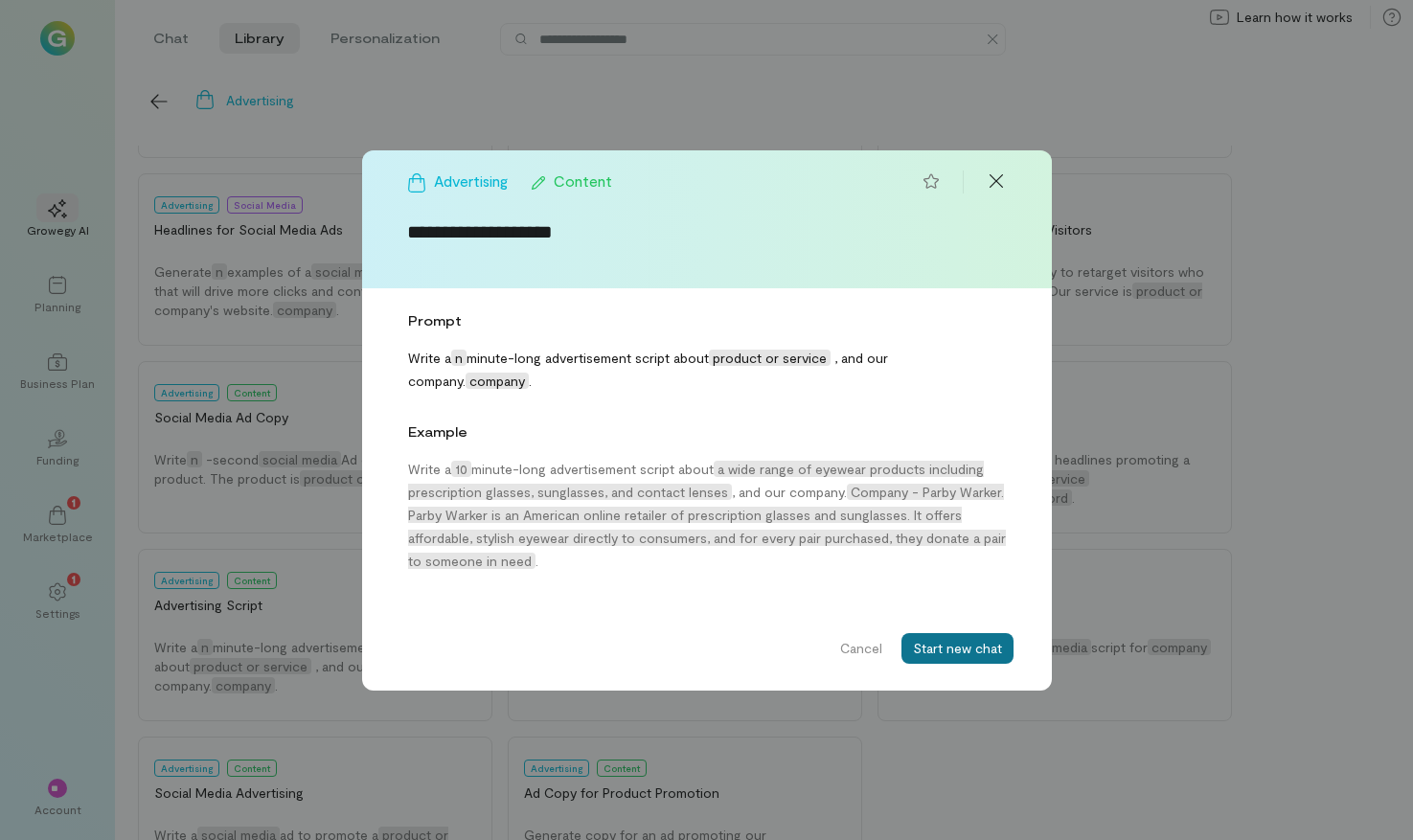
click at [965, 640] on button "Start new chat" at bounding box center [957, 649] width 112 height 31
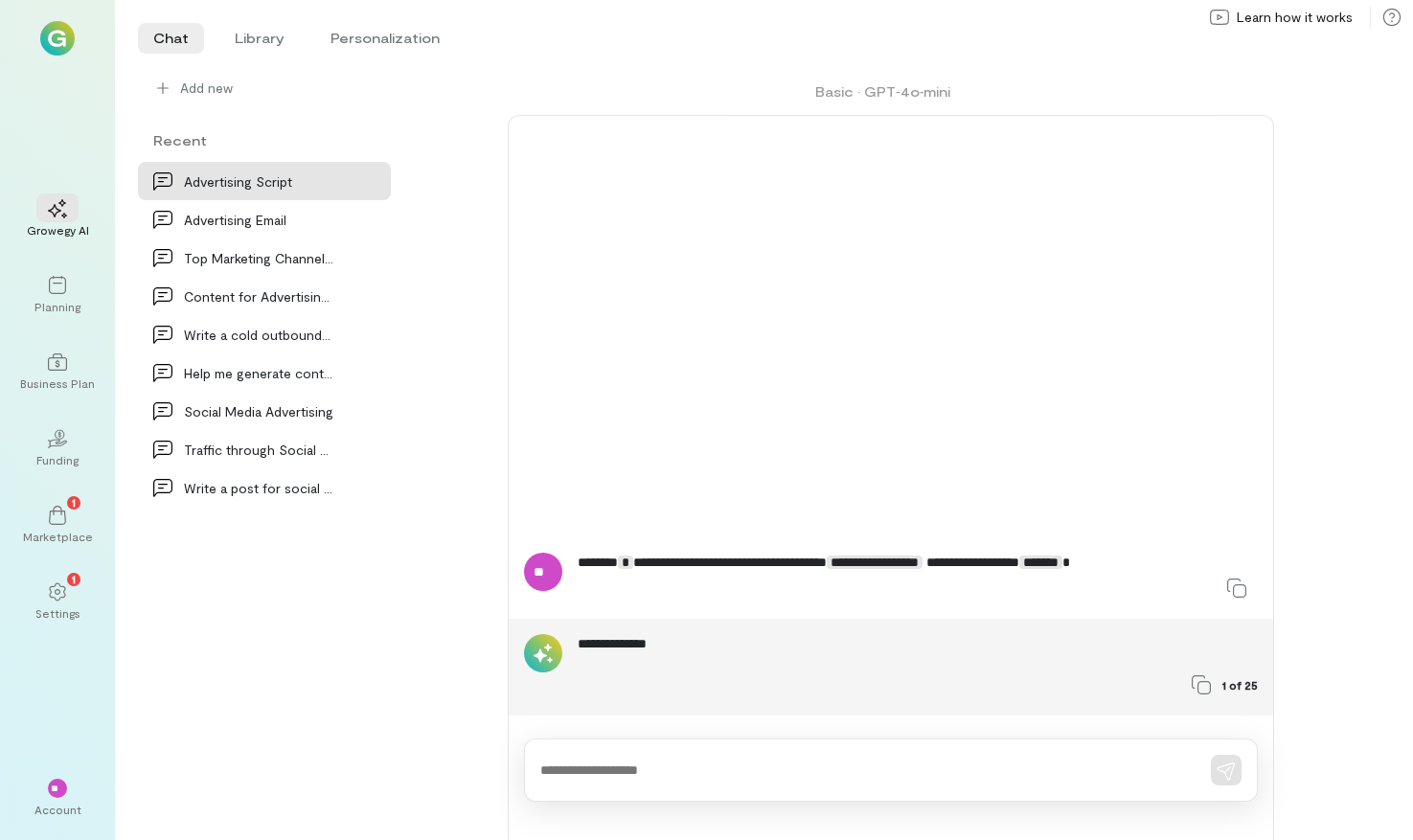
click at [922, 557] on span "**********" at bounding box center [874, 563] width 96 height 13
click at [922, 567] on span "**********" at bounding box center [874, 563] width 96 height 13
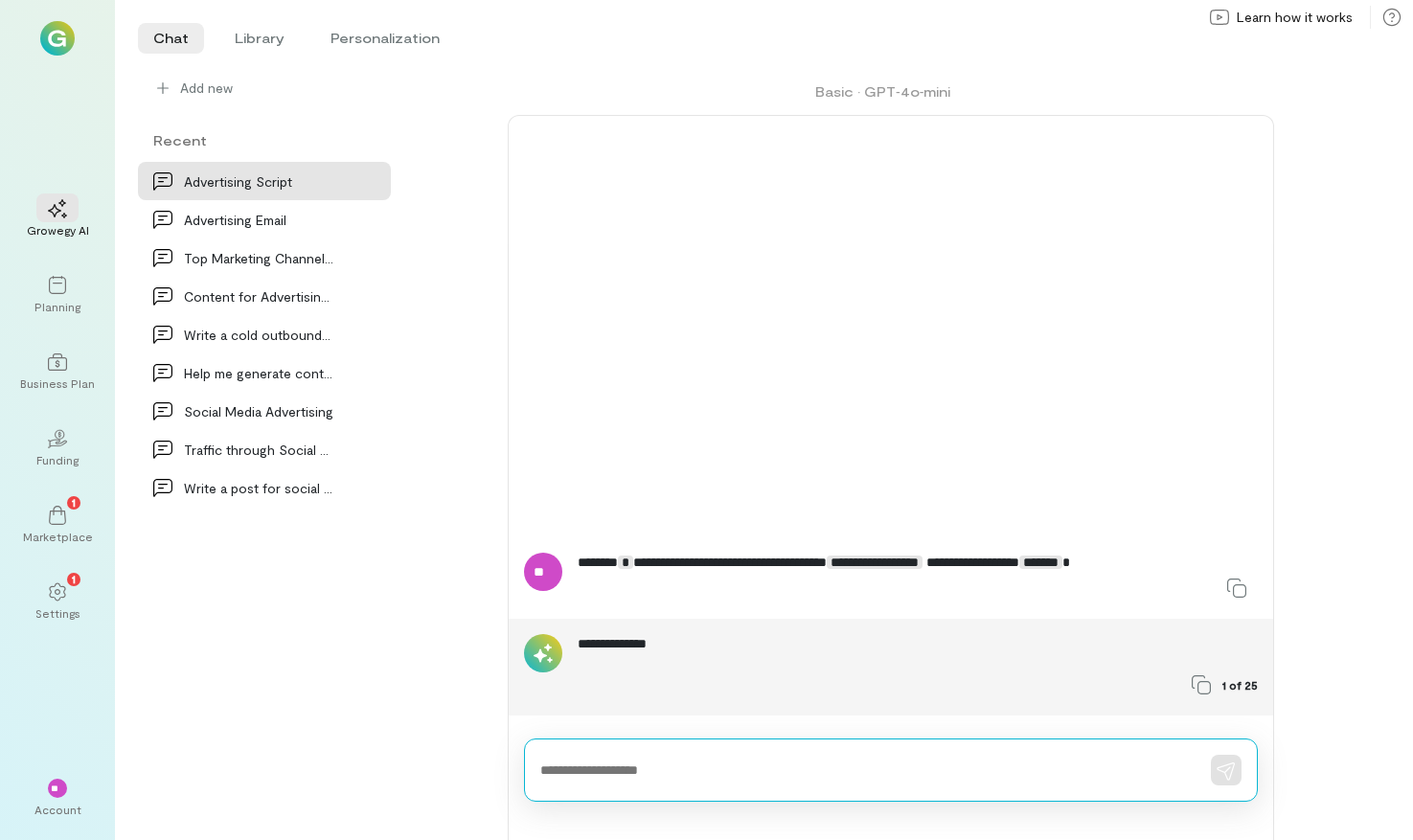
click at [678, 772] on textarea at bounding box center [864, 770] width 648 height 20
type textarea "*"
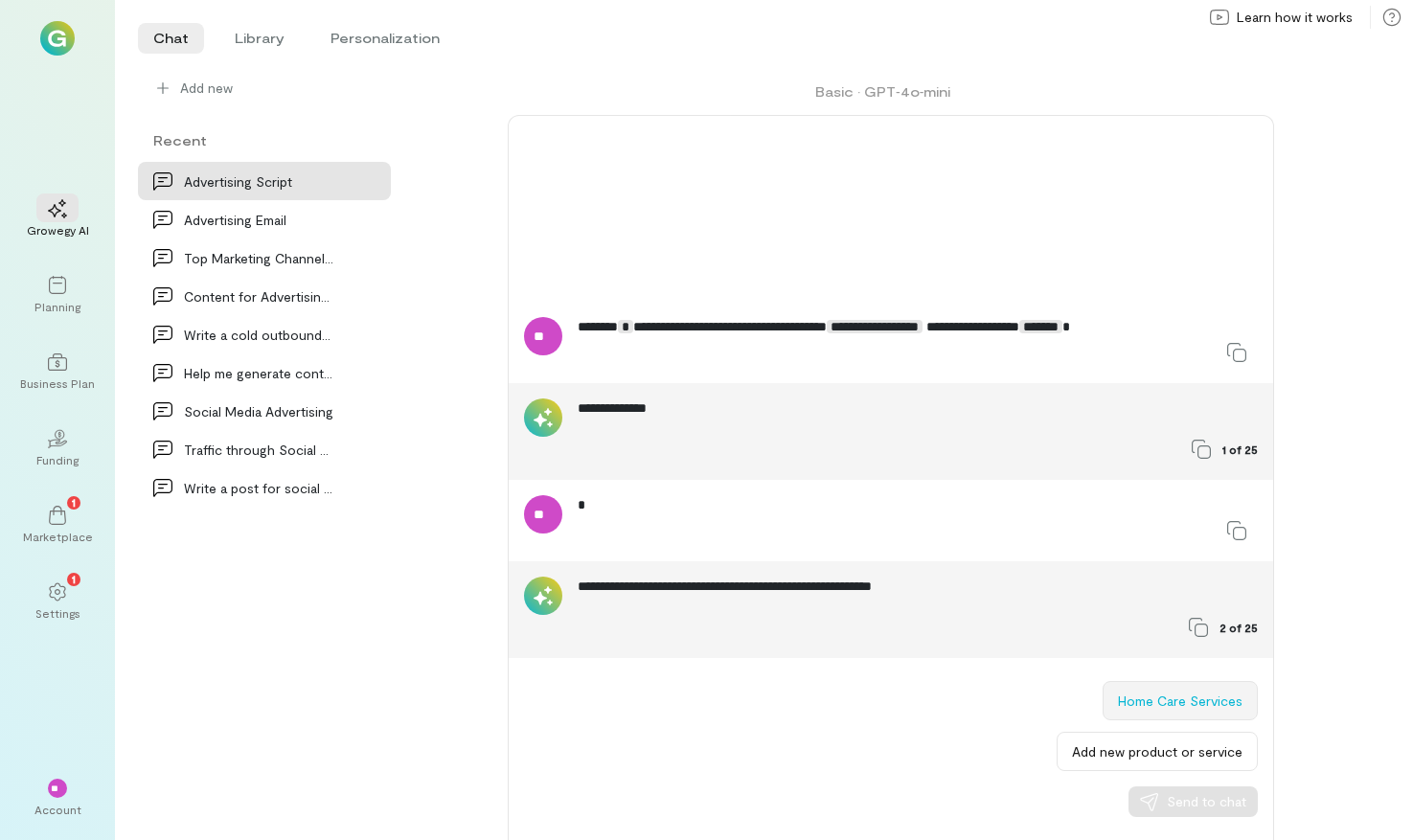
click at [1117, 696] on button "Home Care Services" at bounding box center [1181, 701] width 156 height 39
click at [1166, 804] on div "Send to chat" at bounding box center [1193, 802] width 107 height 19
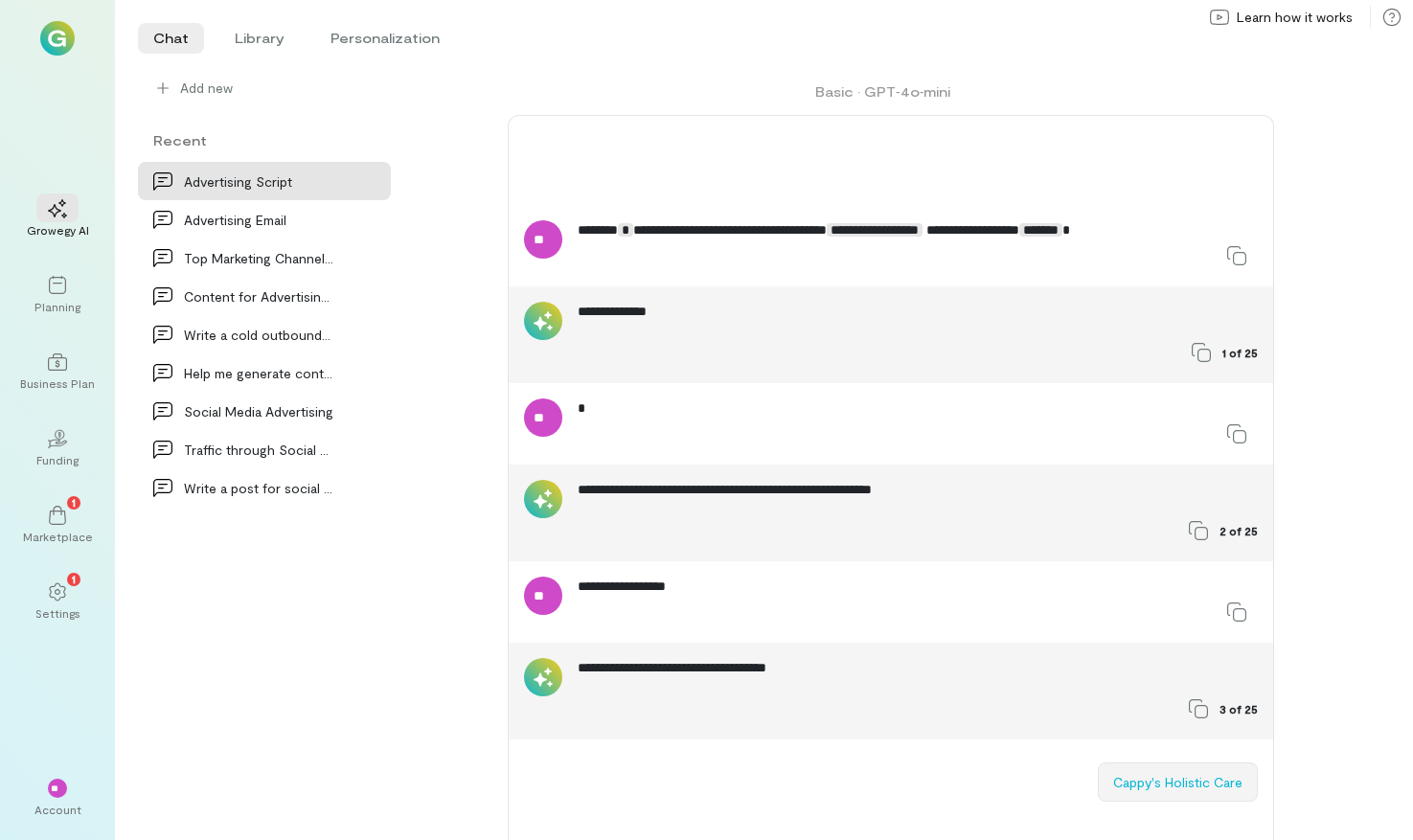
click at [1190, 777] on button "Cappy's Holistic Care" at bounding box center [1178, 781] width 160 height 39
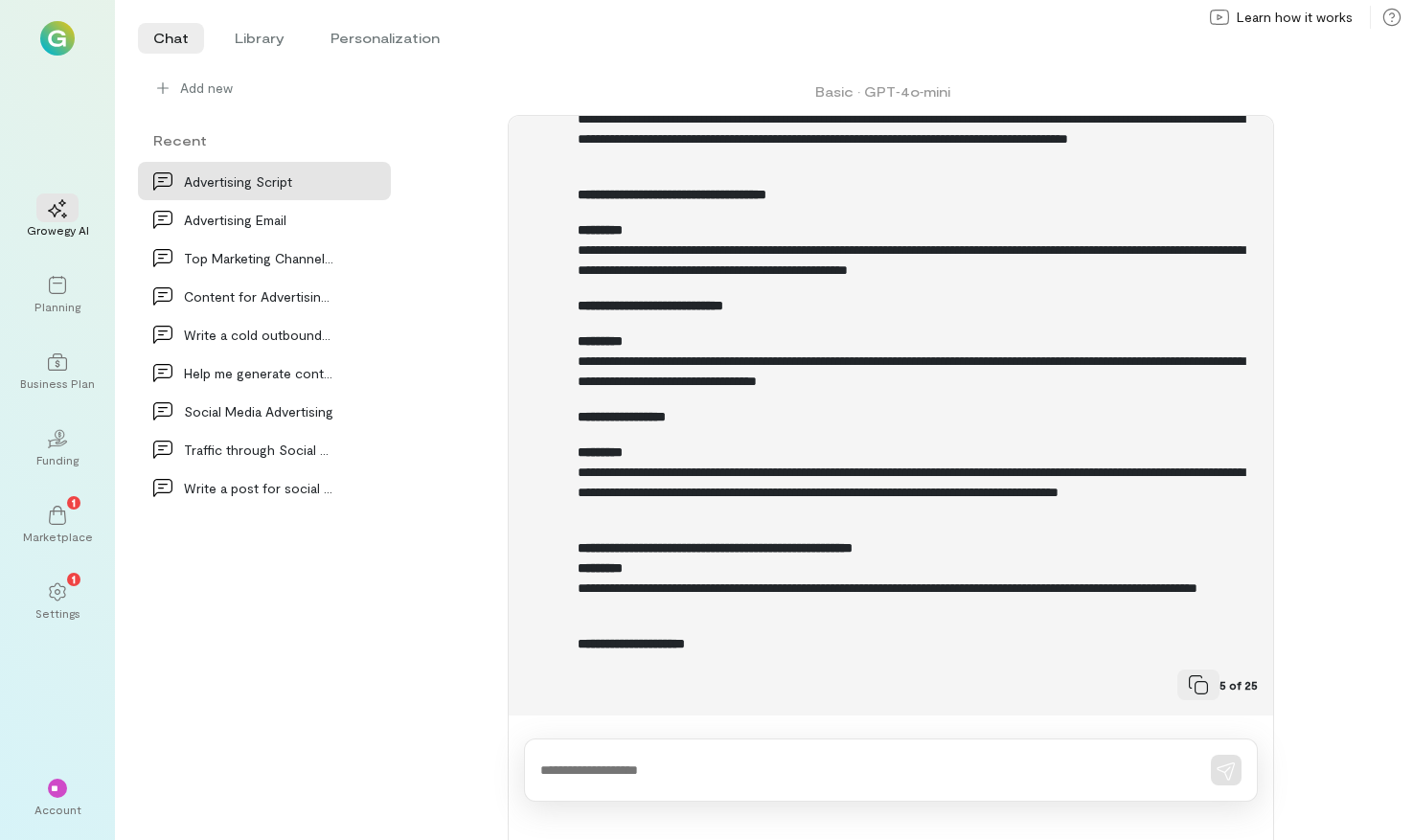
scroll to position [1397, 0]
click at [1211, 689] on div at bounding box center [1199, 685] width 42 height 31
click at [244, 53] on li "Library" at bounding box center [260, 38] width 81 height 31
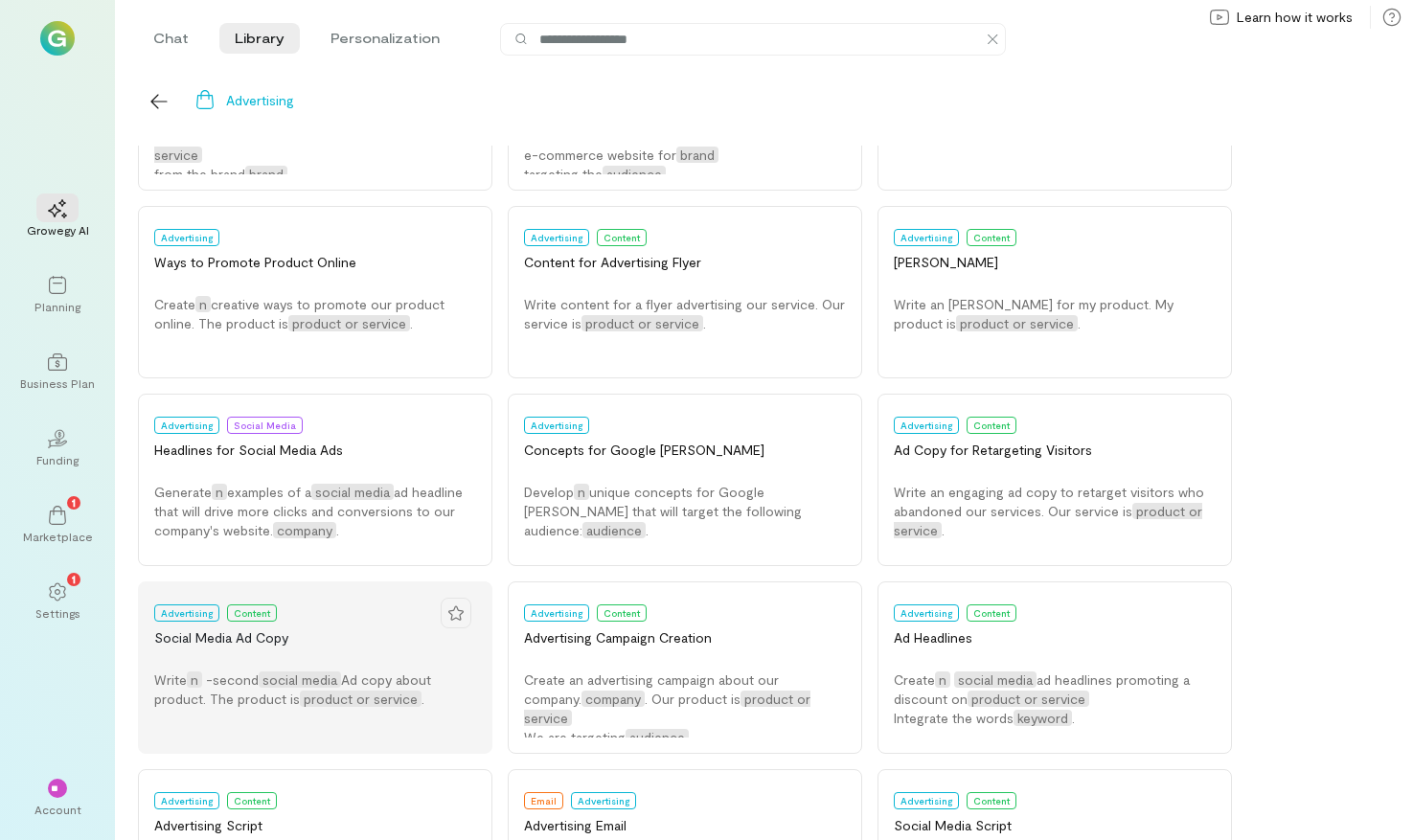
scroll to position [347, 0]
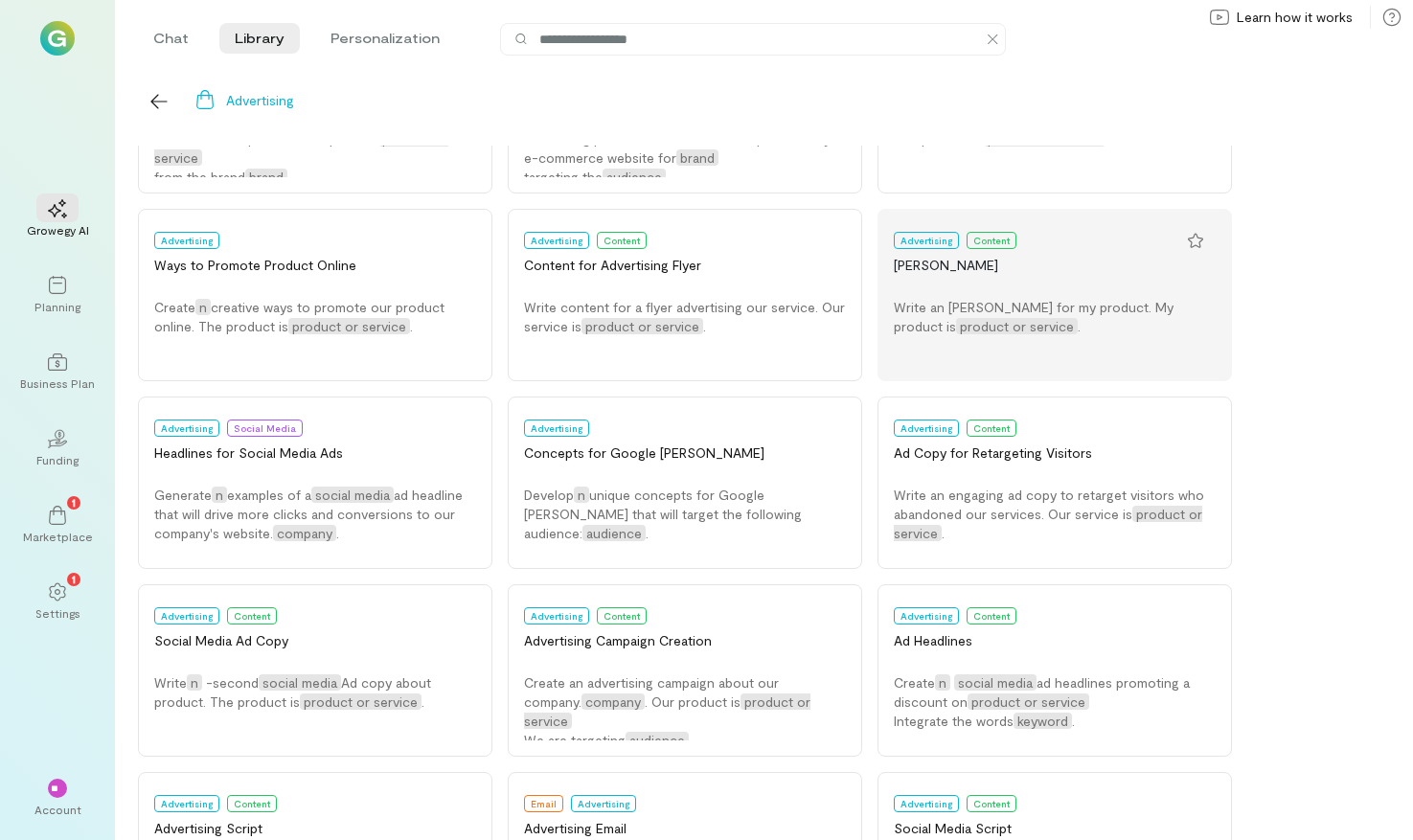
click at [968, 324] on span "product or service" at bounding box center [1017, 325] width 122 height 16
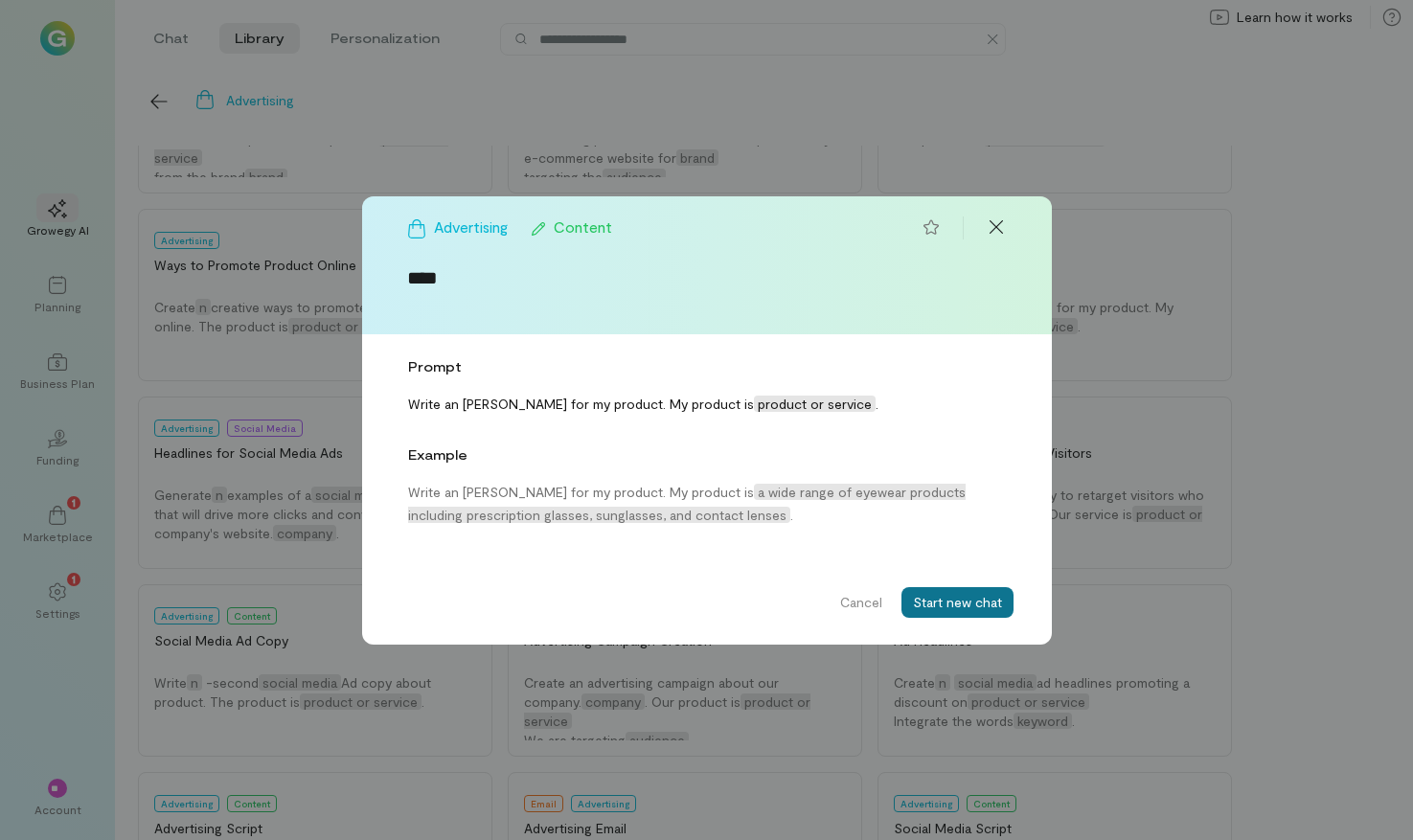
click at [944, 598] on button "Start new chat" at bounding box center [957, 603] width 112 height 31
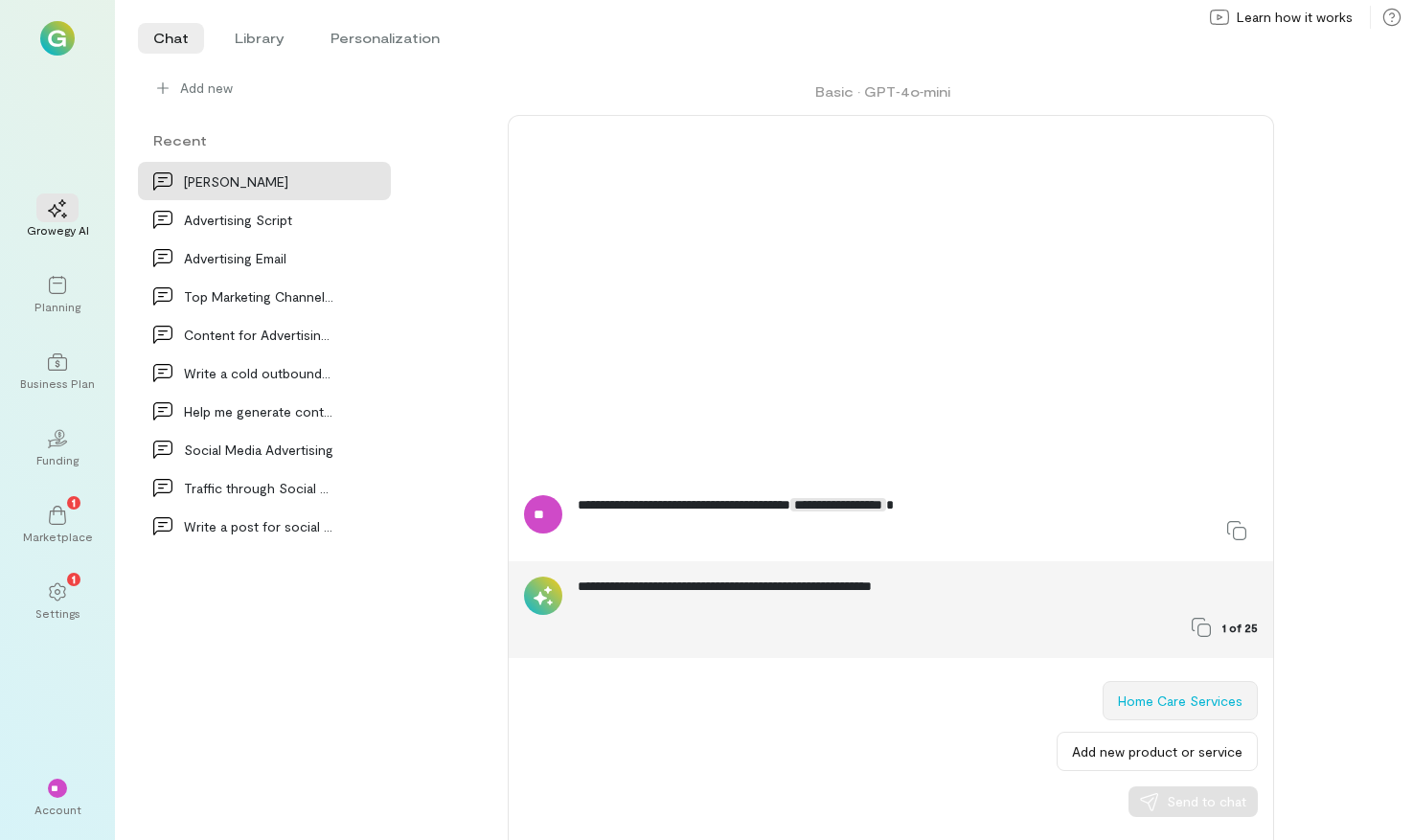
click at [1138, 700] on button "Home Care Services" at bounding box center [1181, 701] width 156 height 39
click at [1180, 802] on span "Send to chat" at bounding box center [1207, 802] width 80 height 19
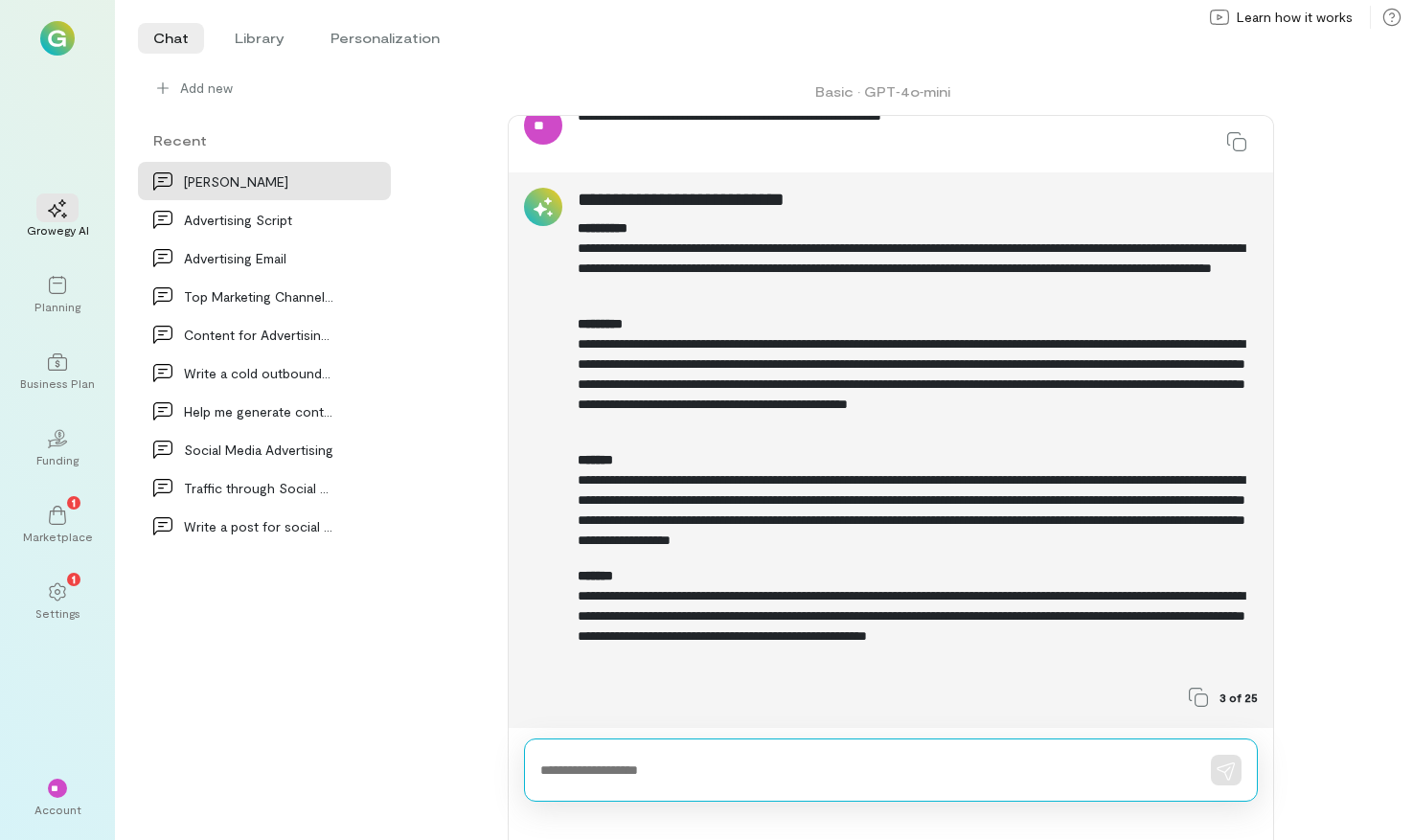
scroll to position [394, 0]
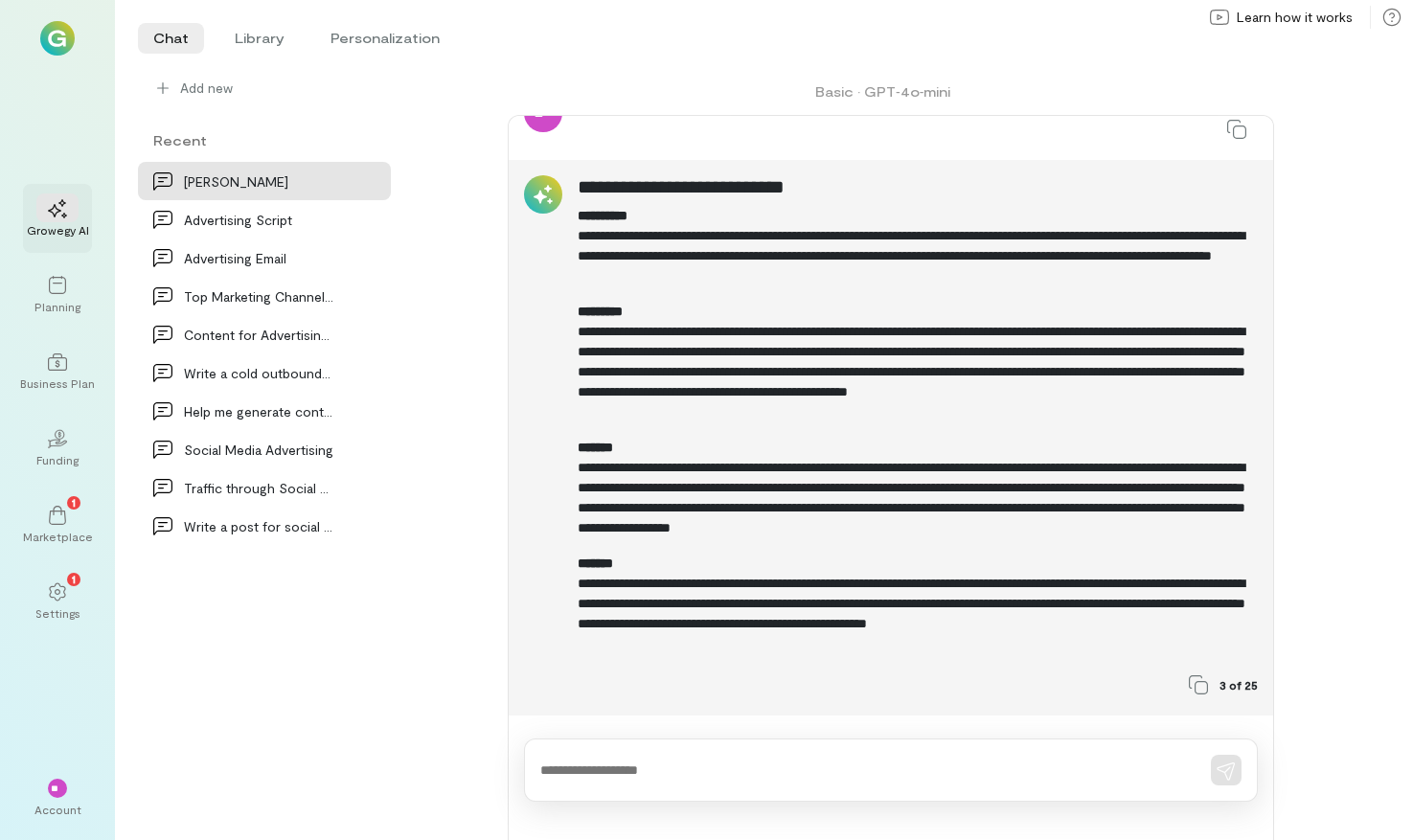
click at [60, 212] on icon at bounding box center [58, 209] width 19 height 19
click at [355, 56] on div "**********" at bounding box center [753, 420] width 1230 height 840
click at [357, 41] on li "Personalization" at bounding box center [385, 38] width 140 height 31
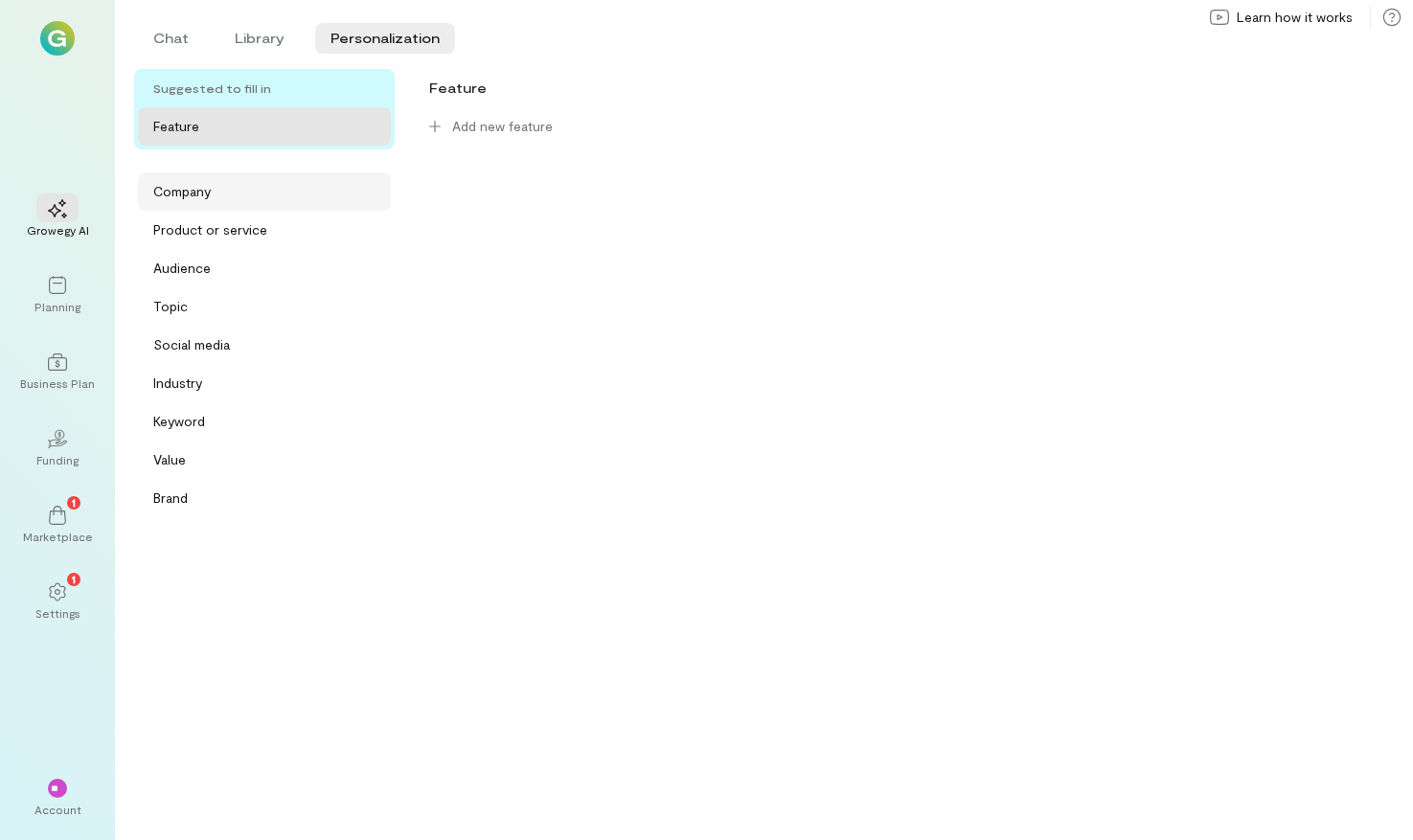
click at [194, 187] on div "Company" at bounding box center [182, 192] width 58 height 19
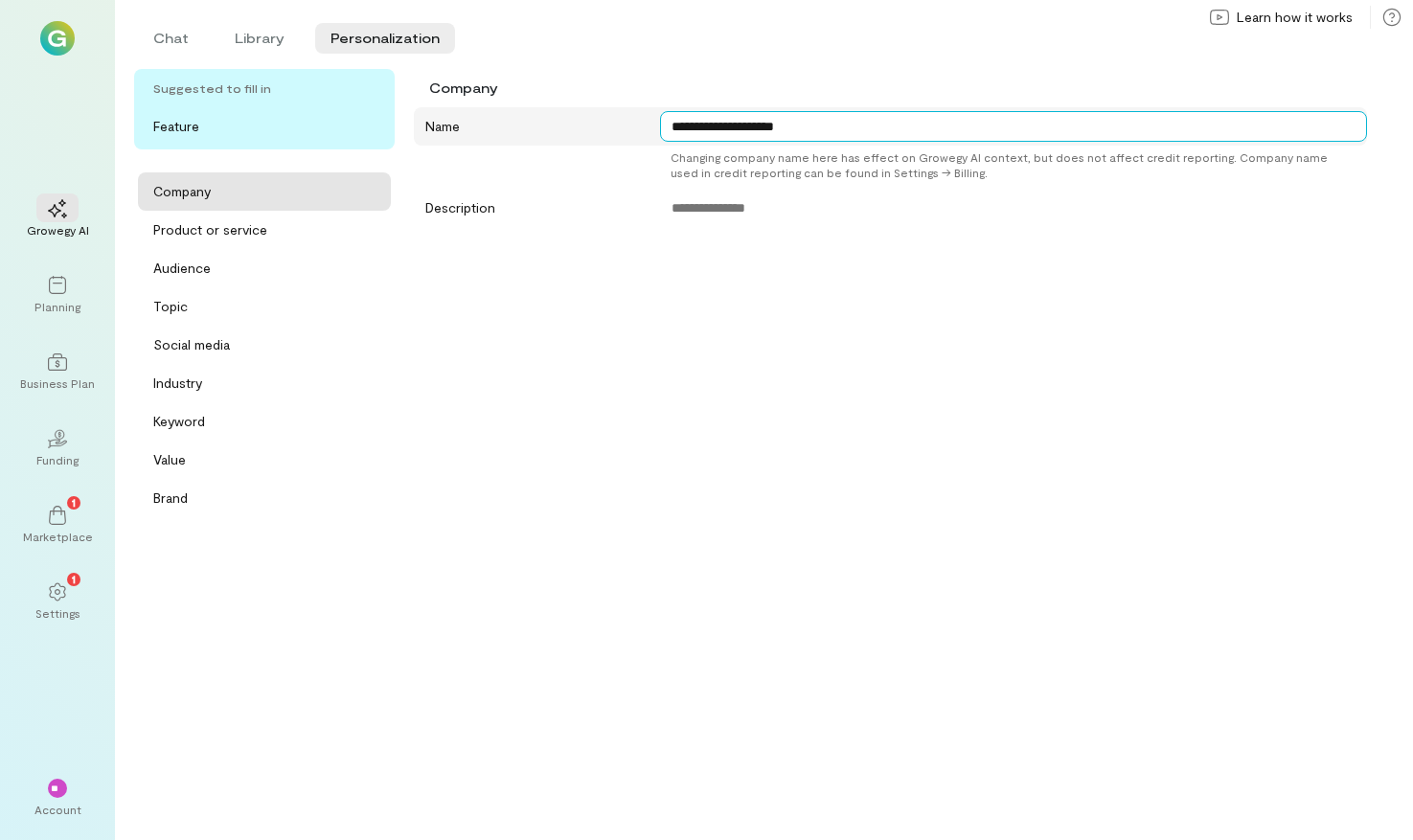
click at [768, 123] on textarea "**********" at bounding box center [1014, 127] width 707 height 31
type textarea "**********"
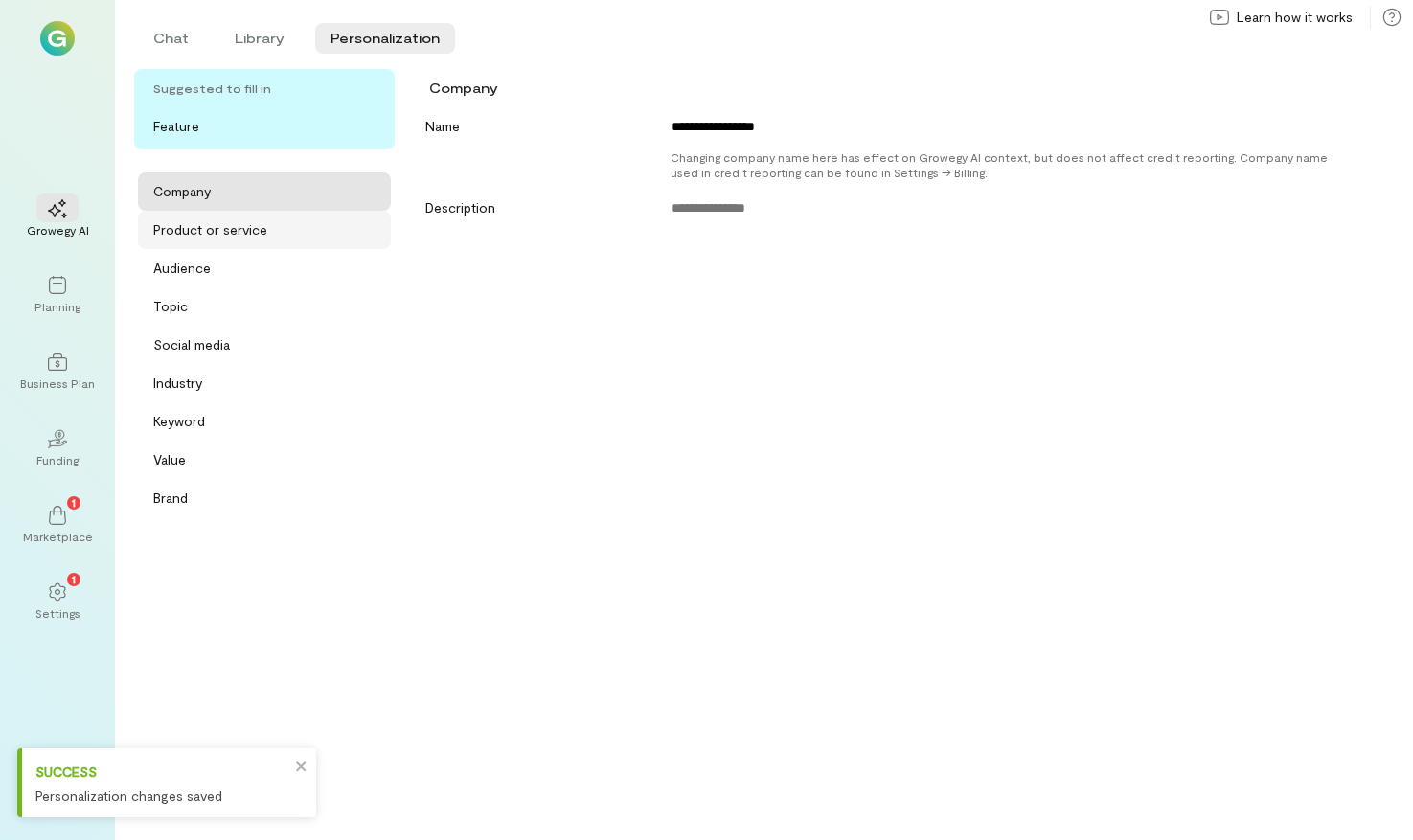
click at [257, 216] on div "Product or service" at bounding box center [264, 230] width 252 height 38
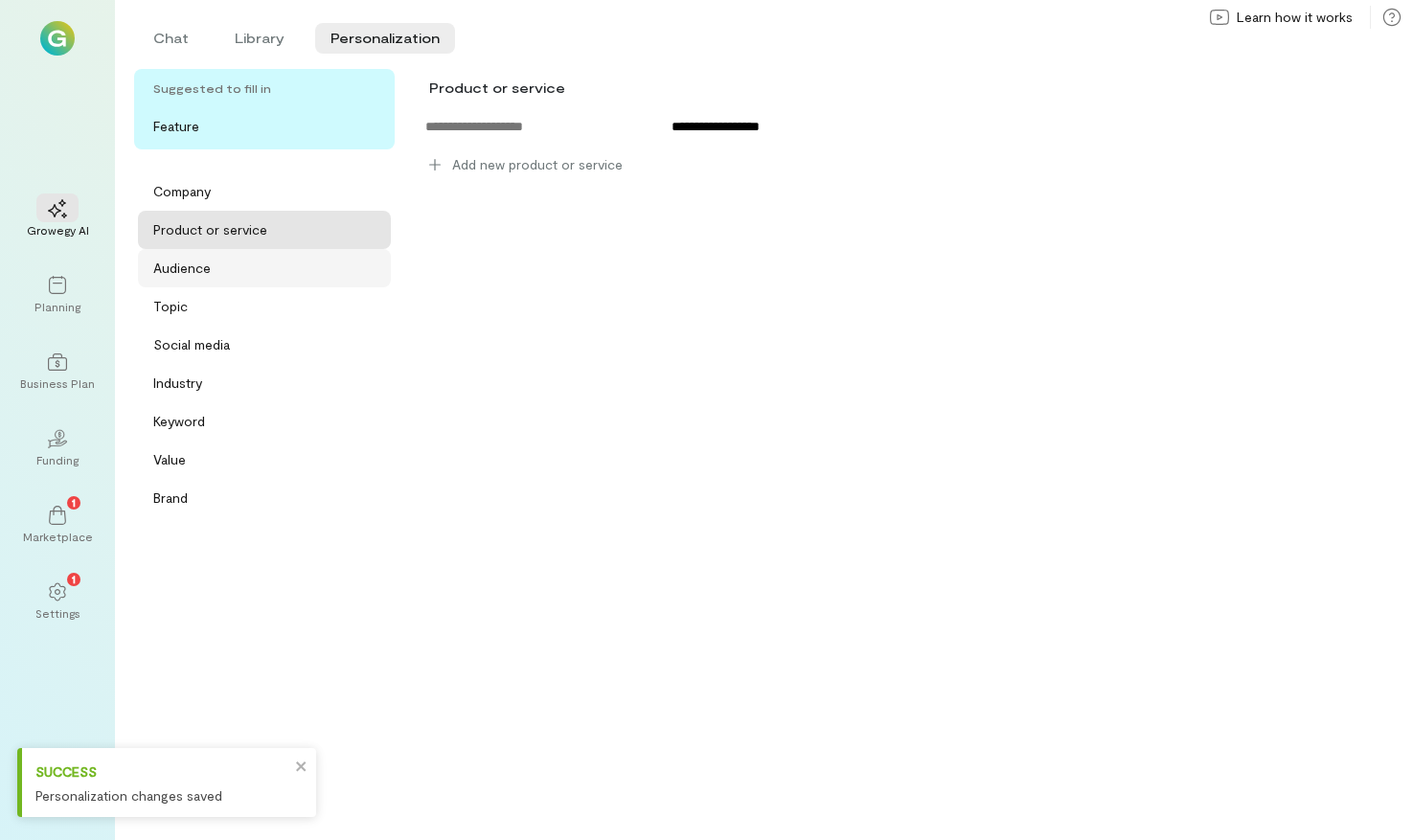
click at [250, 267] on div "Audience" at bounding box center [271, 268] width 234 height 19
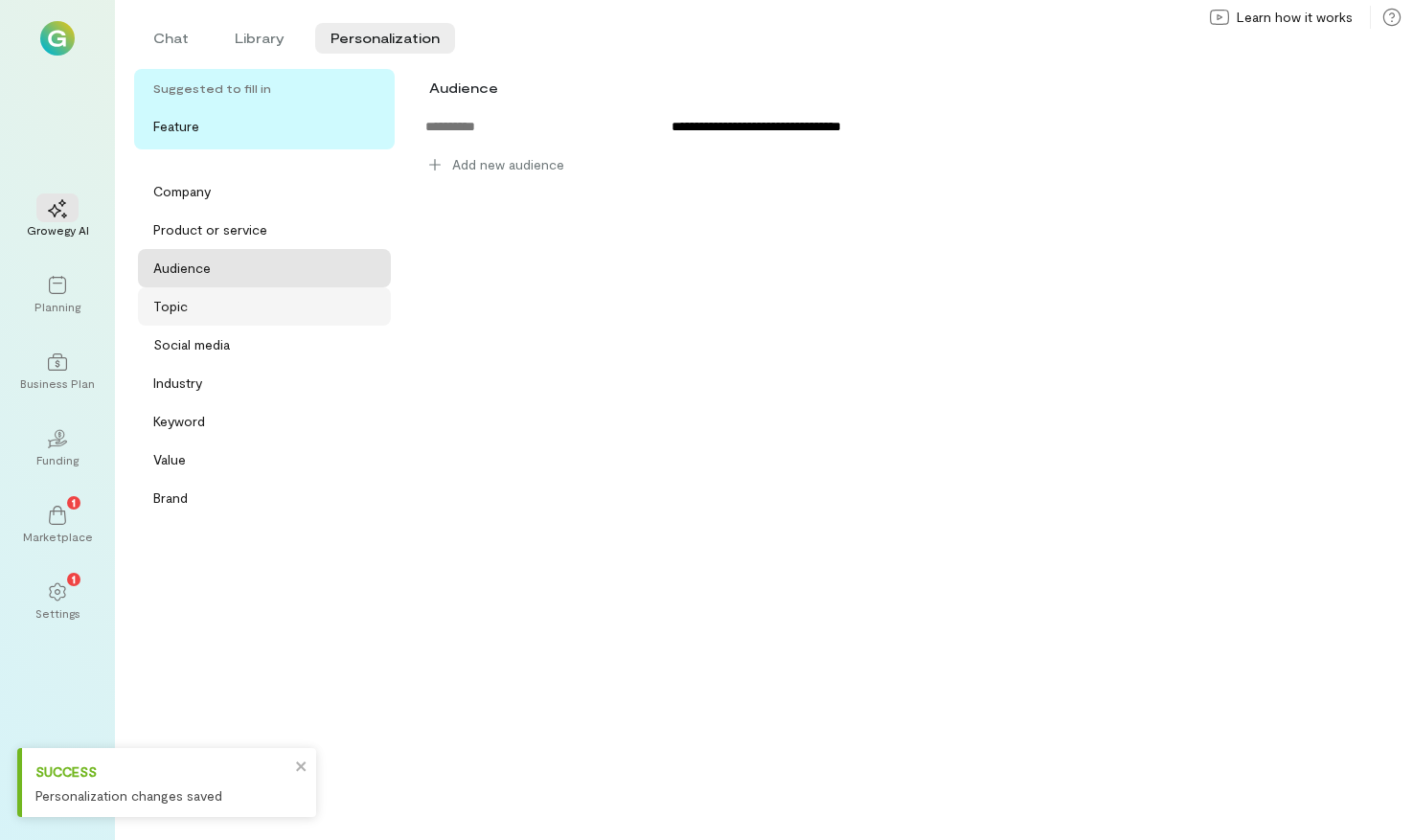
click at [238, 307] on div "Topic" at bounding box center [271, 306] width 234 height 19
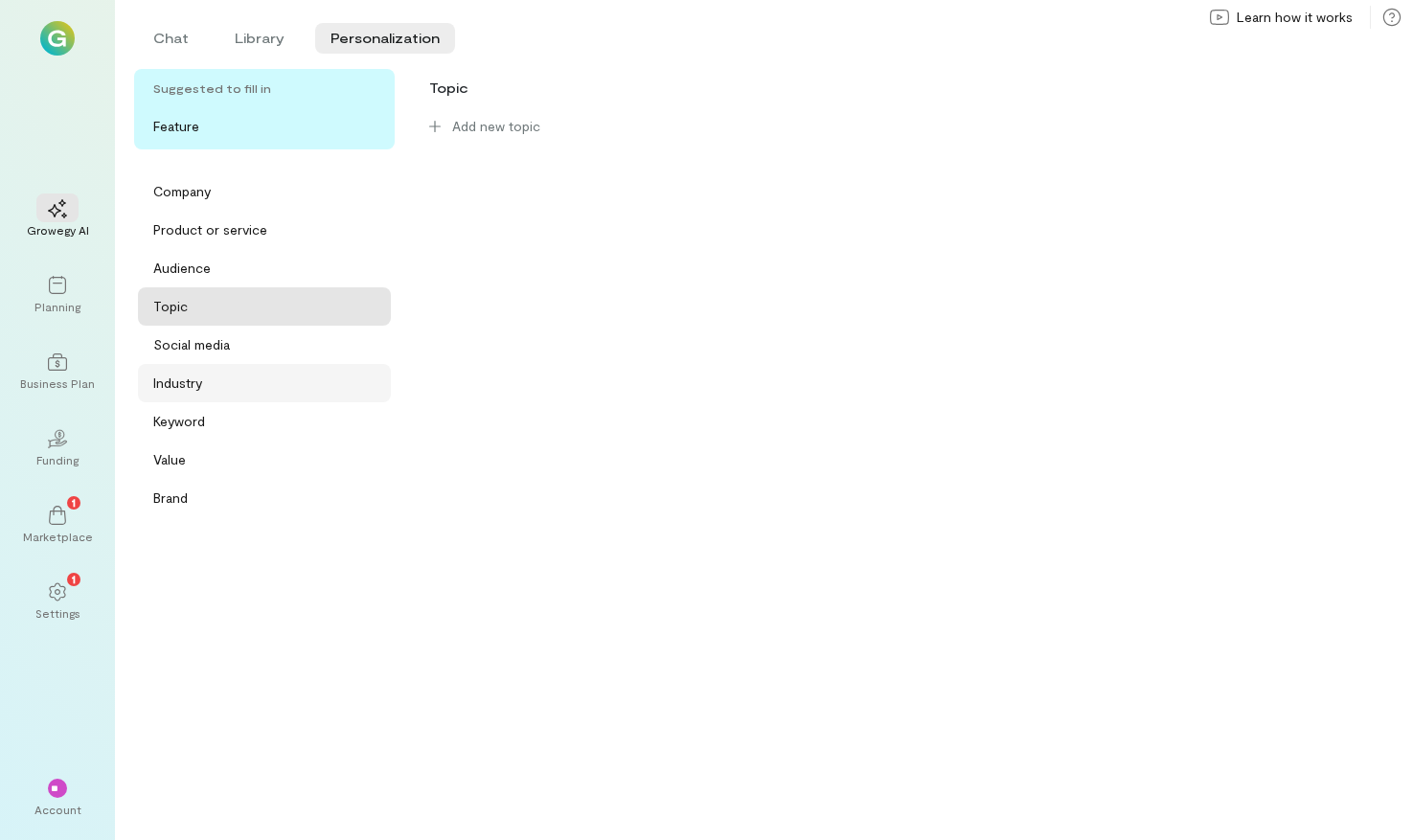
click at [228, 370] on div "Industry" at bounding box center [264, 383] width 252 height 38
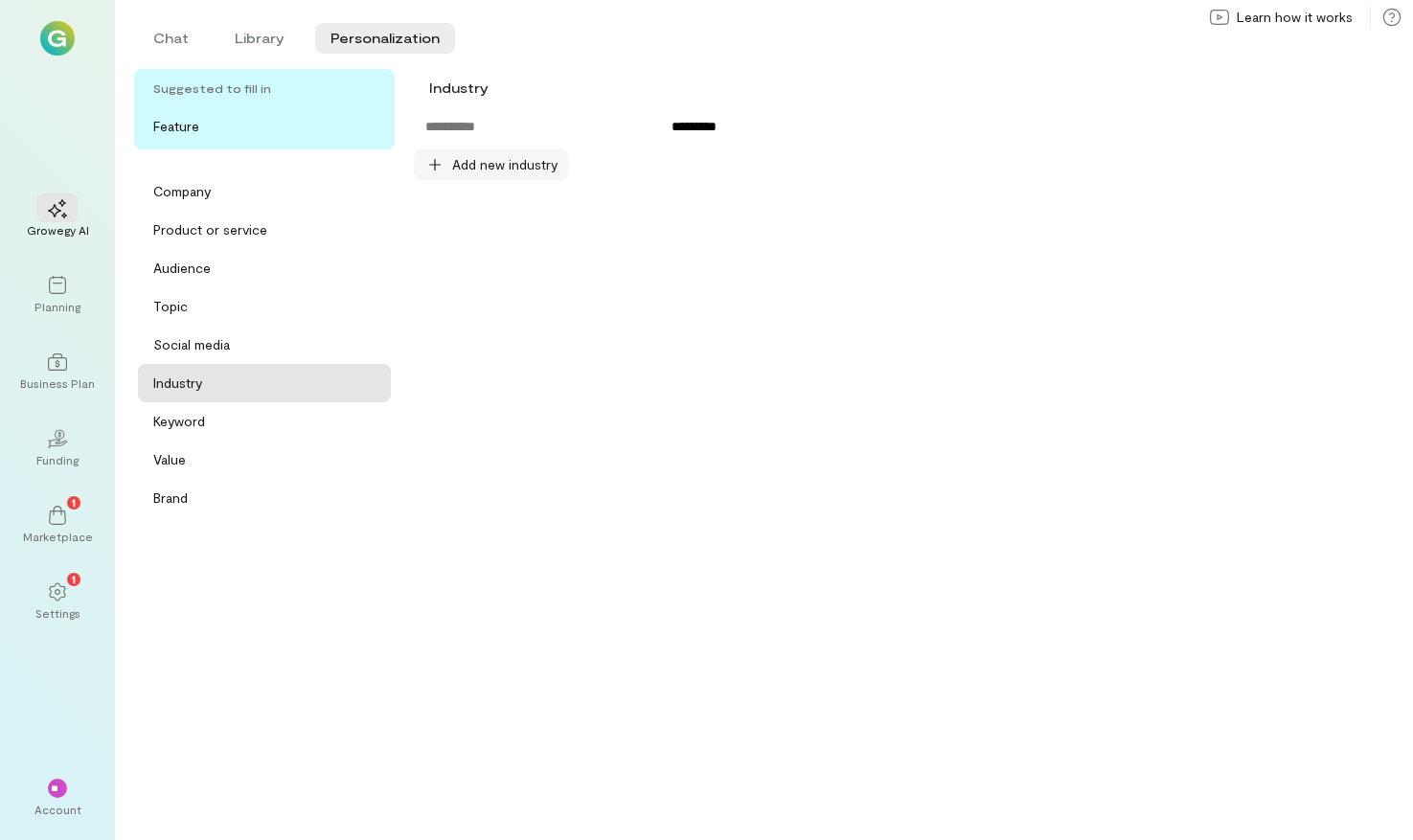
click at [501, 156] on span "Add new industry" at bounding box center [505, 165] width 106 height 19
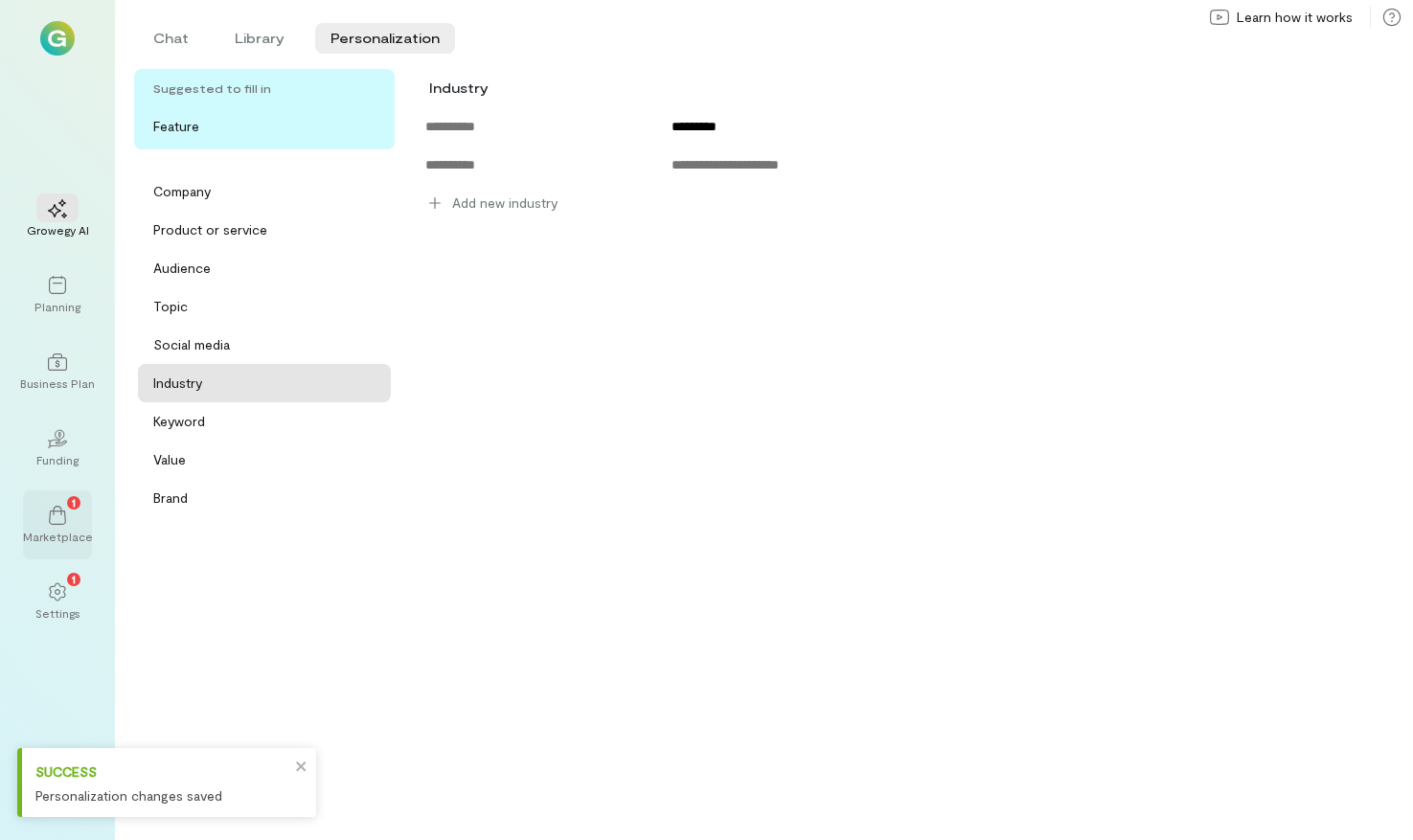
click at [59, 512] on icon at bounding box center [58, 516] width 19 height 19
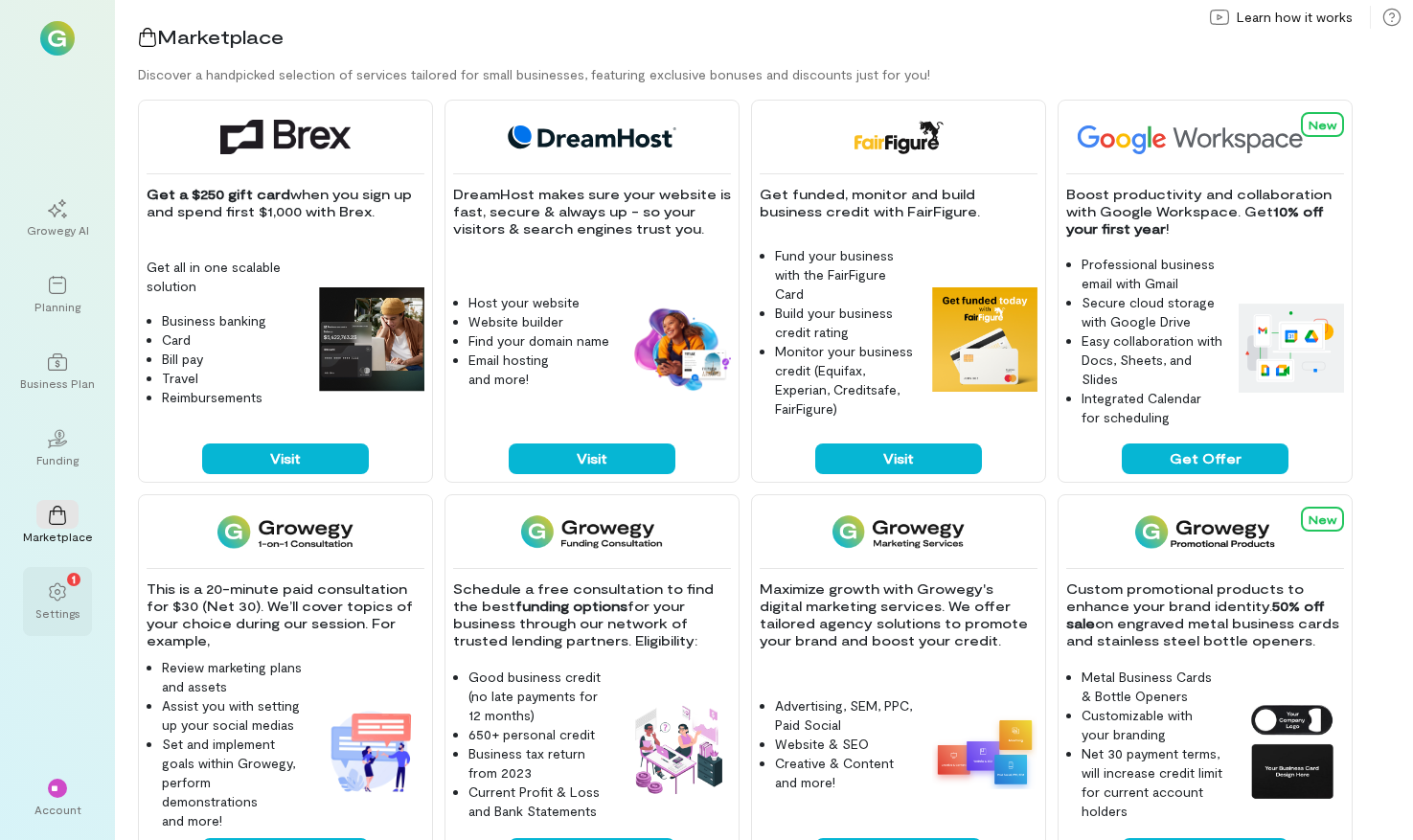
click at [75, 591] on div "1" at bounding box center [58, 591] width 42 height 29
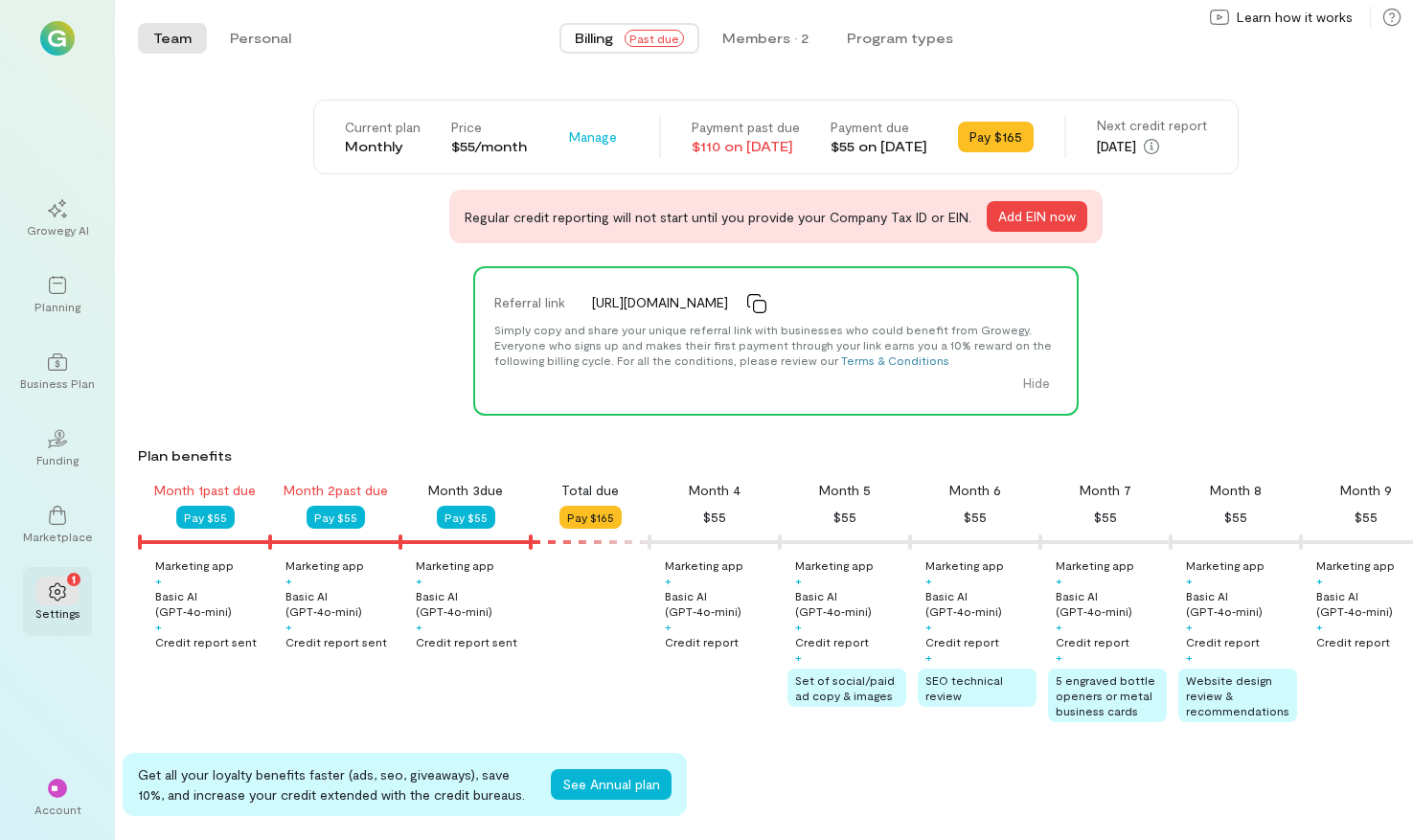
scroll to position [0, 196]
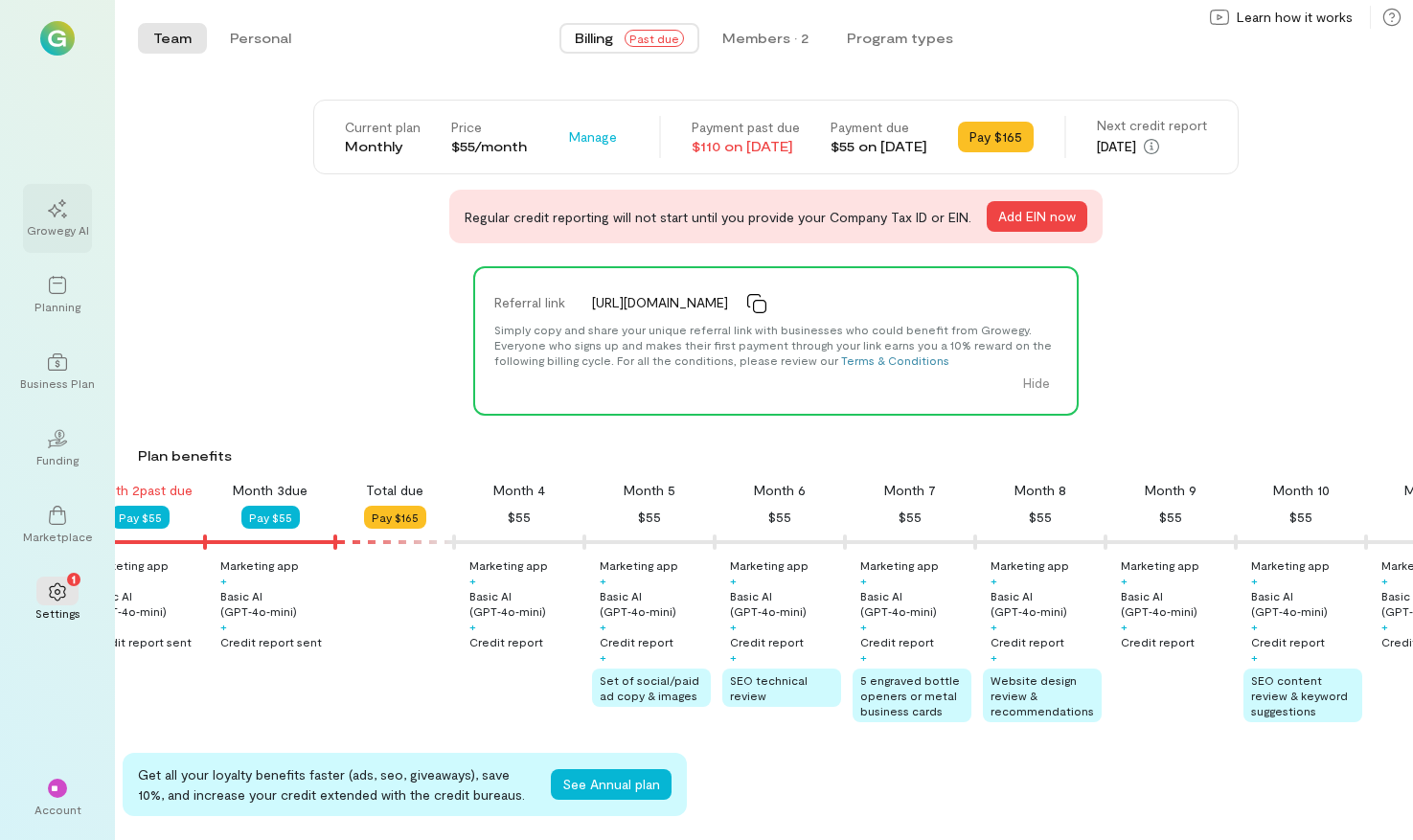
click at [53, 219] on div at bounding box center [58, 208] width 42 height 29
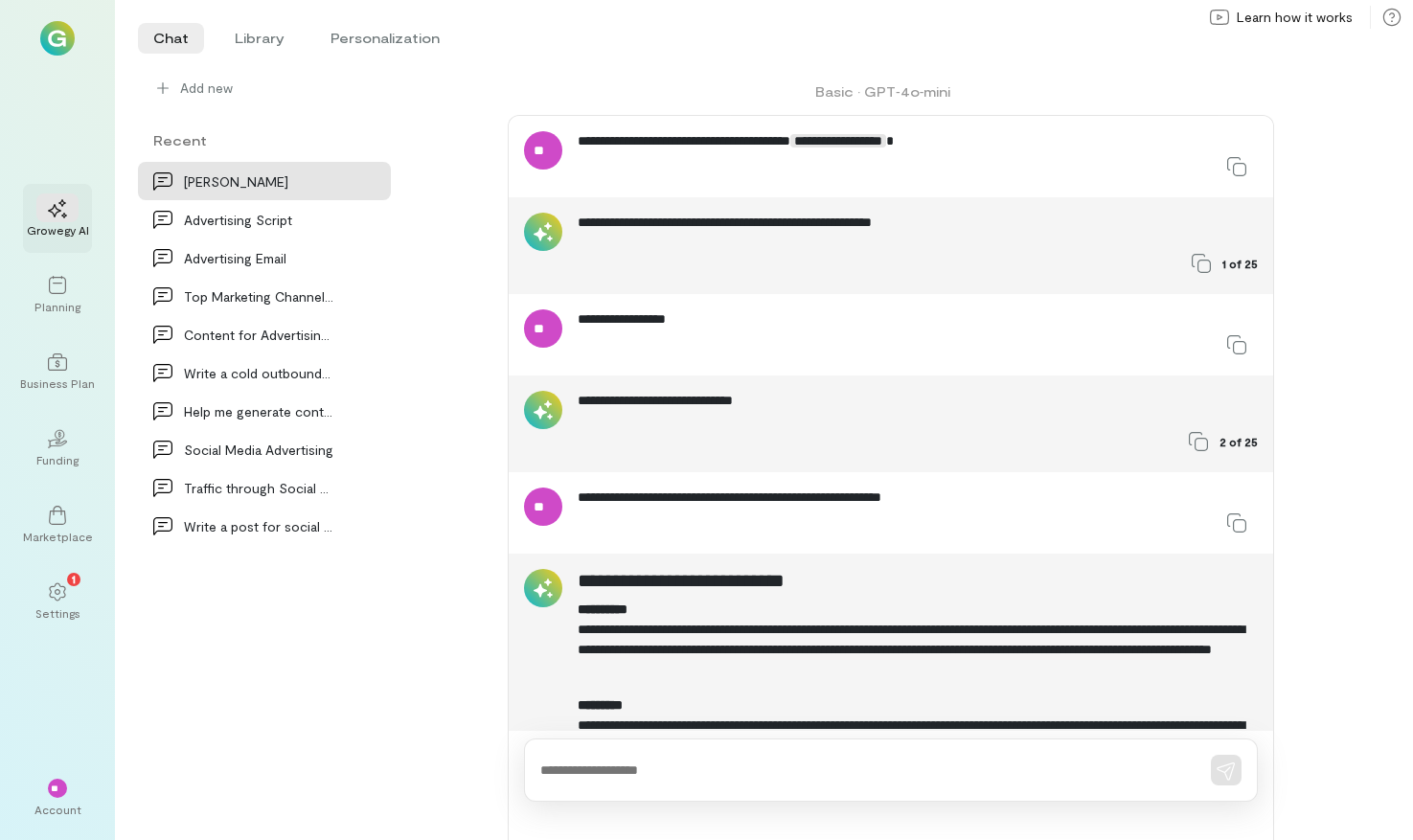
scroll to position [364, 0]
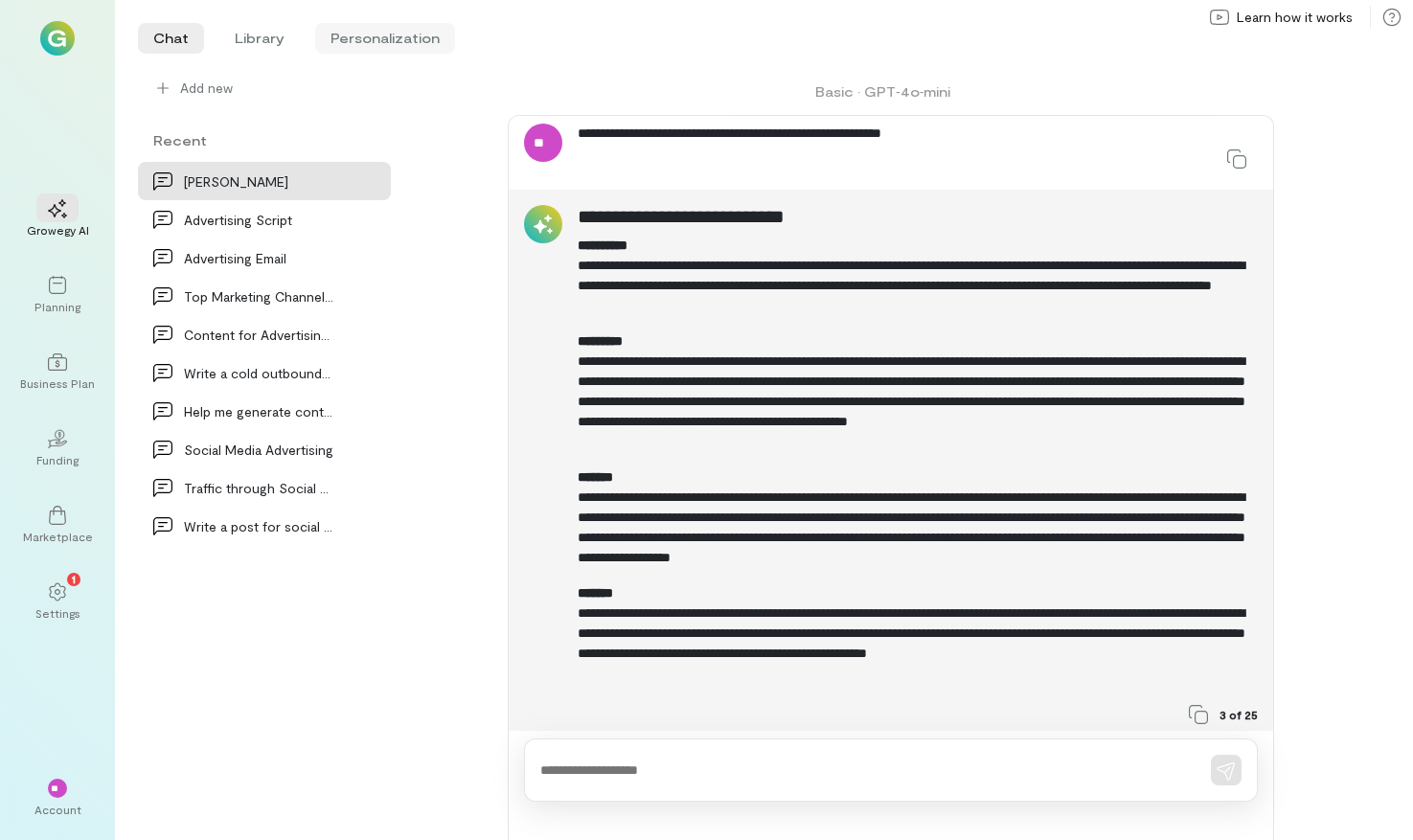
click at [377, 38] on li "Personalization" at bounding box center [385, 38] width 140 height 31
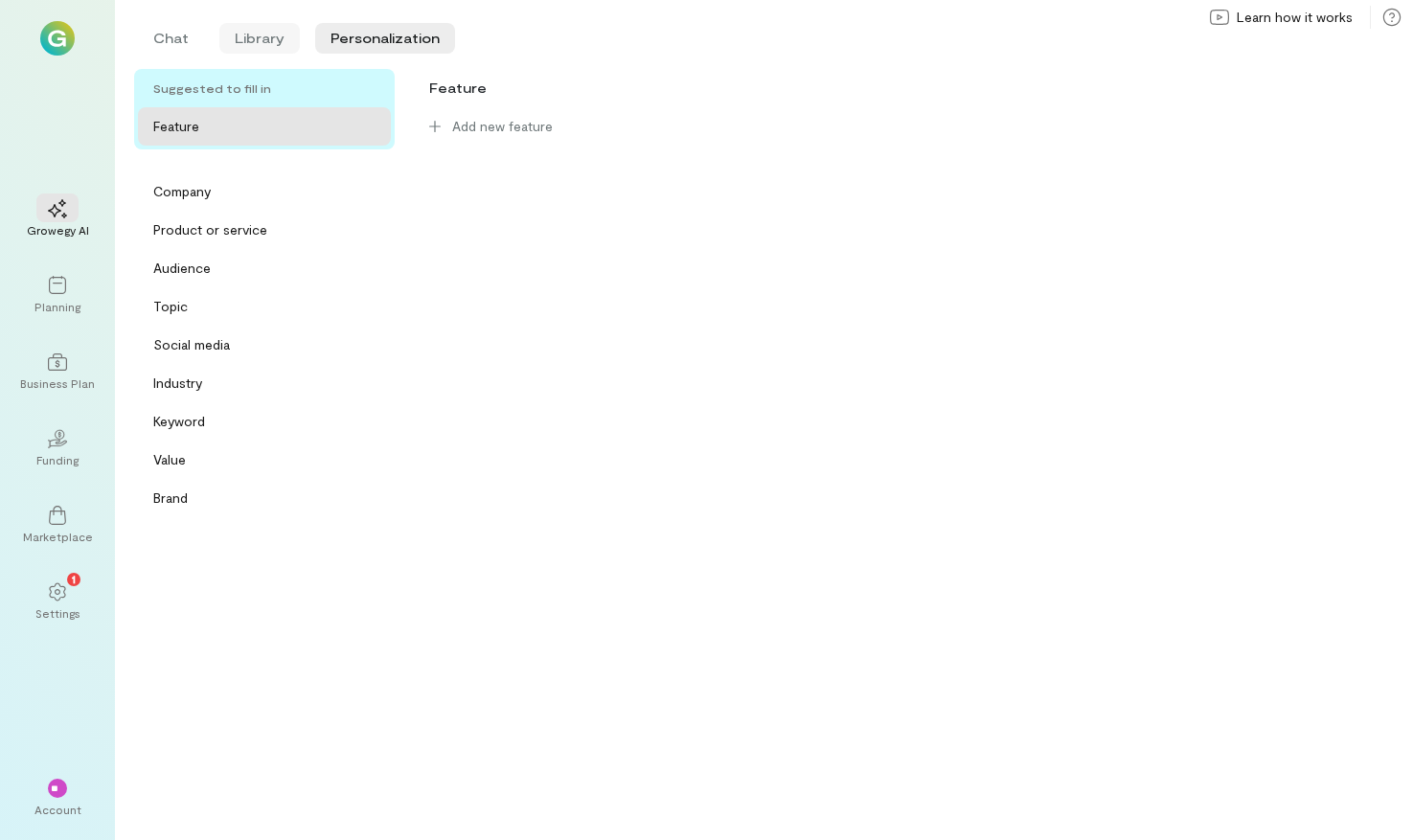
click at [256, 39] on li "Library" at bounding box center [260, 38] width 81 height 31
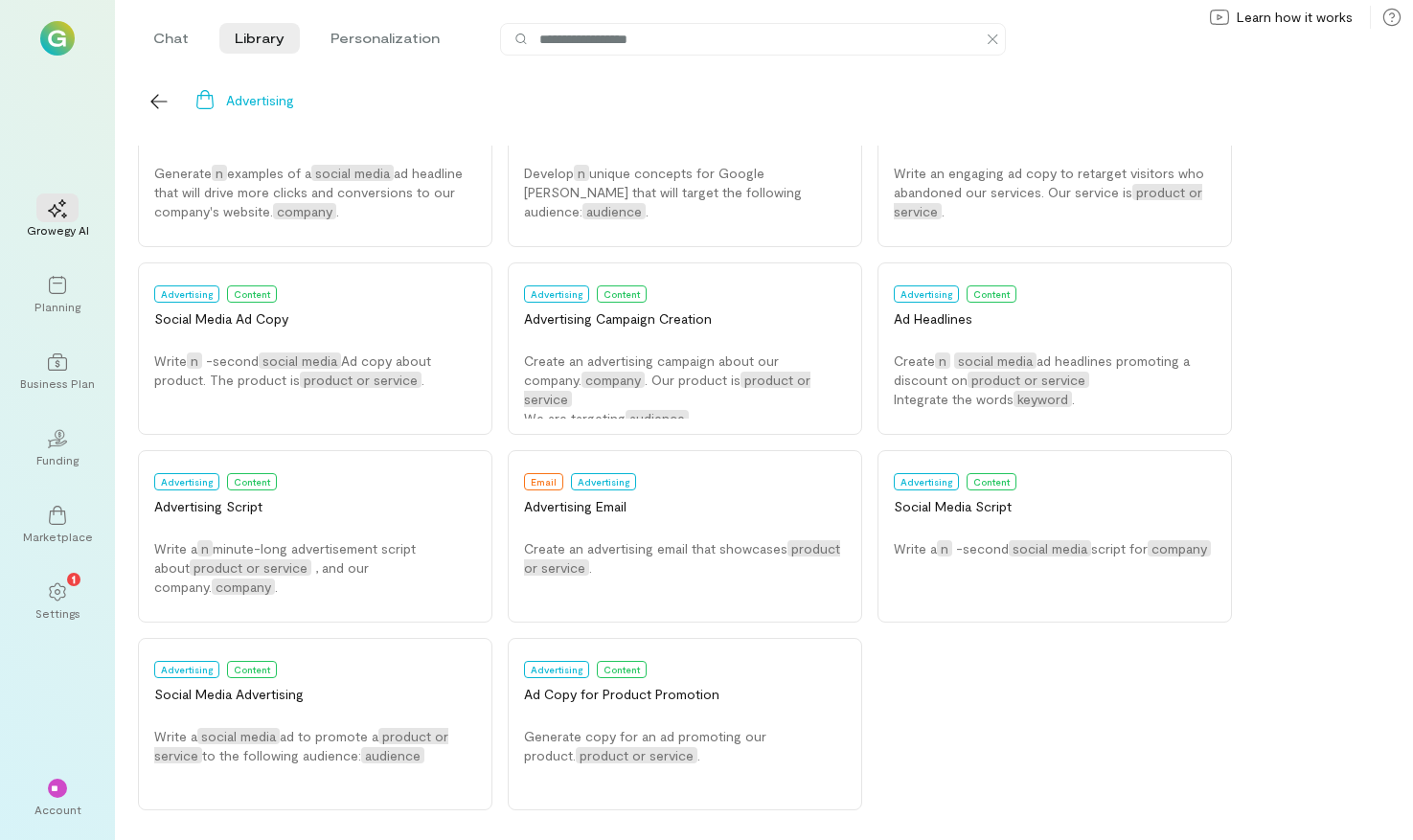
scroll to position [670, 0]
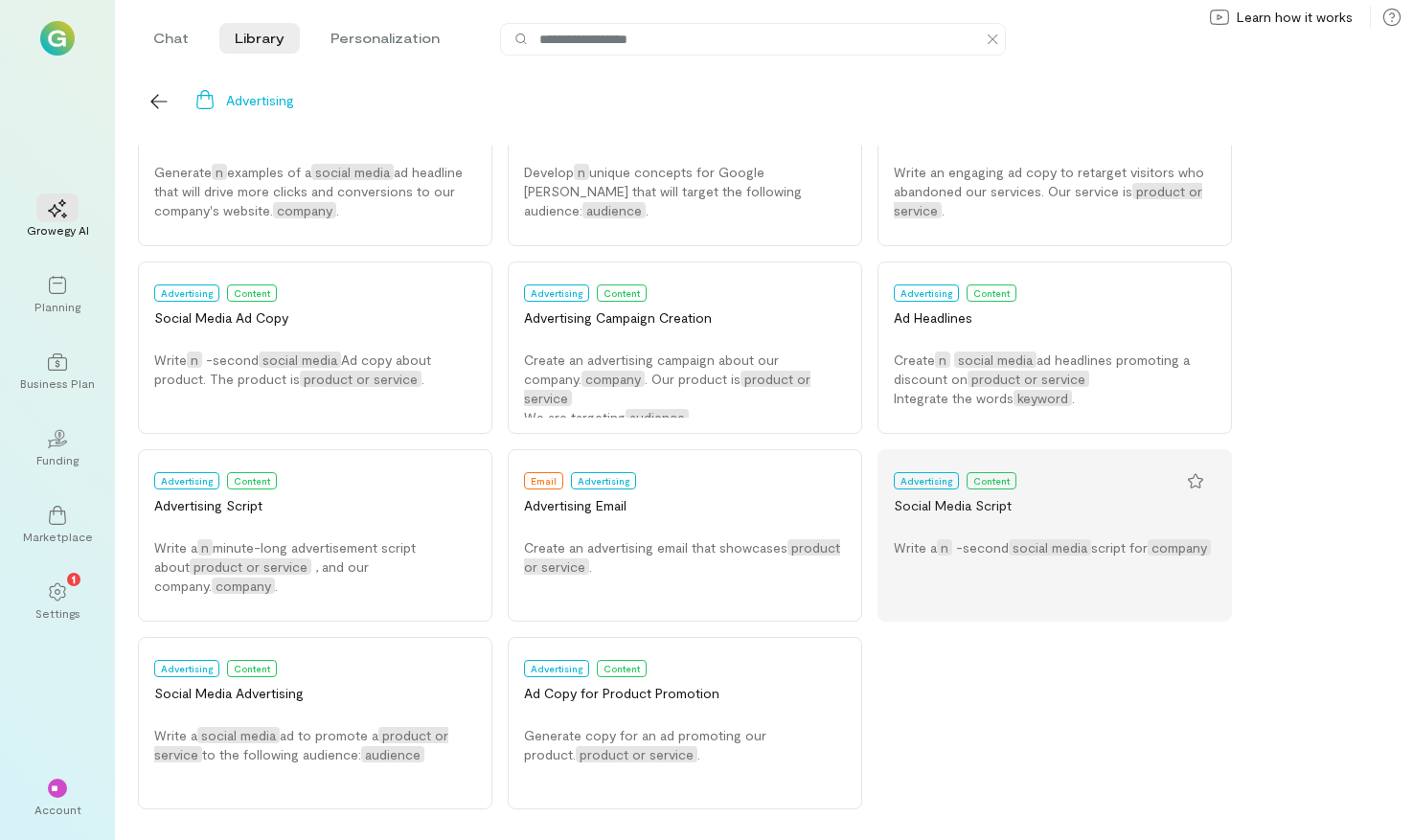
click at [955, 596] on button "Advertising Content Social Media Script Write a n -second social media script f…" at bounding box center [1054, 536] width 354 height 173
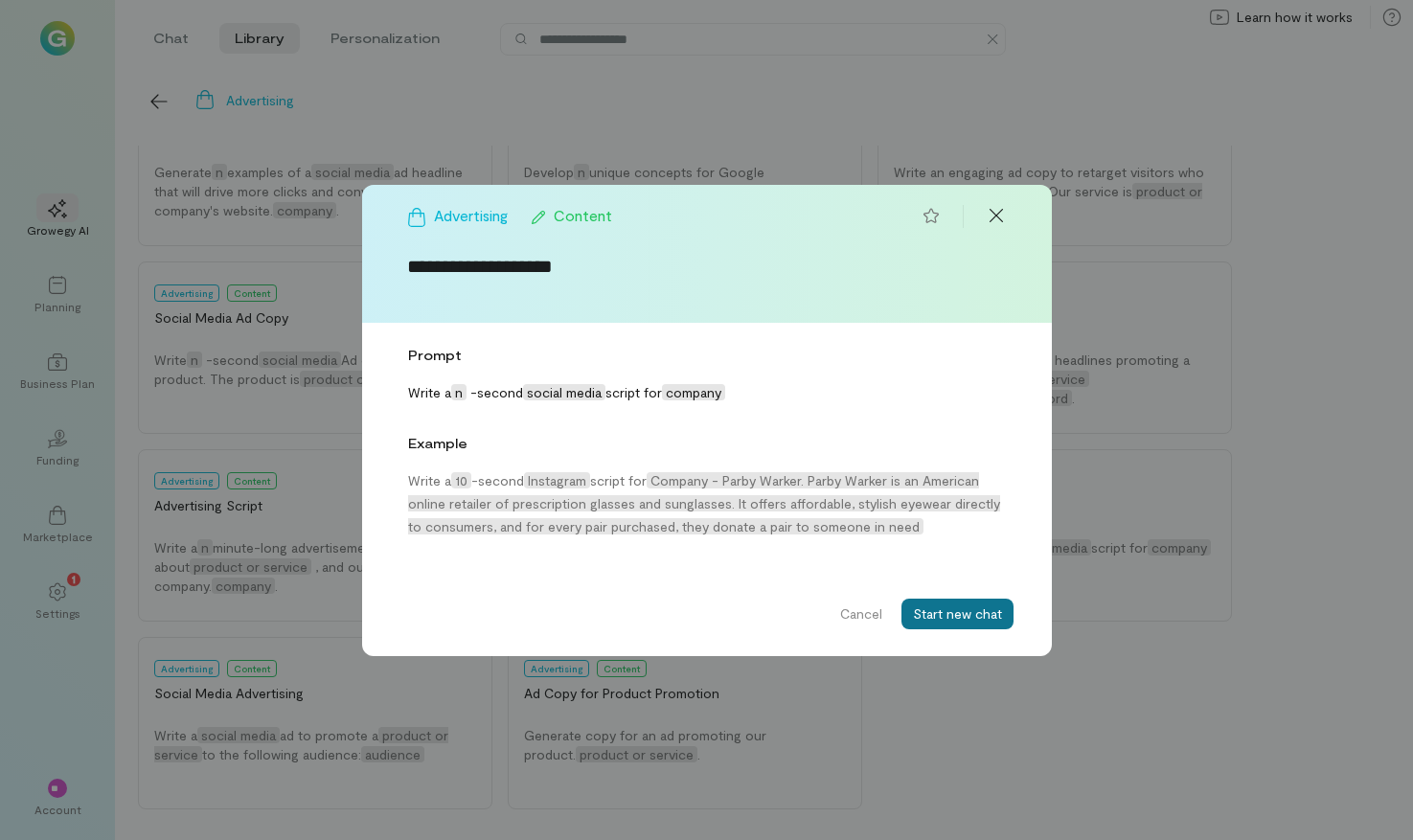
click at [970, 607] on button "Start new chat" at bounding box center [957, 614] width 112 height 31
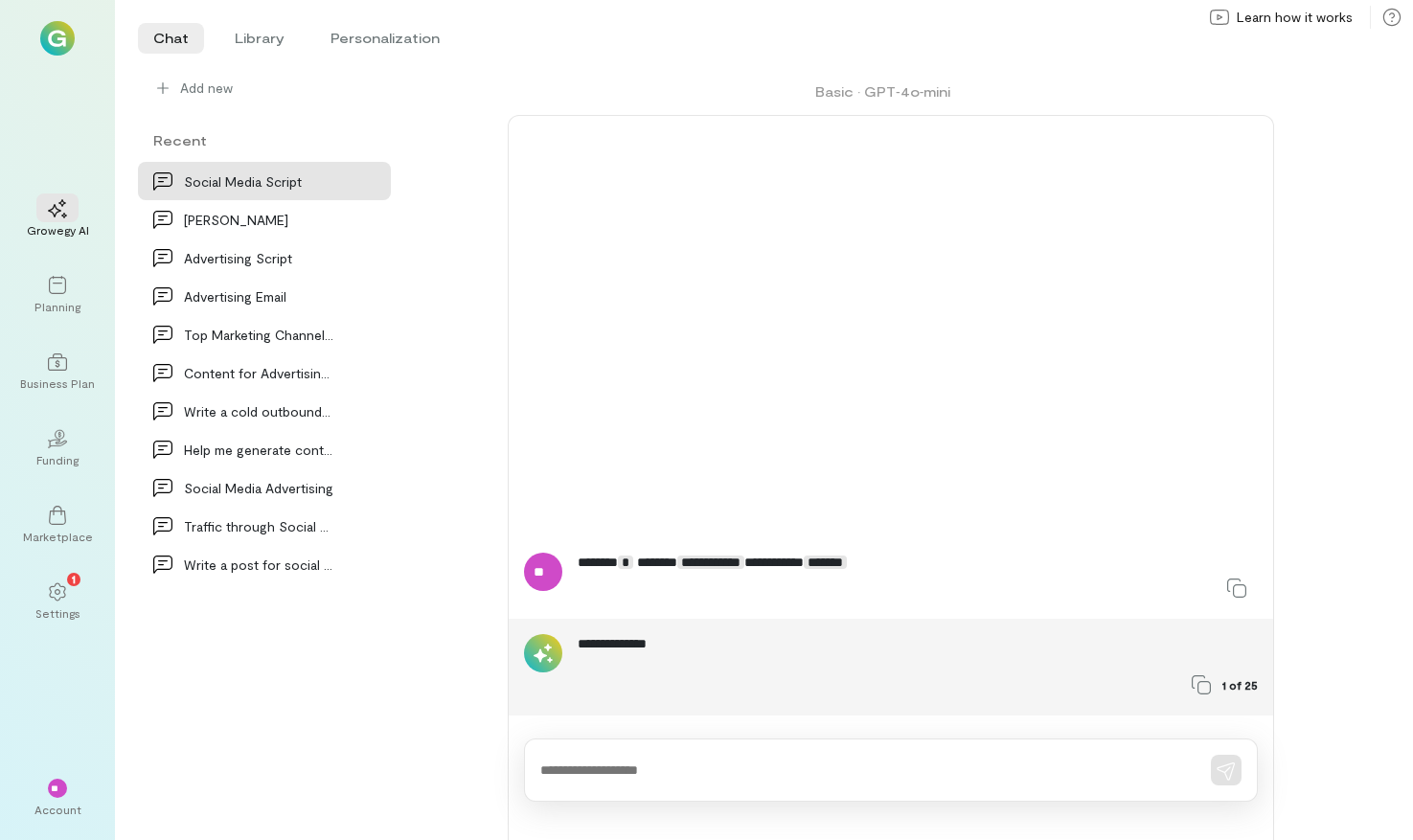
click at [635, 758] on div at bounding box center [891, 771] width 734 height 63
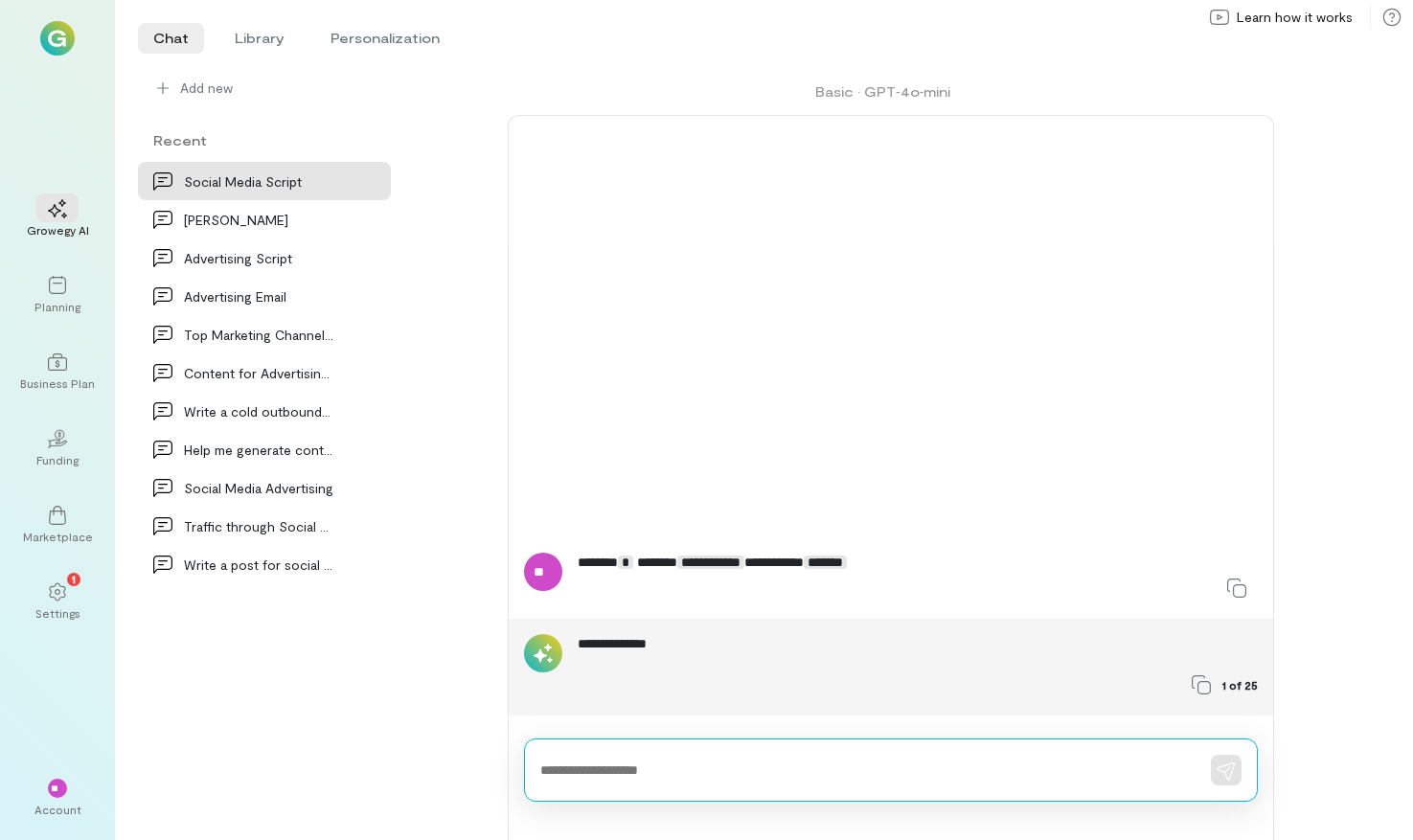
click at [633, 768] on textarea at bounding box center [864, 770] width 648 height 20
type textarea "**"
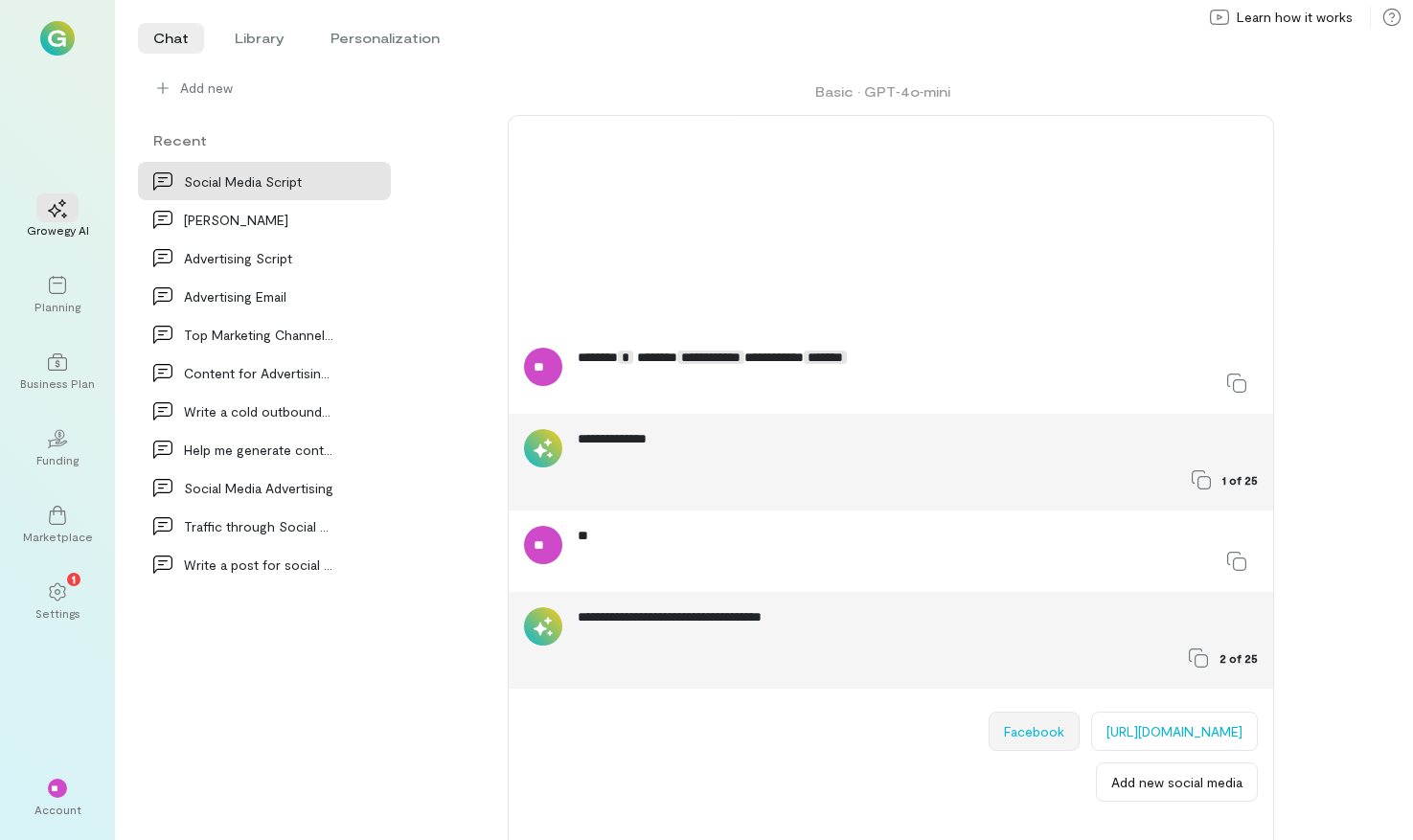
click at [989, 749] on button "Facebook" at bounding box center [1034, 732] width 91 height 39
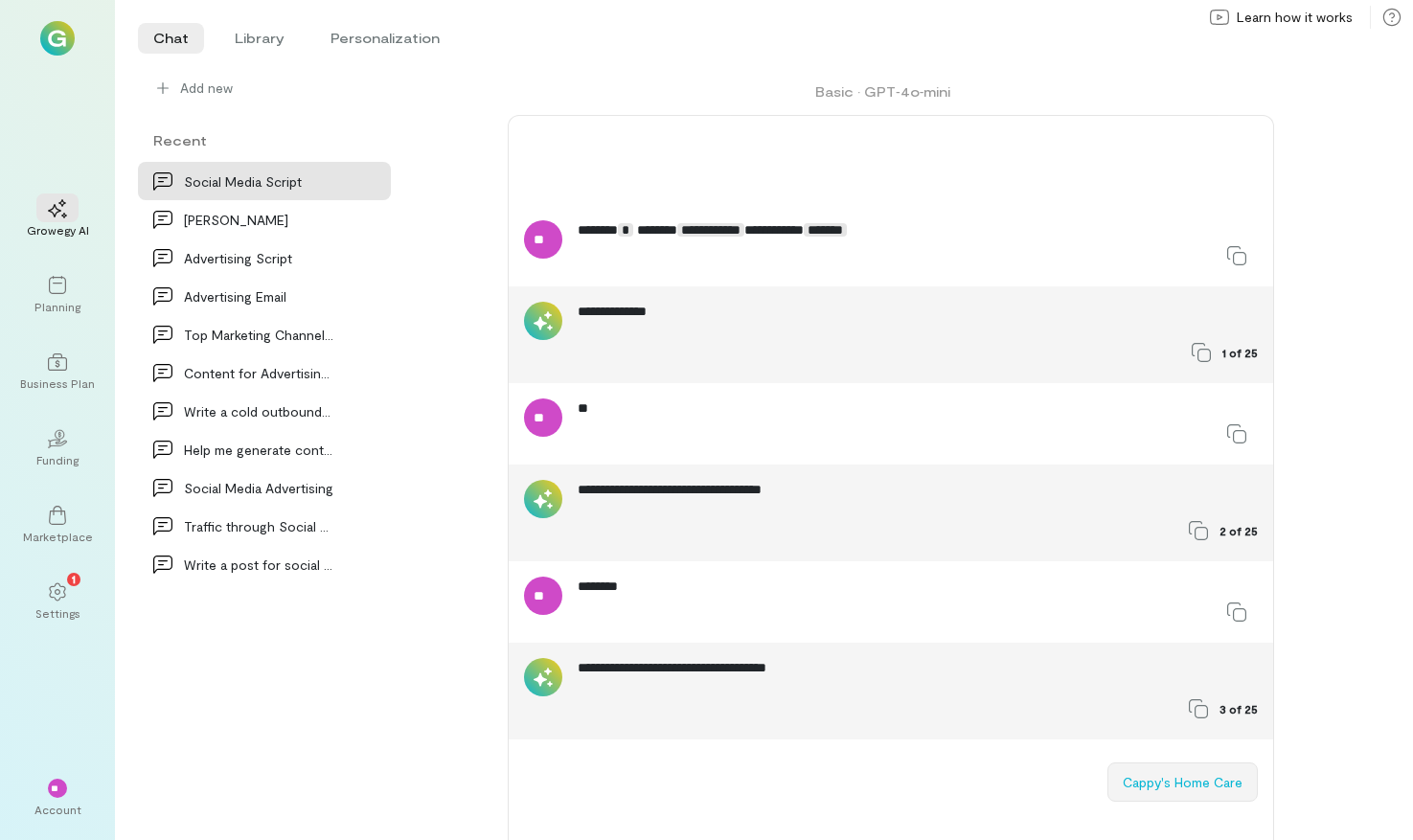
click at [1139, 771] on button "Cappy's Home Care" at bounding box center [1183, 781] width 151 height 39
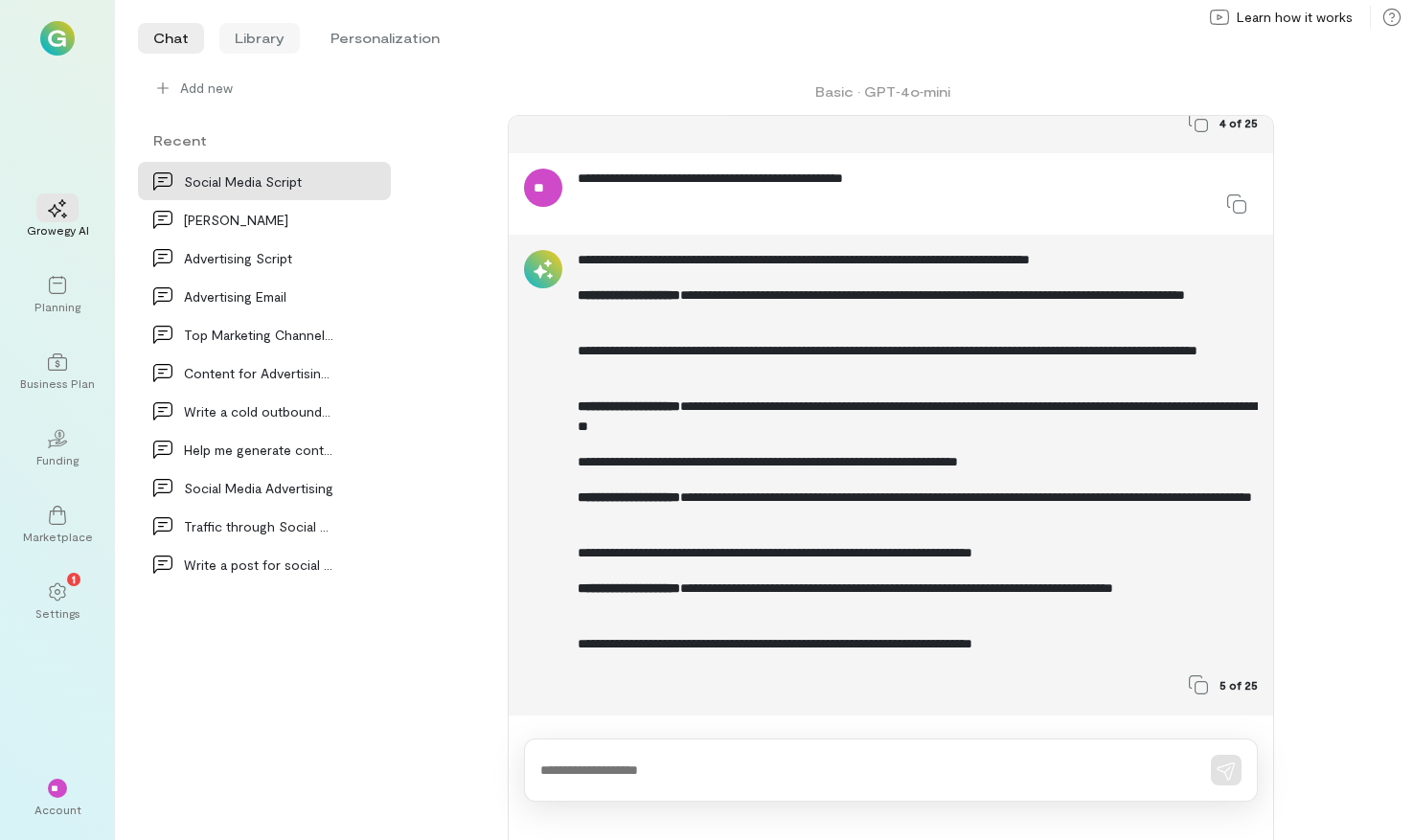
scroll to position [676, 0]
click at [251, 36] on li "Library" at bounding box center [260, 38] width 81 height 31
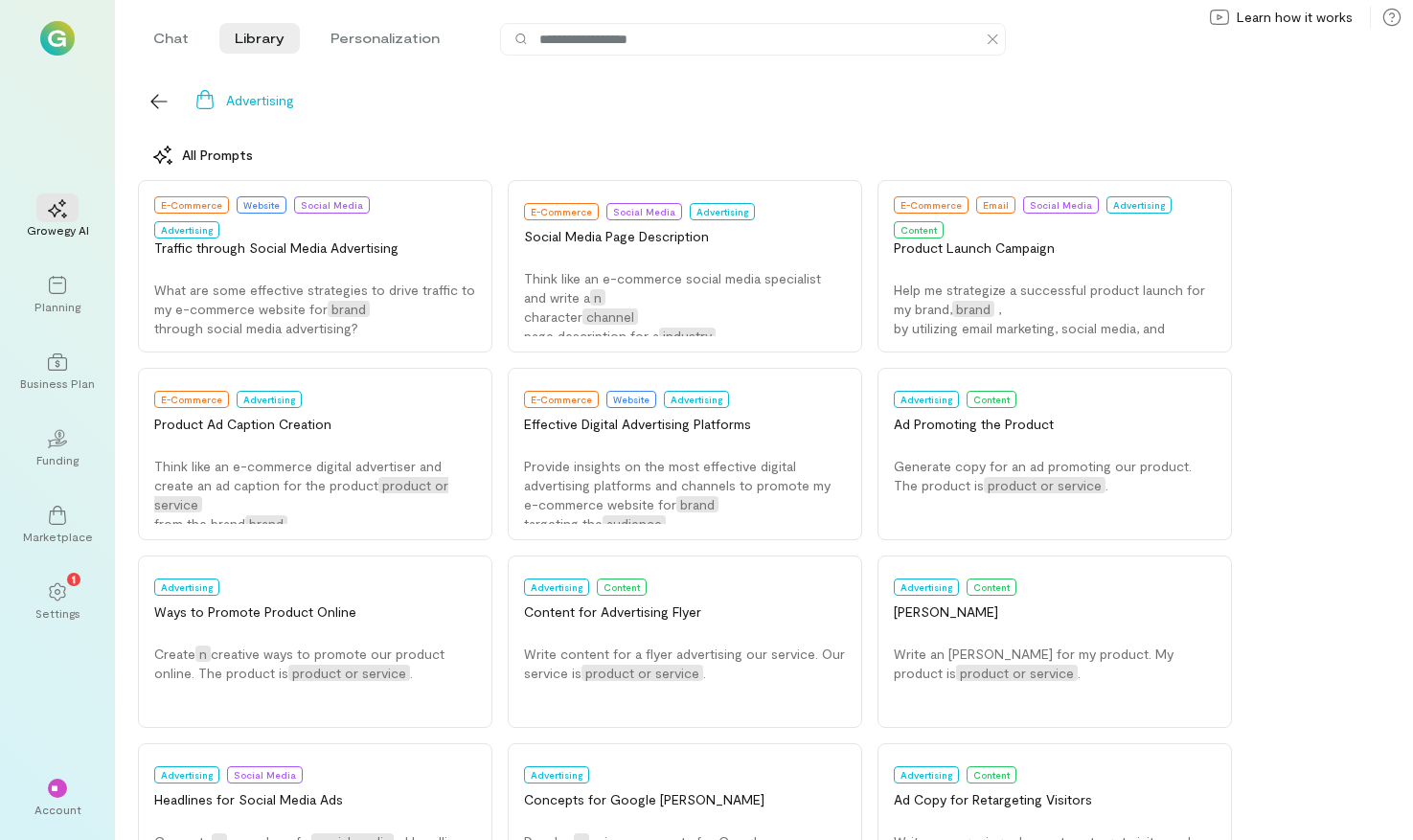
click at [499, 359] on div "E-Commerce Website Social Media Advertising Traffic through Social Media Advert…" at bounding box center [753, 829] width 1230 height 1299
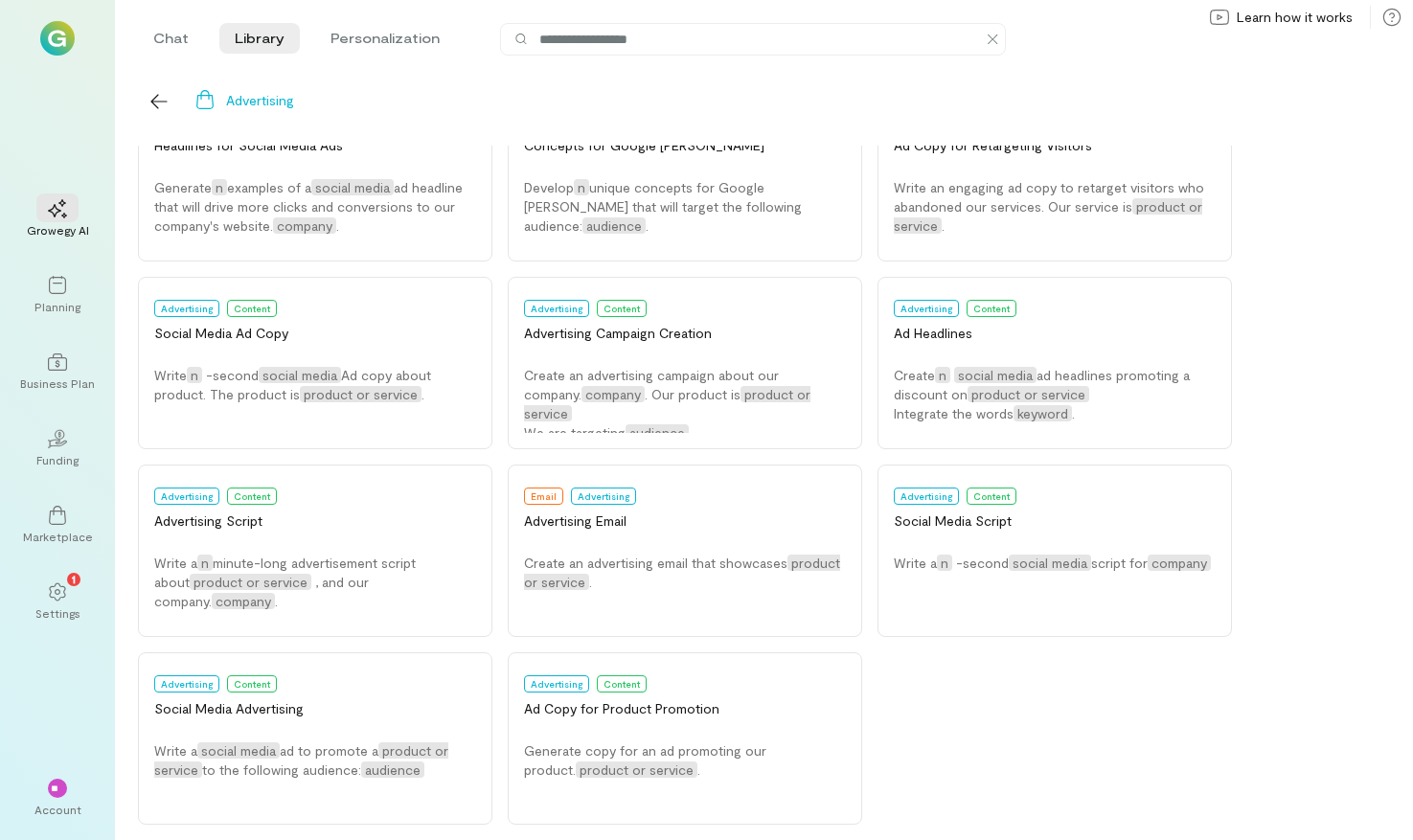
scroll to position [670, 0]
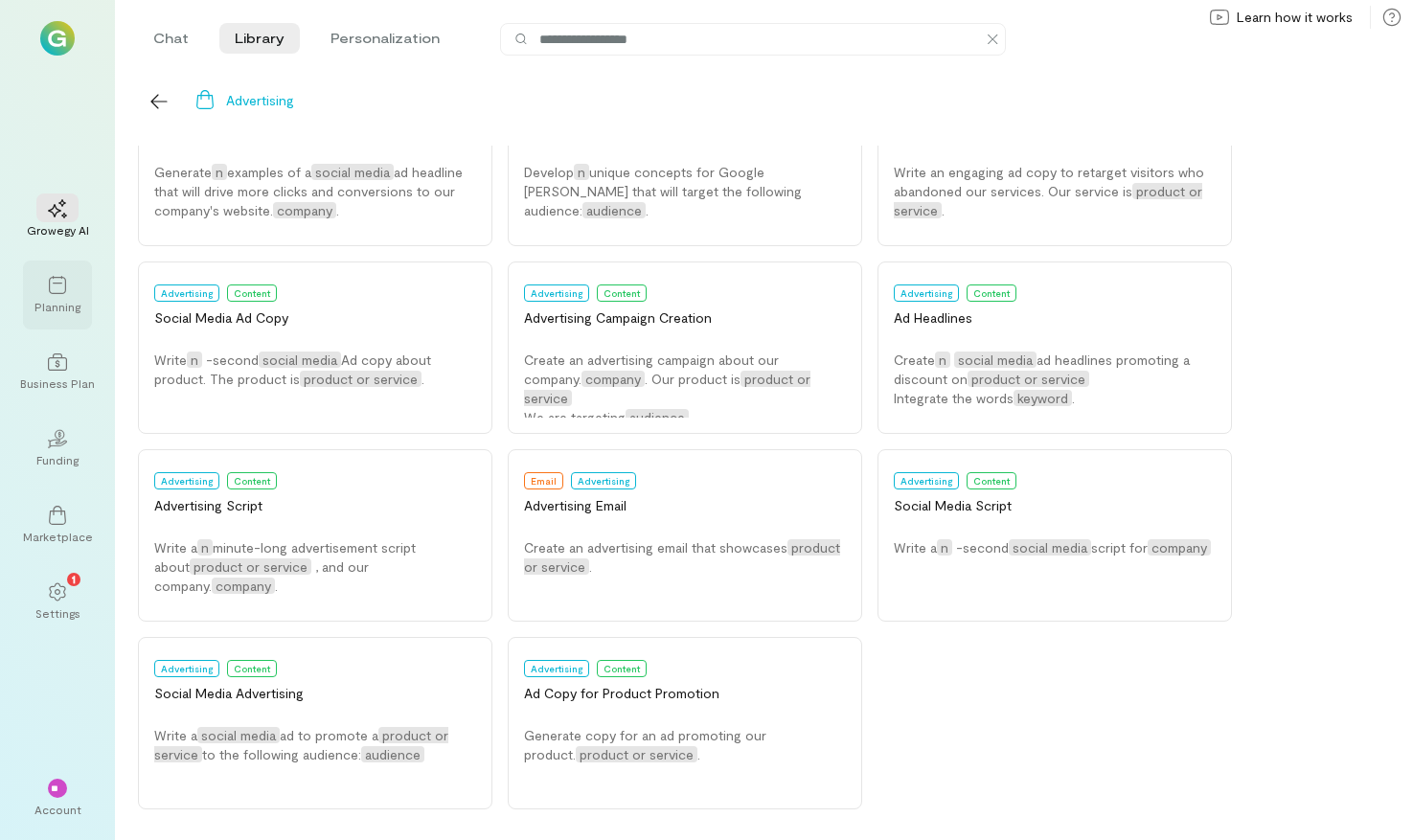
click at [57, 287] on icon at bounding box center [58, 285] width 19 height 19
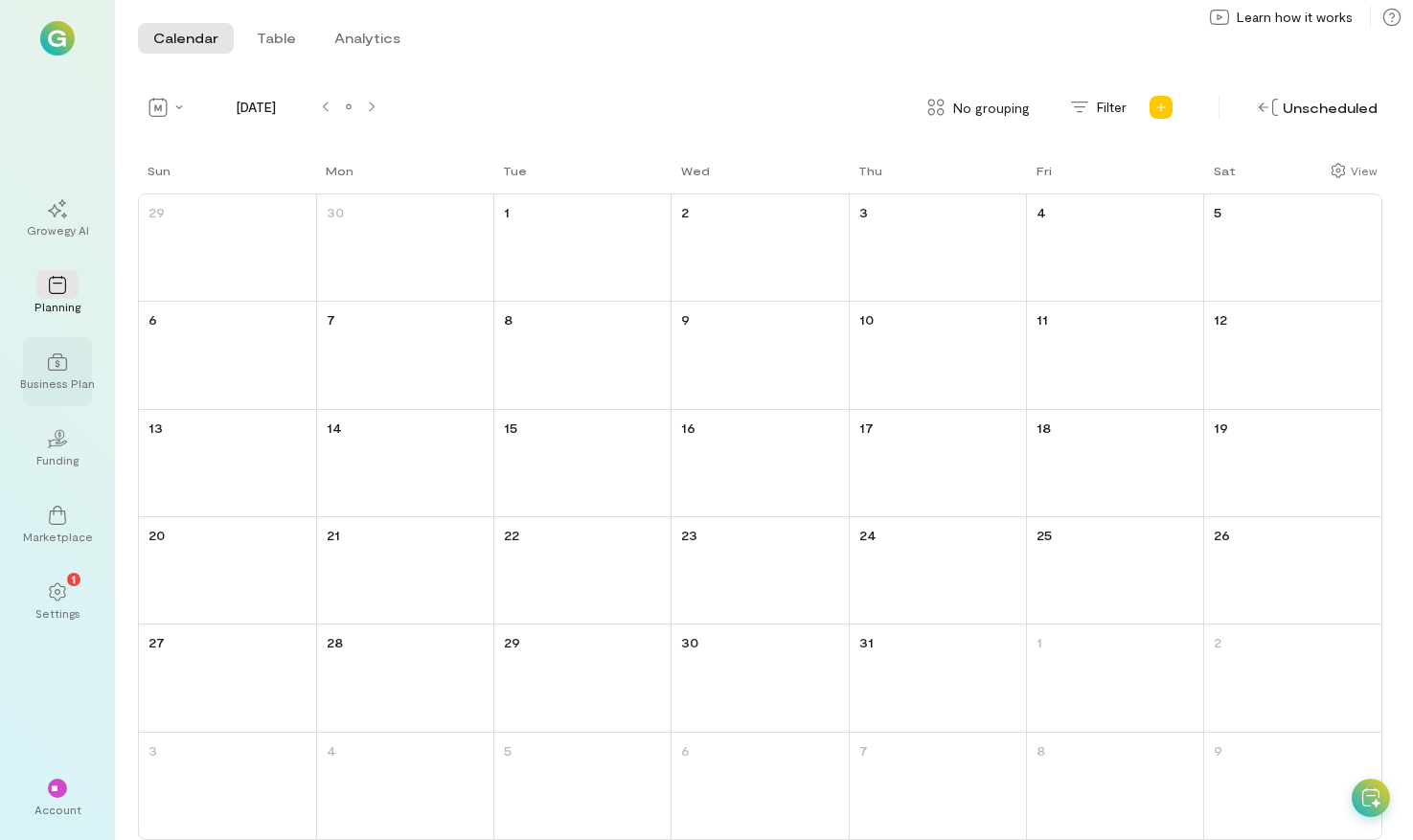
click at [59, 388] on div "Business Plan" at bounding box center [58, 383] width 75 height 15
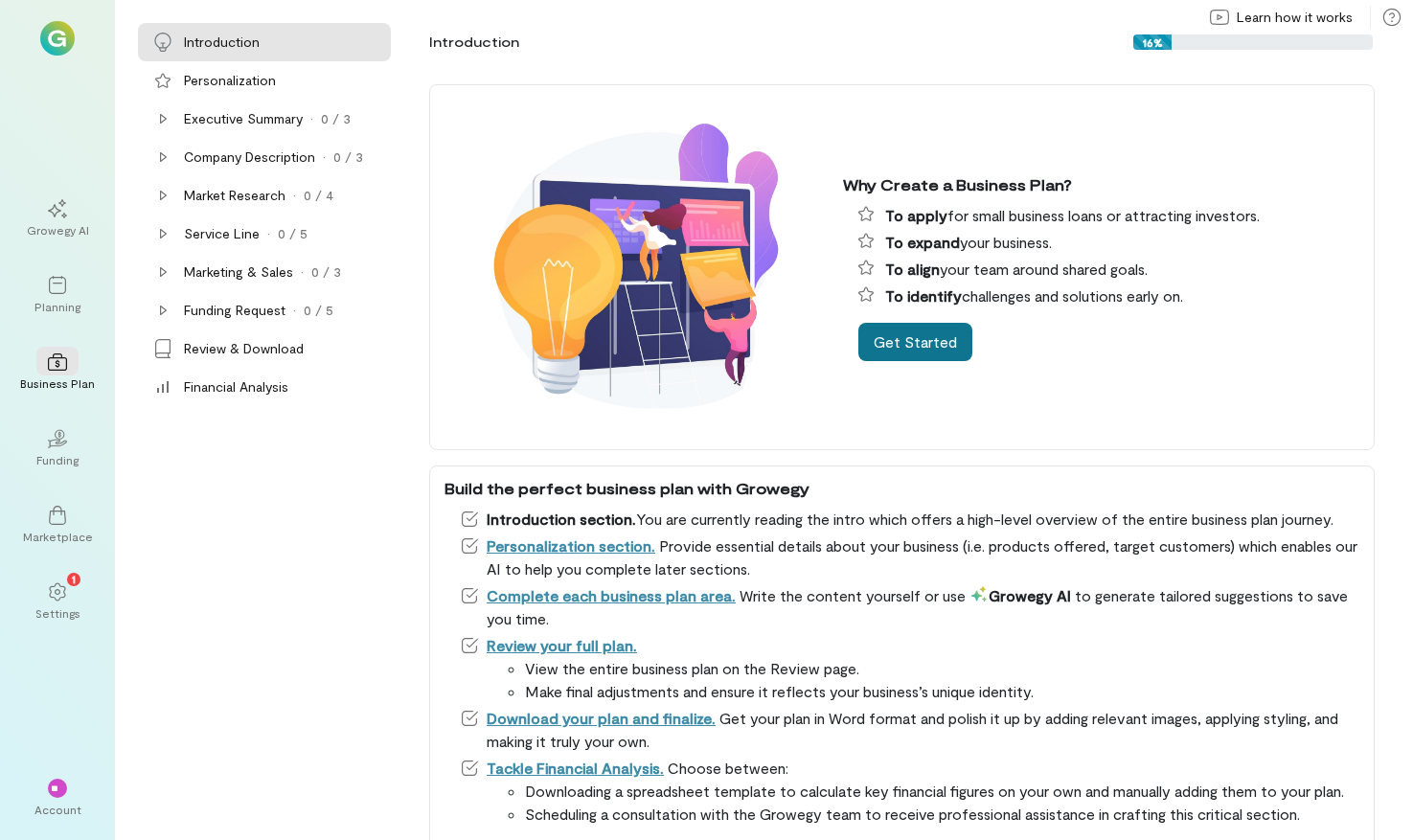
click at [946, 338] on button "Get Started" at bounding box center [915, 342] width 114 height 38
